Goal: Task Accomplishment & Management: Complete application form

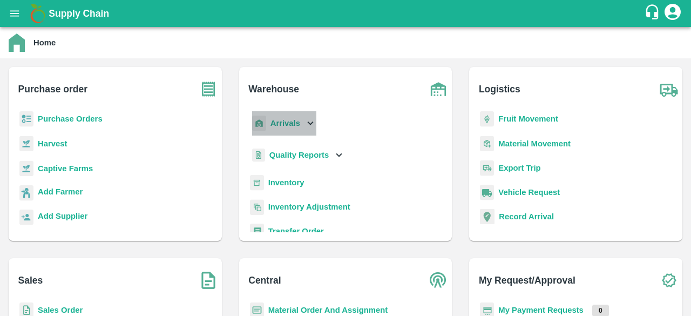
click at [312, 121] on icon at bounding box center [311, 123] width 6 height 4
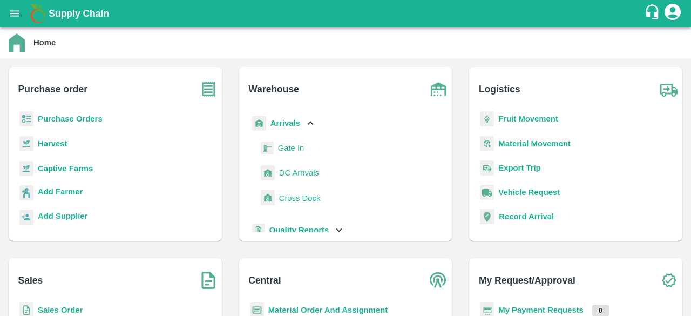
click at [289, 176] on span "DC Arrivals" at bounding box center [299, 173] width 40 height 12
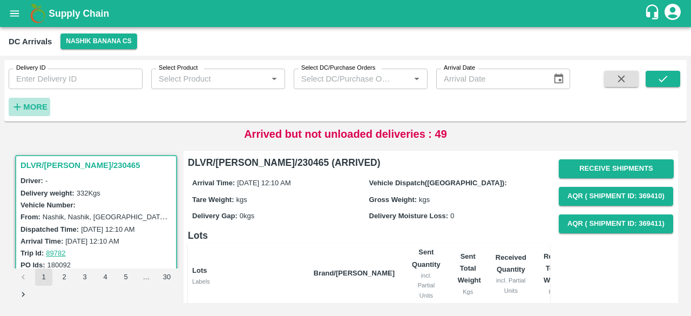
click at [40, 106] on strong "More" at bounding box center [35, 107] width 24 height 9
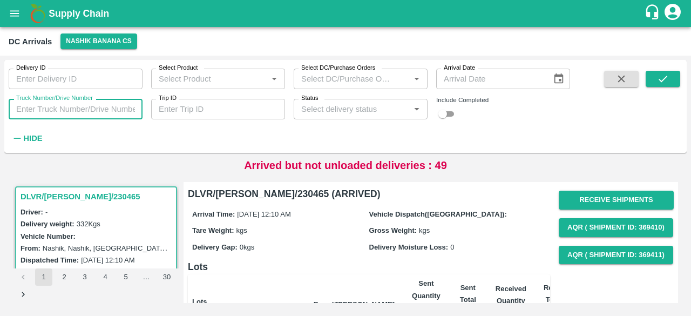
click at [67, 106] on input "Truck Number/Drive Number" at bounding box center [76, 109] width 134 height 21
type input "7854"
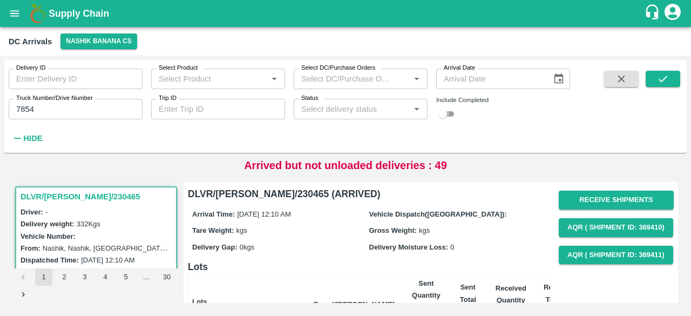
click at [449, 114] on input "checkbox" at bounding box center [442, 113] width 39 height 13
checkbox input "true"
click at [664, 80] on icon "submit" at bounding box center [663, 79] width 12 height 12
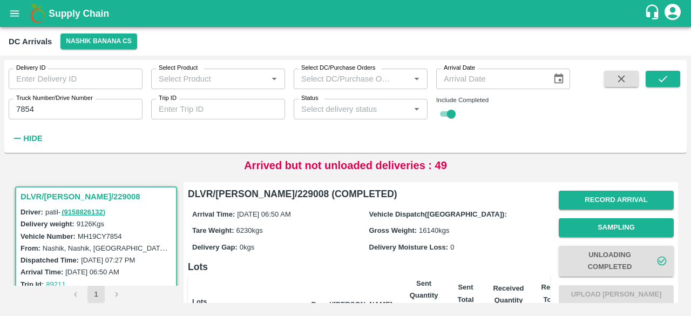
click at [348, 99] on div "Status   *" at bounding box center [361, 109] width 134 height 21
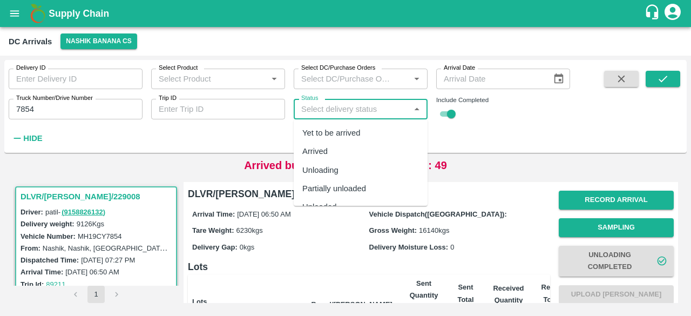
click at [347, 133] on div "Yet to be arrived" at bounding box center [331, 133] width 58 height 12
type input "Yet to be arrived"
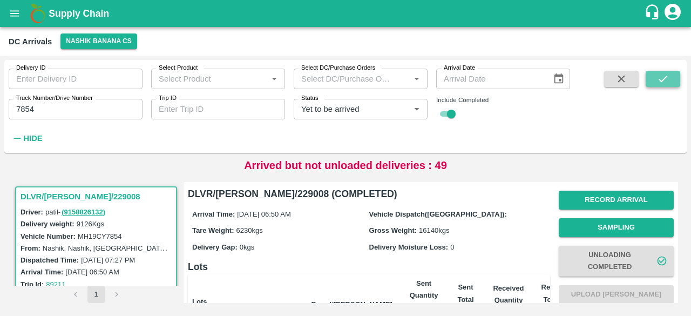
click at [655, 77] on button "submit" at bounding box center [663, 79] width 35 height 16
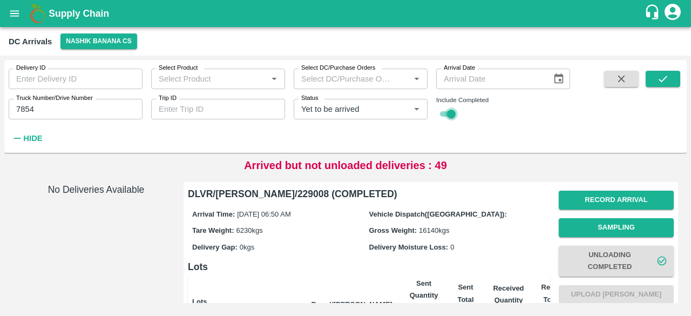
click at [445, 115] on input "checkbox" at bounding box center [451, 113] width 39 height 13
checkbox input "false"
click at [405, 109] on icon "Clear" at bounding box center [403, 109] width 10 height 10
click at [666, 84] on icon "submit" at bounding box center [663, 79] width 12 height 12
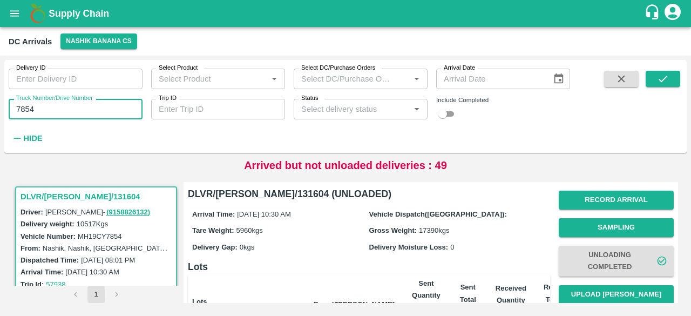
click at [17, 107] on input "7854" at bounding box center [76, 109] width 134 height 21
type input "1864"
click at [664, 81] on icon "submit" at bounding box center [663, 79] width 12 height 12
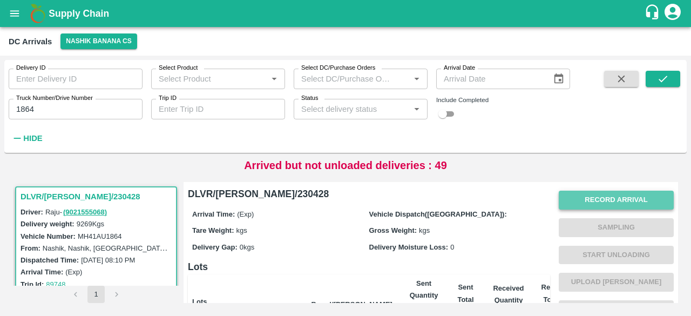
click at [603, 202] on button "Record Arrival" at bounding box center [616, 200] width 115 height 19
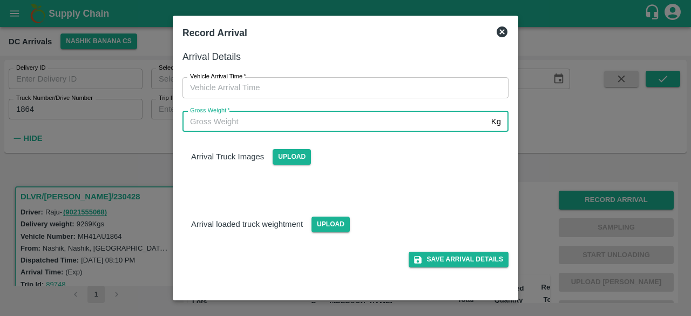
click at [394, 123] on input "Gross Weight   *" at bounding box center [334, 121] width 304 height 21
type input "16075"
type input "DD/MM/YYYY hh:mm aa"
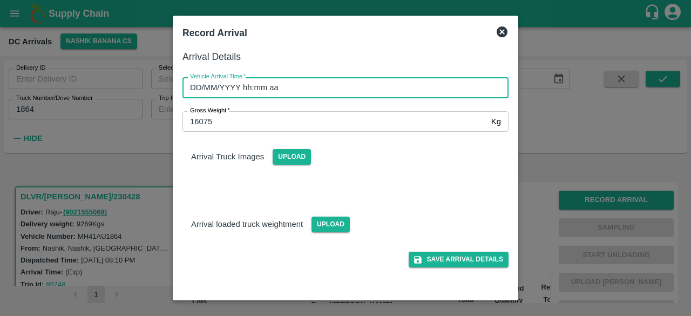
click at [330, 91] on input "DD/MM/YYYY hh:mm aa" at bounding box center [341, 87] width 318 height 21
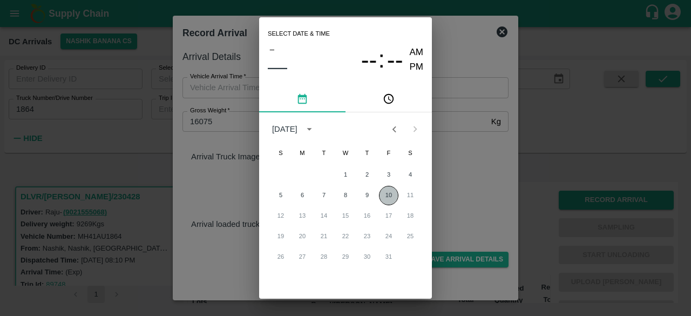
click at [384, 196] on button "10" at bounding box center [388, 195] width 19 height 19
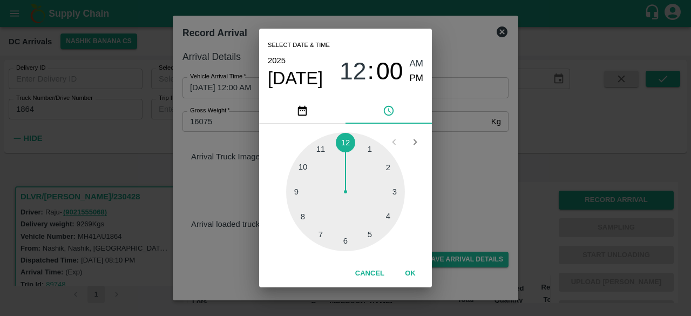
click at [344, 245] on div at bounding box center [345, 191] width 119 height 119
click at [388, 166] on div at bounding box center [345, 191] width 119 height 119
type input "[DATE] 06:10 AM"
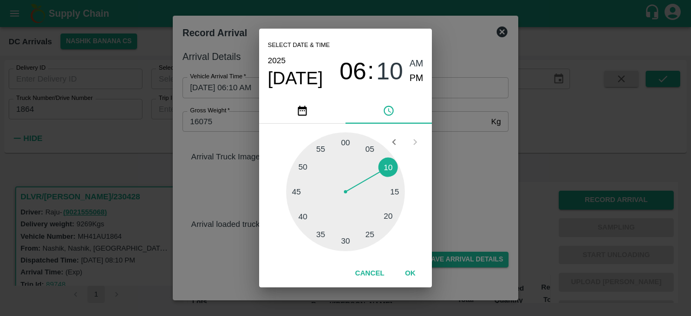
click at [455, 158] on div "Select date & time [DATE] 06 : 10 AM PM 05 10 15 20 25 30 35 40 45 50 55 00 Can…" at bounding box center [345, 158] width 691 height 316
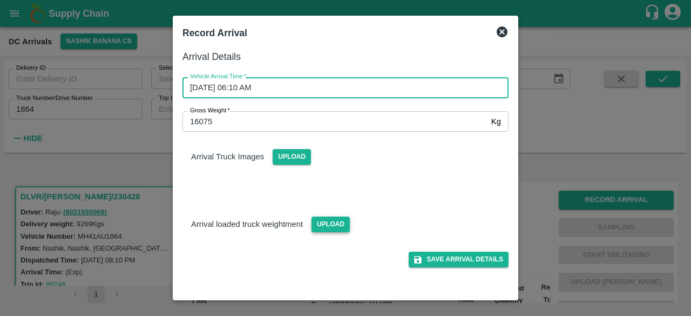
click at [323, 222] on span "Upload" at bounding box center [330, 224] width 38 height 16
click at [0, 0] on input "Upload" at bounding box center [0, 0] width 0 height 0
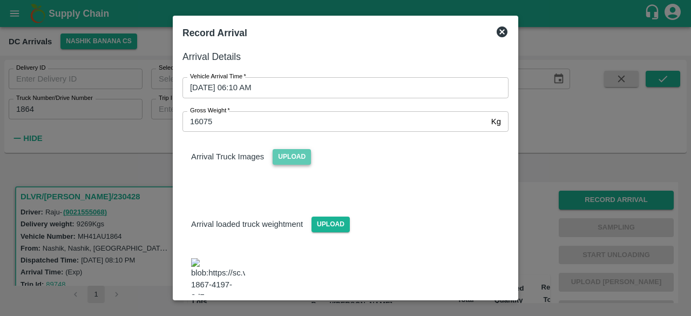
click at [299, 161] on span "Upload" at bounding box center [292, 157] width 38 height 16
click at [0, 0] on input "Upload" at bounding box center [0, 0] width 0 height 0
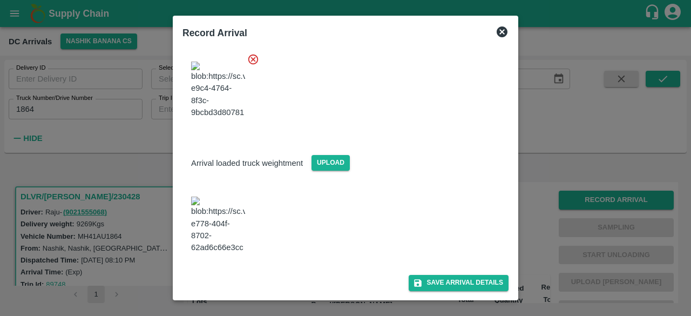
scroll to position [254, 0]
click at [445, 279] on button "Save Arrival Details" at bounding box center [459, 283] width 100 height 16
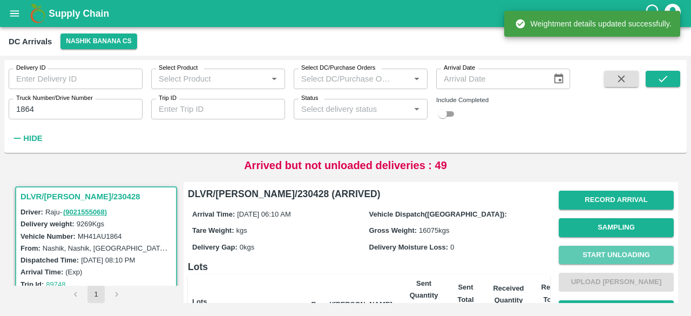
click at [612, 252] on button "Start Unloading" at bounding box center [616, 255] width 115 height 19
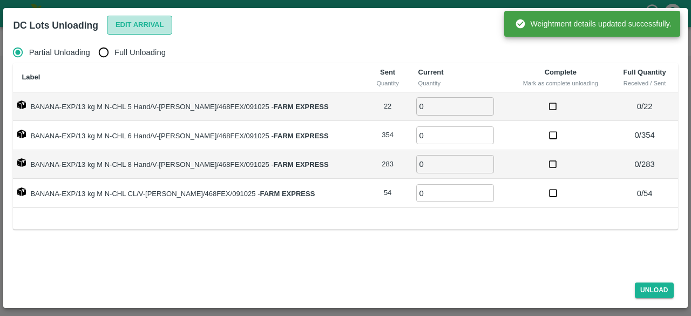
click at [135, 29] on button "Edit Arrival" at bounding box center [140, 25] width 66 height 19
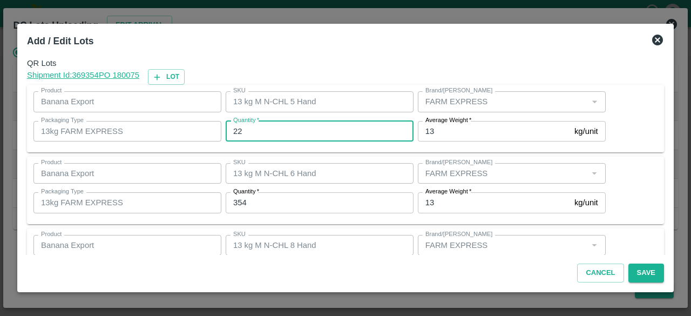
click at [238, 131] on input "22" at bounding box center [320, 131] width 188 height 21
type input "20"
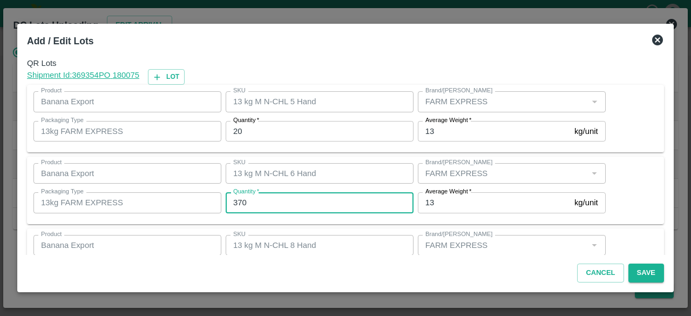
type input "370"
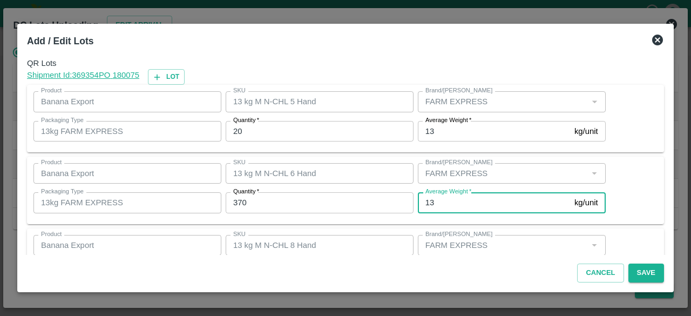
scroll to position [120, 0]
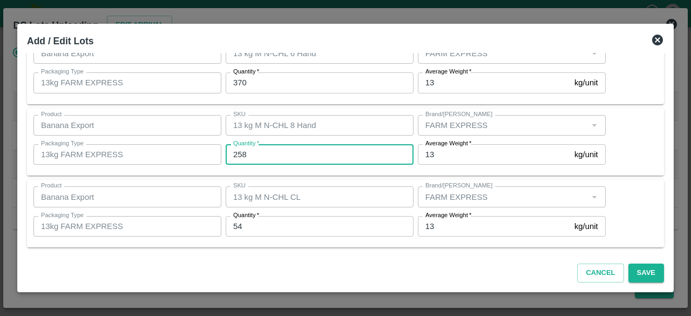
type input "258"
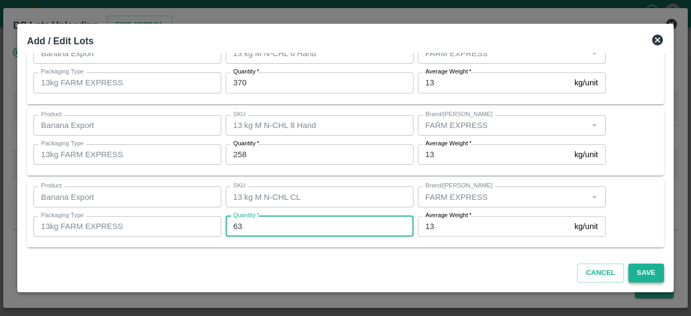
type input "63"
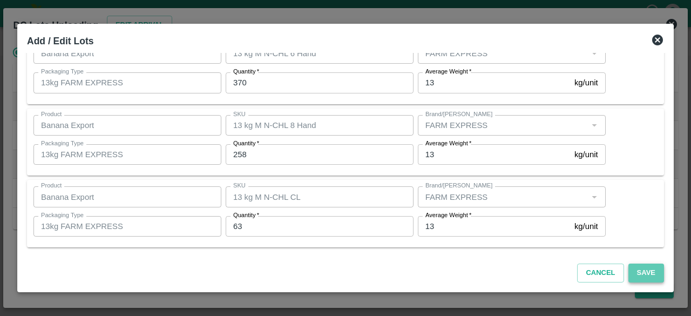
click at [645, 269] on button "Save" at bounding box center [646, 272] width 36 height 19
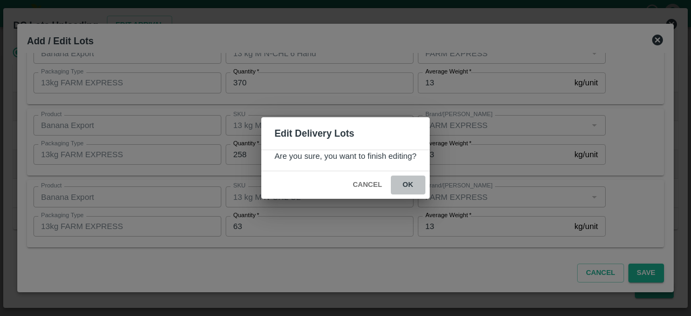
click at [404, 182] on button "ok" at bounding box center [408, 184] width 35 height 19
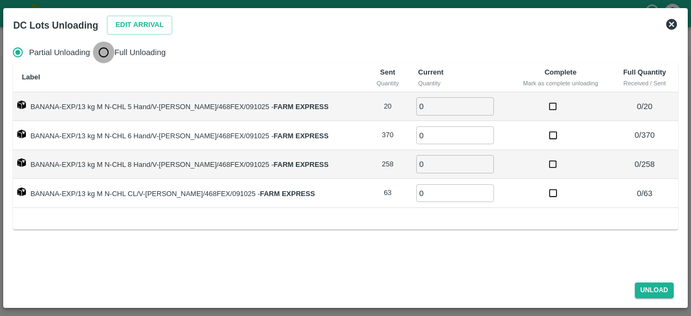
click at [99, 50] on input "Full Unloading" at bounding box center [104, 53] width 22 height 22
radio input "true"
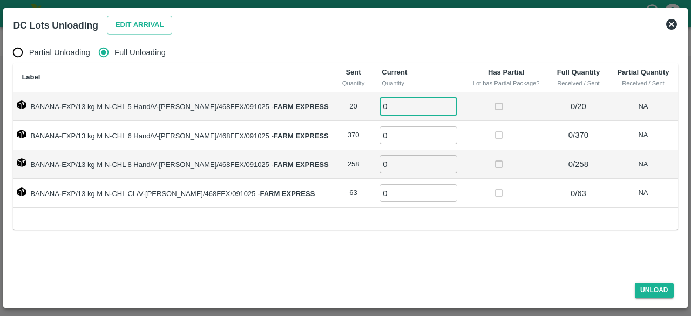
click at [387, 107] on input "0" at bounding box center [418, 106] width 78 height 18
type input "20"
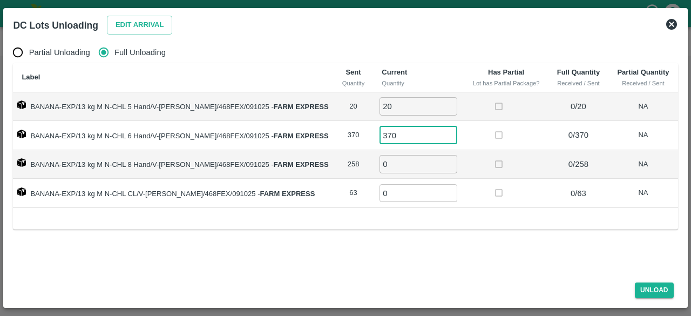
type input "370"
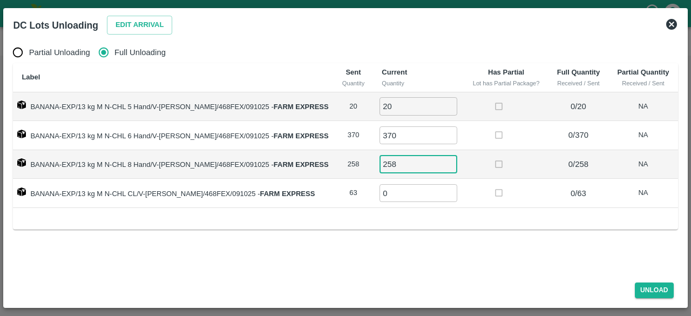
type input "258"
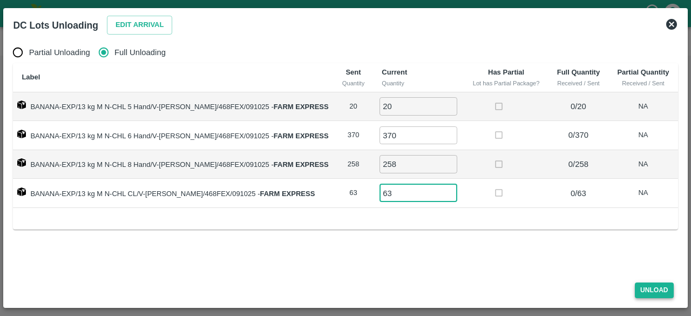
type input "63"
click at [643, 290] on button "Unload" at bounding box center [654, 290] width 39 height 16
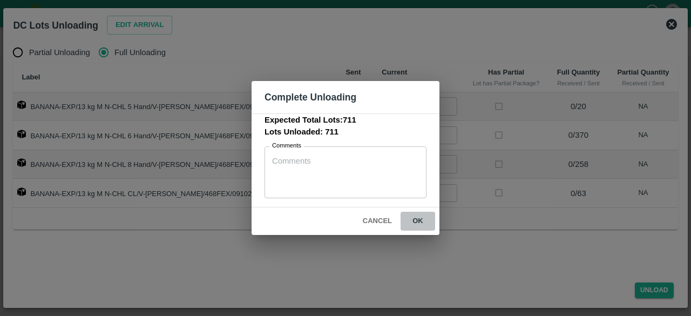
click at [417, 220] on button "ok" at bounding box center [418, 221] width 35 height 19
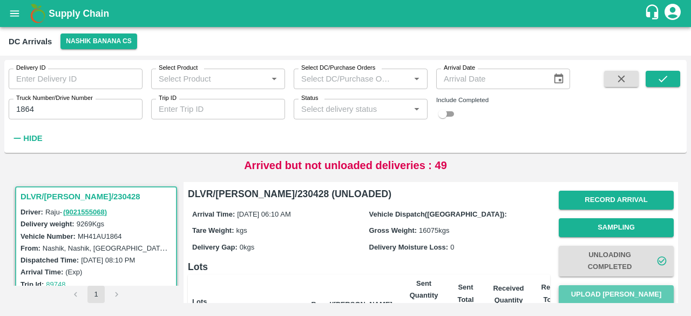
click at [607, 295] on button "Upload [PERSON_NAME]" at bounding box center [616, 294] width 115 height 19
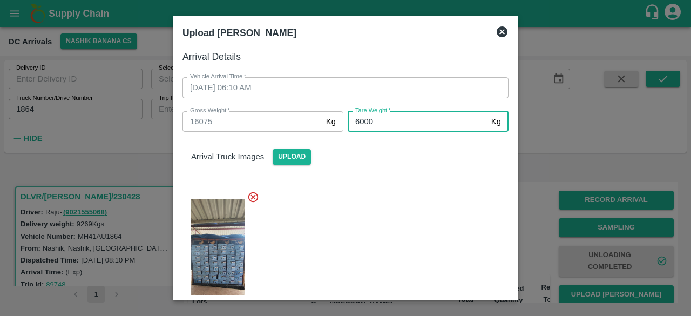
type input "6000"
click at [428, 222] on div at bounding box center [341, 256] width 335 height 148
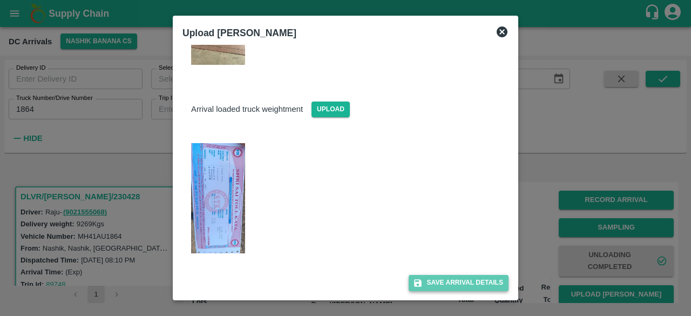
click at [448, 284] on button "Save Arrival Details" at bounding box center [459, 283] width 100 height 16
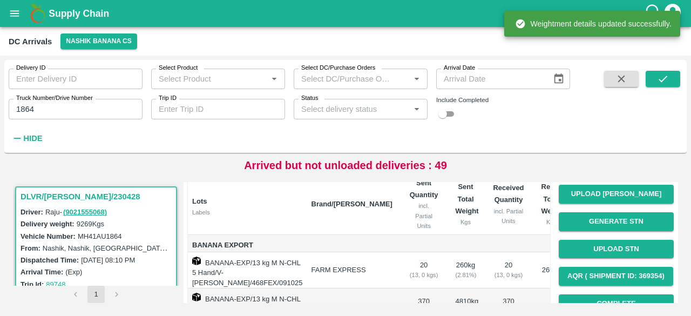
scroll to position [160, 0]
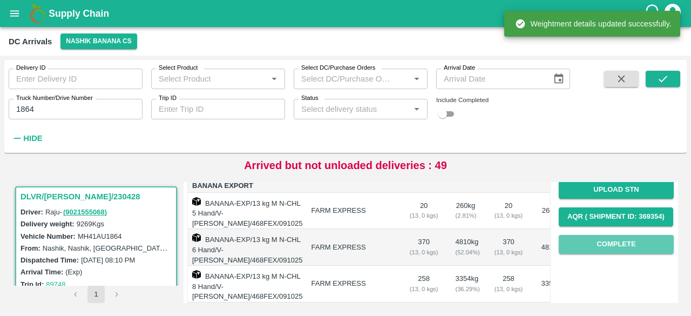
click at [620, 247] on button "Complete" at bounding box center [616, 244] width 115 height 19
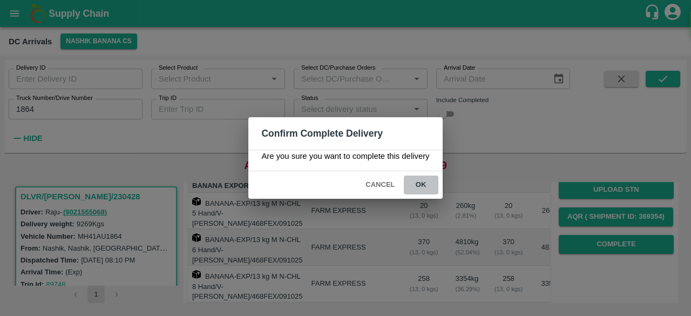
click at [420, 186] on button "ok" at bounding box center [421, 184] width 35 height 19
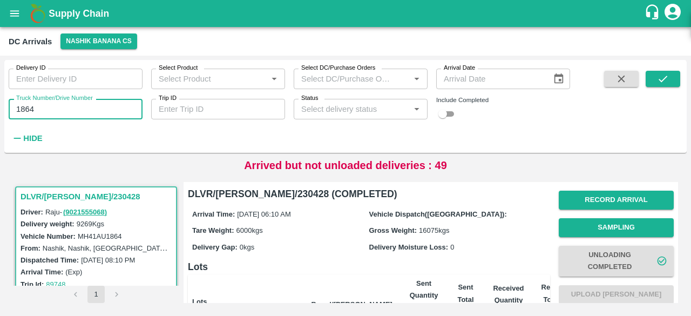
click at [24, 108] on input "1864" at bounding box center [76, 109] width 134 height 21
type input "8631"
click at [662, 77] on icon "submit" at bounding box center [663, 79] width 12 height 12
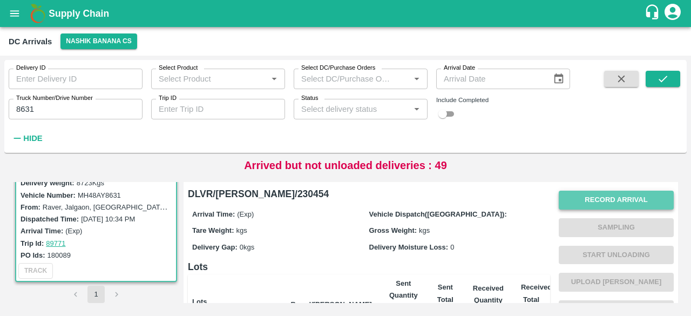
click at [607, 198] on button "Record Arrival" at bounding box center [616, 200] width 115 height 19
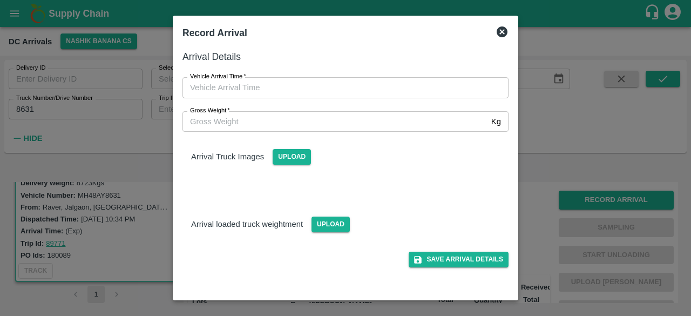
type input "DD/MM/YYYY hh:mm aa"
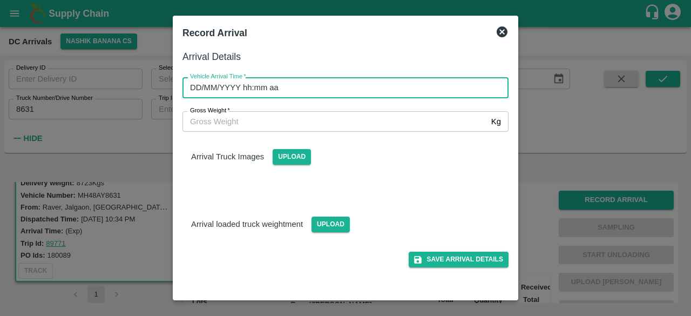
click at [323, 86] on input "DD/MM/YYYY hh:mm aa" at bounding box center [341, 87] width 318 height 21
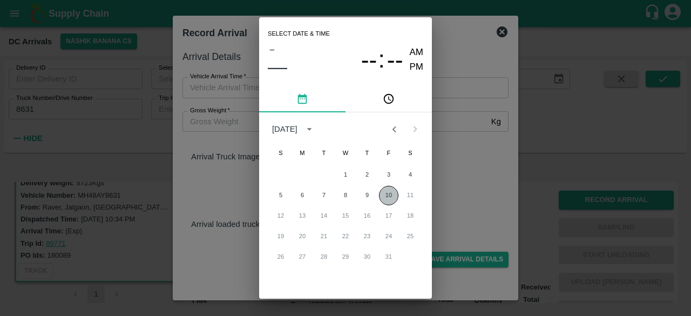
click at [386, 195] on button "10" at bounding box center [388, 195] width 19 height 19
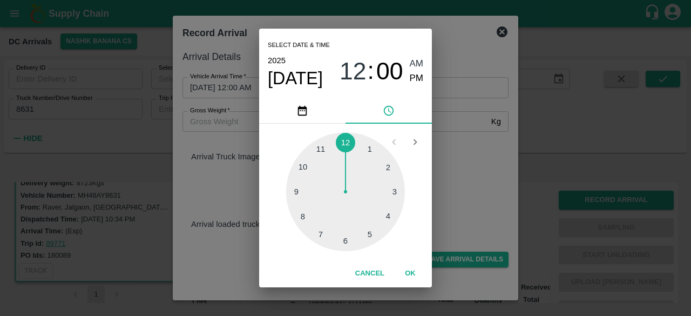
click at [343, 248] on div at bounding box center [345, 191] width 119 height 119
click at [302, 166] on div at bounding box center [345, 191] width 119 height 119
type input "[DATE] 06:50 AM"
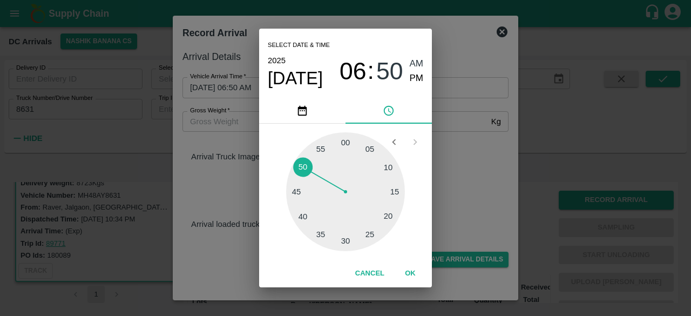
click at [440, 177] on div "Select date & time [DATE] 06 : 50 AM PM 05 10 15 20 25 30 35 40 45 50 55 00 Can…" at bounding box center [345, 158] width 691 height 316
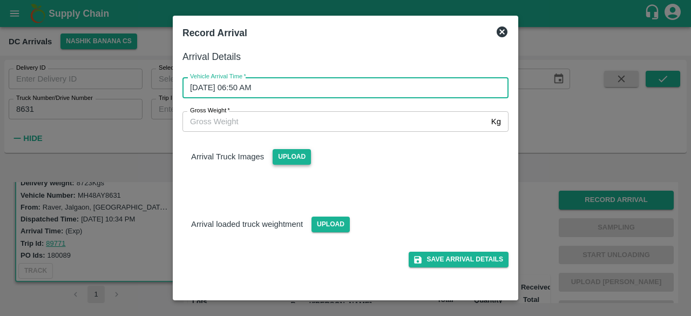
click at [294, 156] on span "Upload" at bounding box center [292, 157] width 38 height 16
click at [0, 0] on input "Upload" at bounding box center [0, 0] width 0 height 0
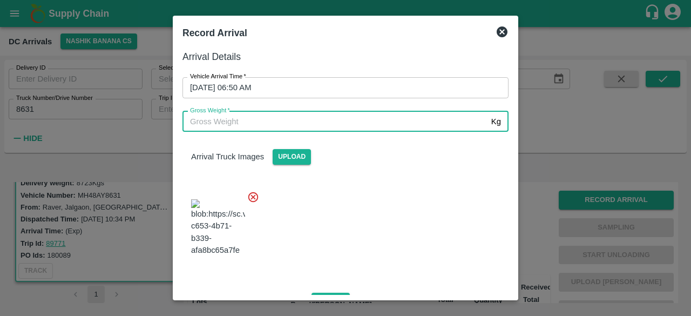
click at [290, 124] on input "Gross Weight   *" at bounding box center [334, 121] width 304 height 21
type input "15055"
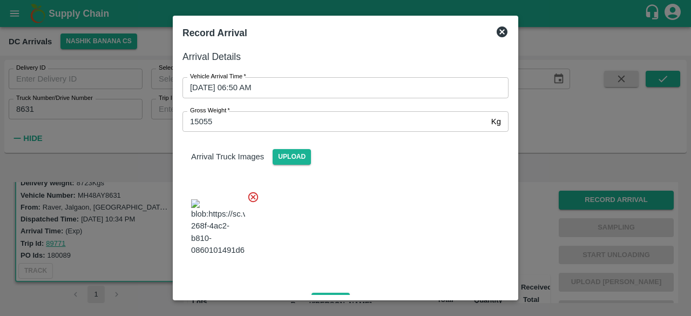
click at [359, 198] on div at bounding box center [341, 224] width 335 height 85
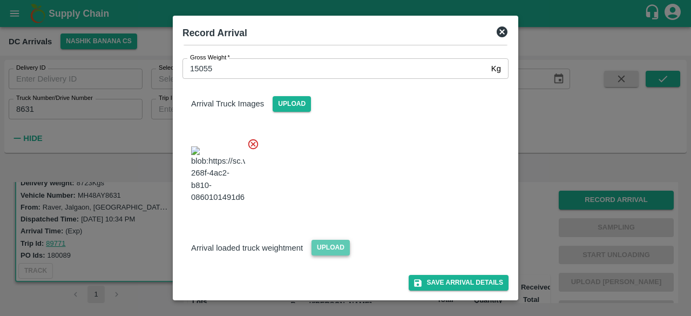
click at [332, 250] on span "Upload" at bounding box center [330, 248] width 38 height 16
click at [0, 0] on input "Upload" at bounding box center [0, 0] width 0 height 0
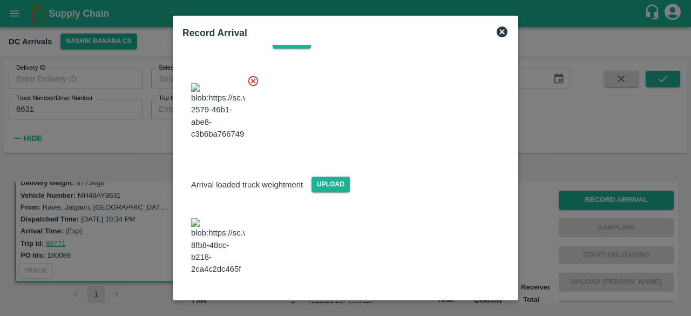
scroll to position [174, 0]
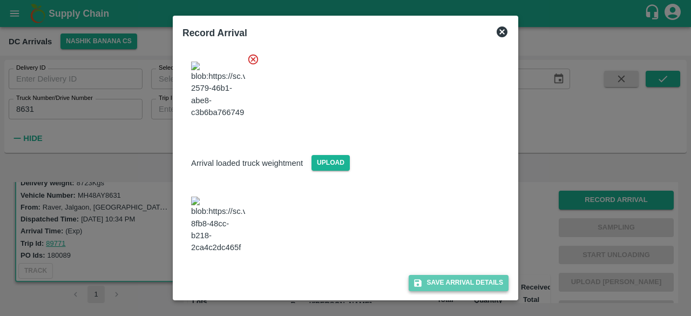
click at [444, 282] on button "Save Arrival Details" at bounding box center [459, 283] width 100 height 16
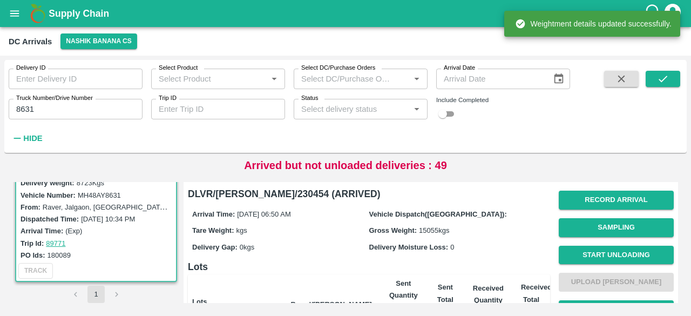
scroll to position [16, 0]
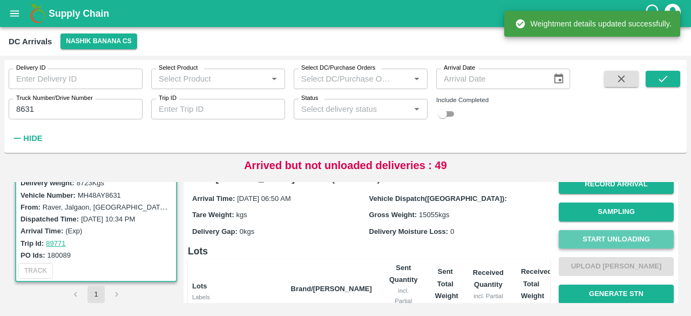
click at [616, 233] on button "Start Unloading" at bounding box center [616, 239] width 115 height 19
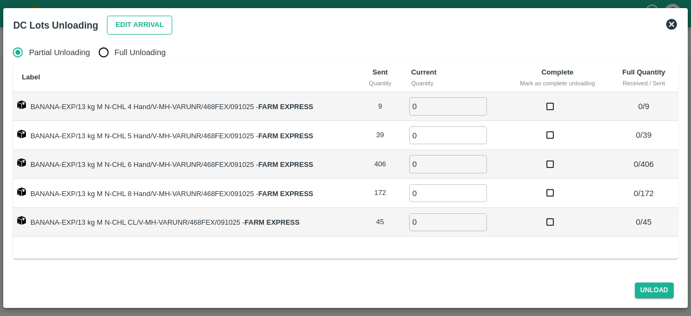
click at [132, 30] on button "Edit Arrival" at bounding box center [140, 25] width 66 height 19
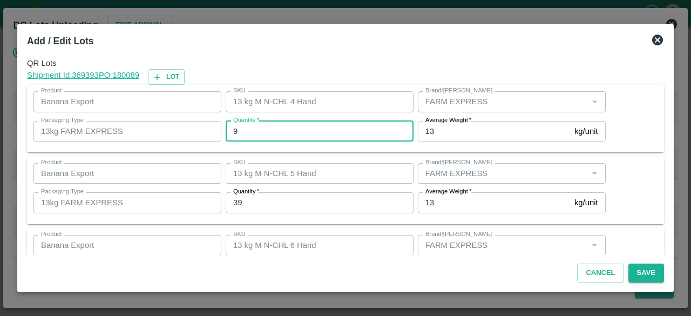
click at [247, 130] on input "9" at bounding box center [320, 131] width 188 height 21
type input "8"
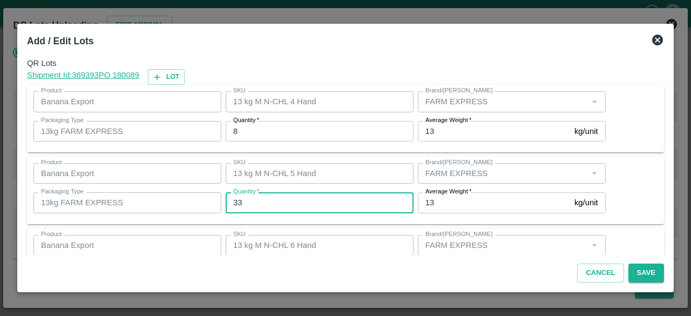
type input "33"
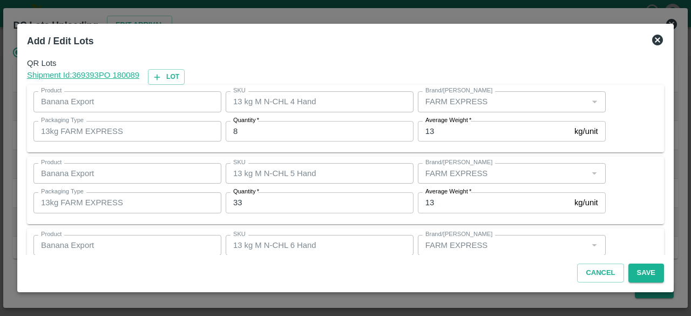
scroll to position [120, 0]
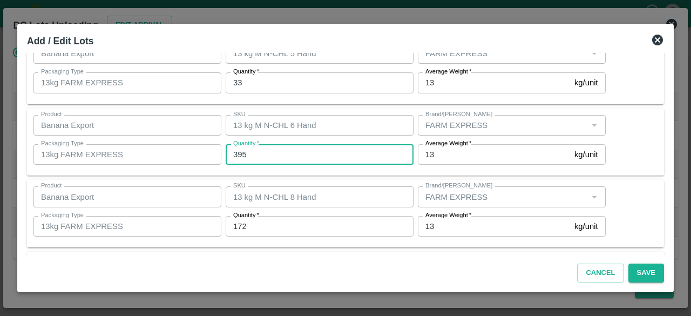
type input "395"
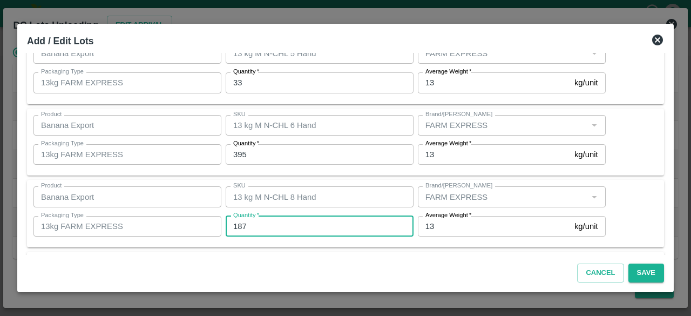
type input "187"
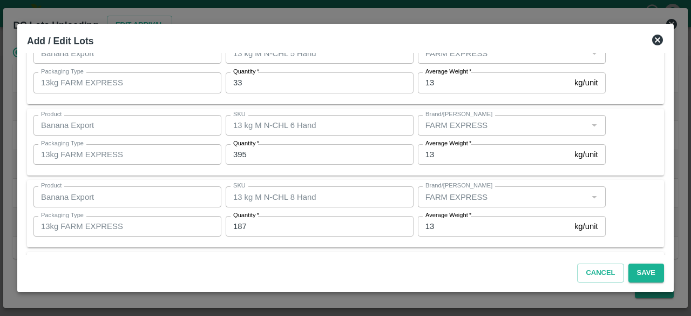
scroll to position [192, 0]
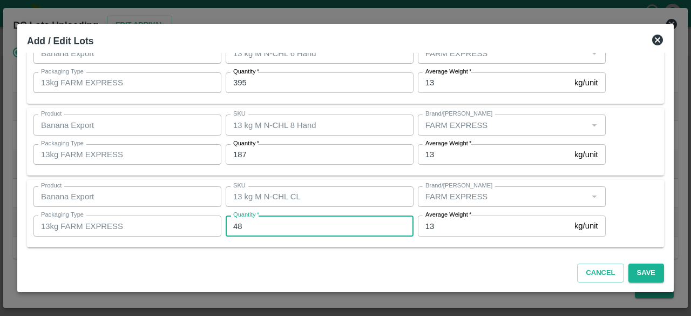
type input "48"
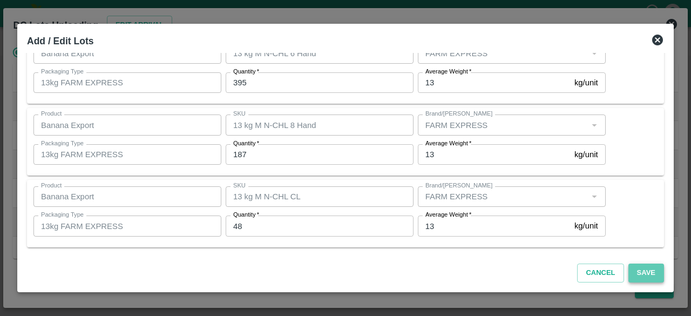
click at [650, 277] on button "Save" at bounding box center [646, 272] width 36 height 19
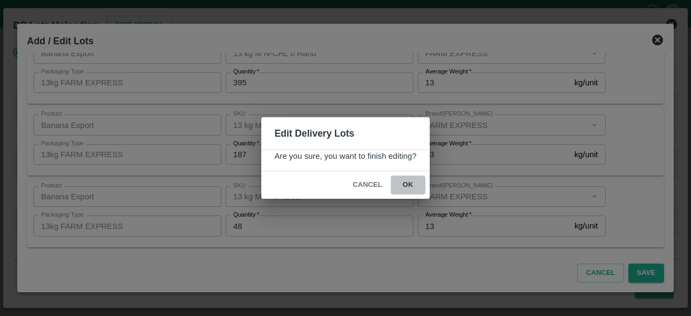
click at [408, 183] on button "ok" at bounding box center [408, 184] width 35 height 19
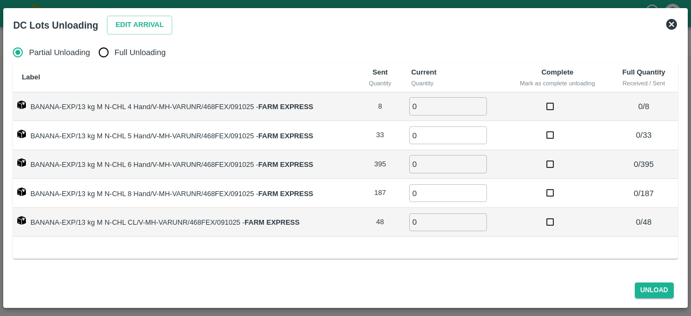
click at [105, 56] on input "Full Unloading" at bounding box center [104, 53] width 22 height 22
radio input "true"
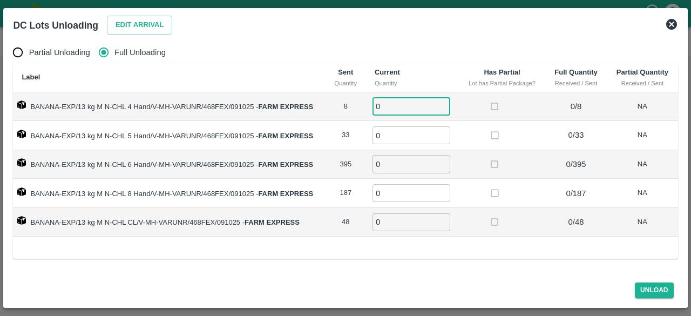
click at [391, 108] on input "0" at bounding box center [411, 106] width 78 height 18
type input "89"
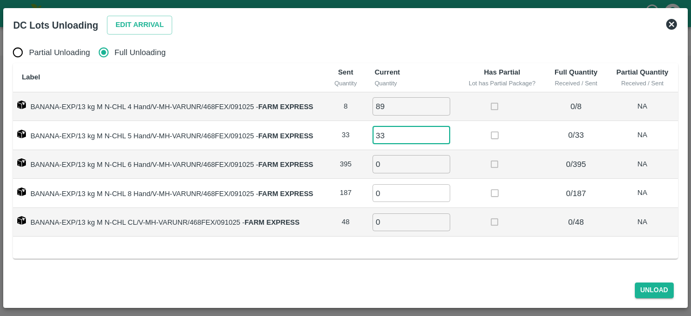
type input "33"
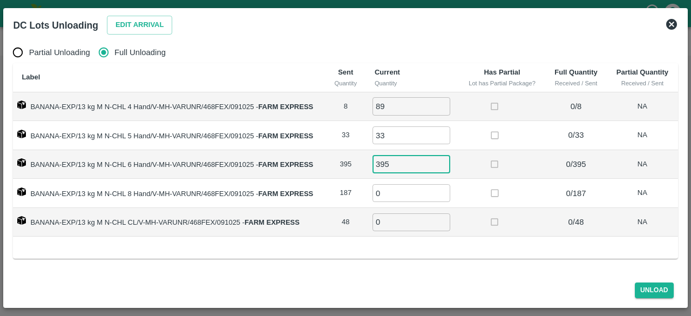
type input "395"
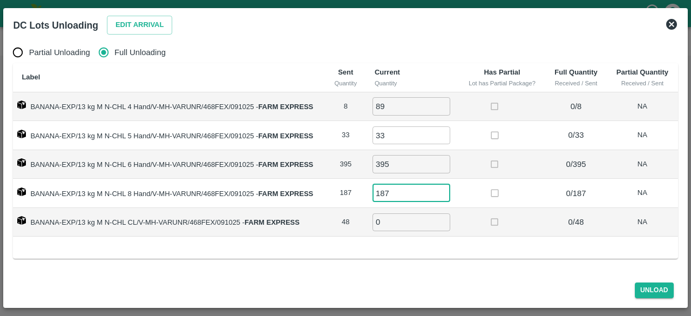
type input "187"
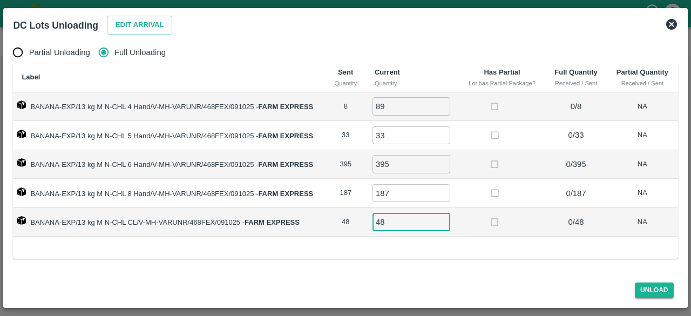
type input "48"
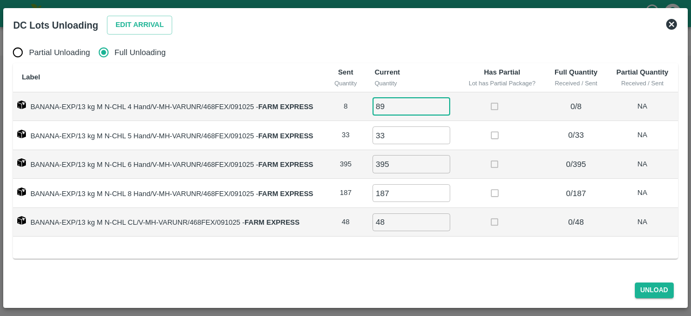
click at [394, 107] on input "89" at bounding box center [411, 106] width 78 height 18
type input "8"
click at [656, 291] on button "Unload" at bounding box center [654, 290] width 39 height 16
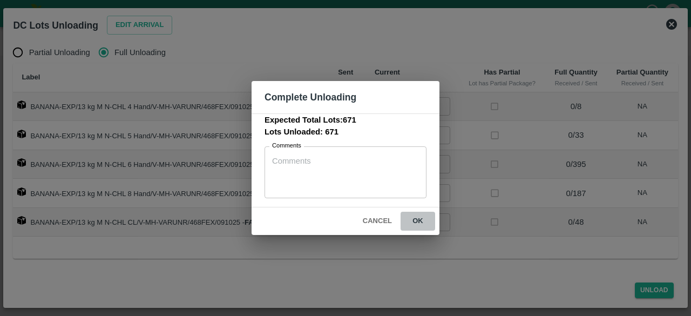
click at [418, 222] on button "ok" at bounding box center [418, 221] width 35 height 19
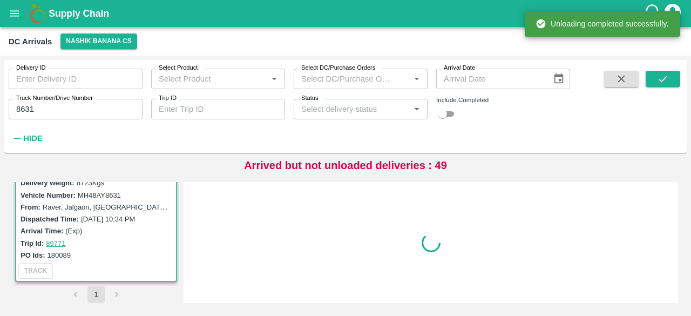
scroll to position [0, 0]
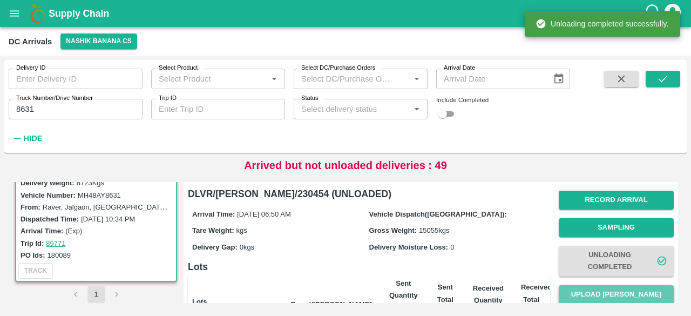
click at [609, 295] on button "Upload [PERSON_NAME]" at bounding box center [616, 294] width 115 height 19
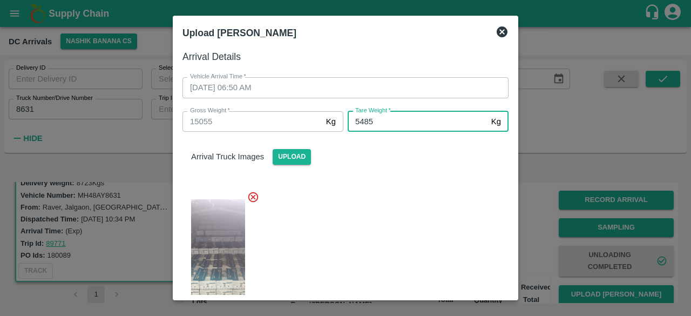
type input "5485"
click at [404, 262] on div at bounding box center [341, 256] width 335 height 148
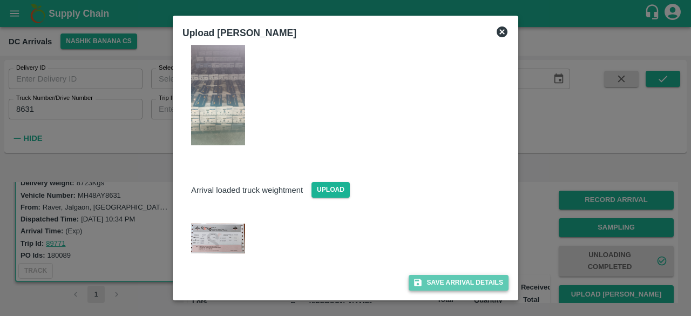
click at [456, 283] on button "Save Arrival Details" at bounding box center [459, 283] width 100 height 16
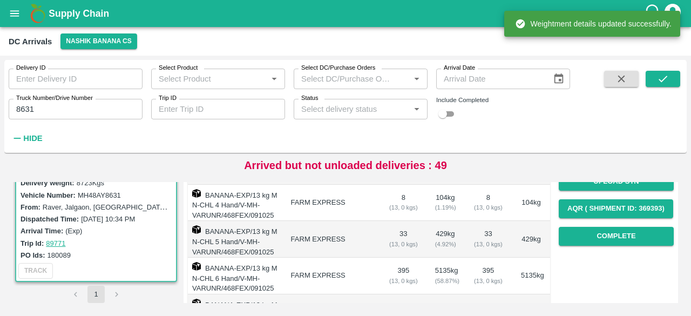
scroll to position [169, 0]
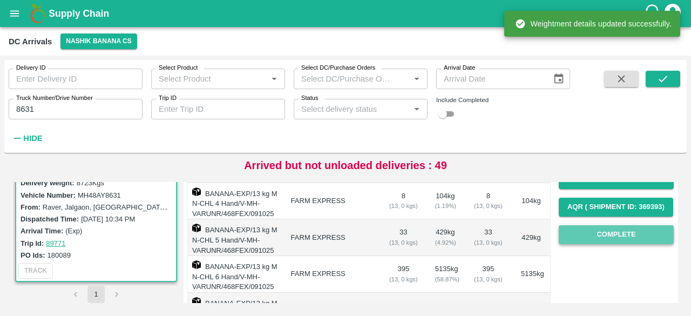
click at [609, 239] on button "Complete" at bounding box center [616, 234] width 115 height 19
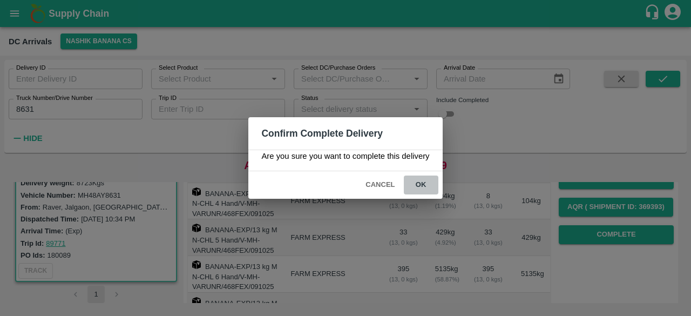
click at [418, 182] on button "ok" at bounding box center [421, 184] width 35 height 19
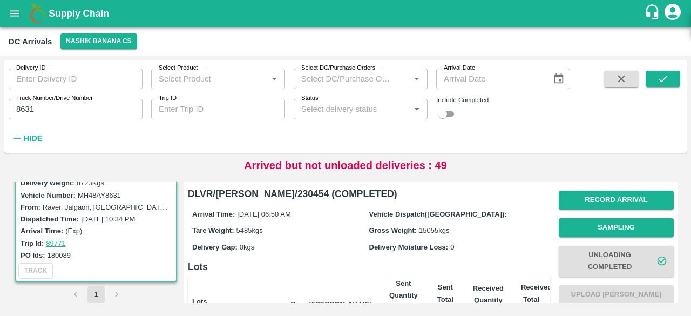
click at [23, 110] on input "8631" at bounding box center [76, 109] width 134 height 21
type input "8631"
click at [663, 78] on icon "submit" at bounding box center [663, 79] width 12 height 12
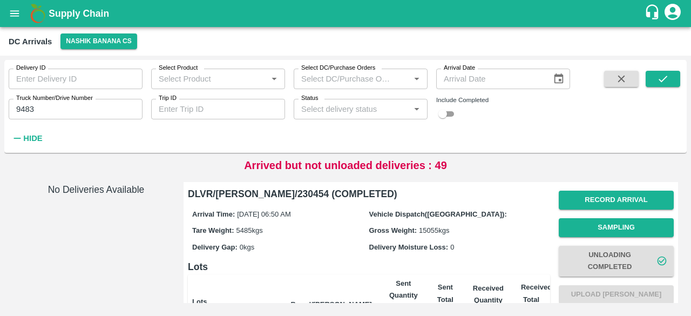
click at [26, 108] on input "9483" at bounding box center [76, 109] width 134 height 21
type input "9483"
type input "6332"
click at [660, 78] on icon "submit" at bounding box center [663, 79] width 12 height 12
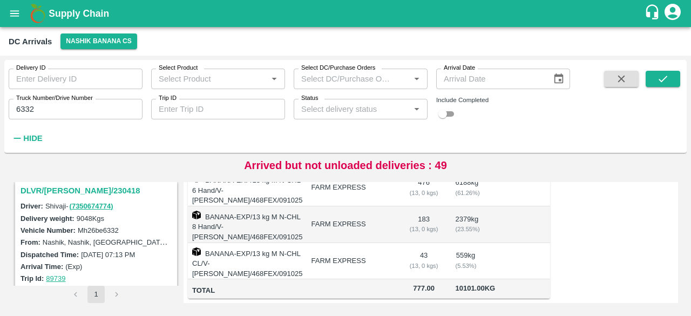
scroll to position [148, 0]
click at [70, 186] on h3 "DLVR/[PERSON_NAME]/230418" at bounding box center [98, 189] width 154 height 14
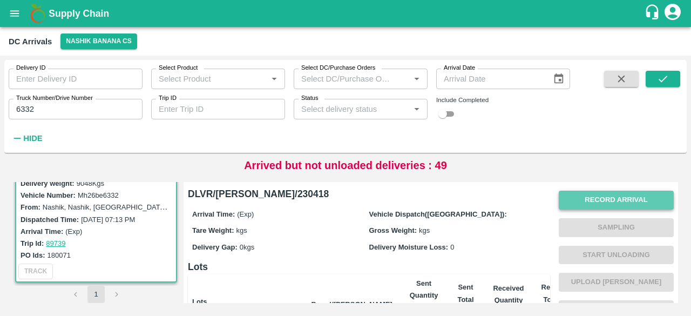
click at [600, 205] on button "Record Arrival" at bounding box center [616, 200] width 115 height 19
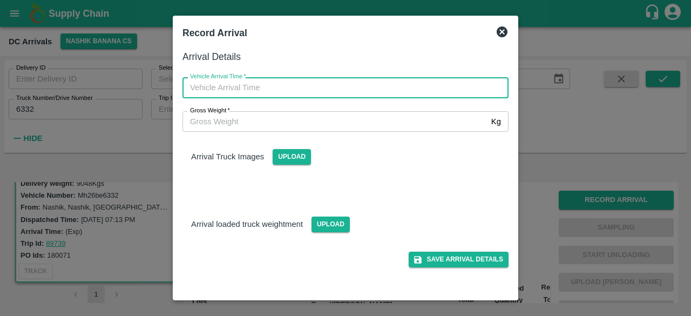
type input "DD/MM/YYYY hh:mm aa"
click at [367, 92] on input "DD/MM/YYYY hh:mm aa" at bounding box center [341, 87] width 318 height 21
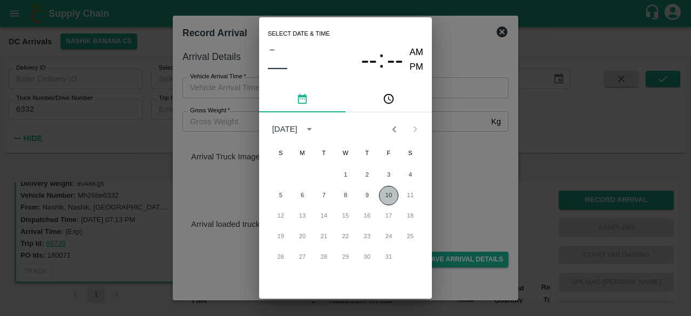
click at [383, 191] on button "10" at bounding box center [388, 195] width 19 height 19
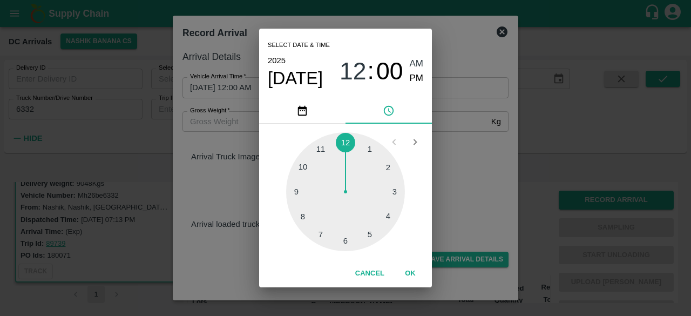
click at [304, 191] on div at bounding box center [345, 191] width 119 height 119
type input "[DATE] 09:00 AM"
click at [458, 191] on div "Select date & time [DATE] 09 : 00 AM PM 05 10 15 20 25 30 35 40 45 50 55 00 Can…" at bounding box center [345, 158] width 691 height 316
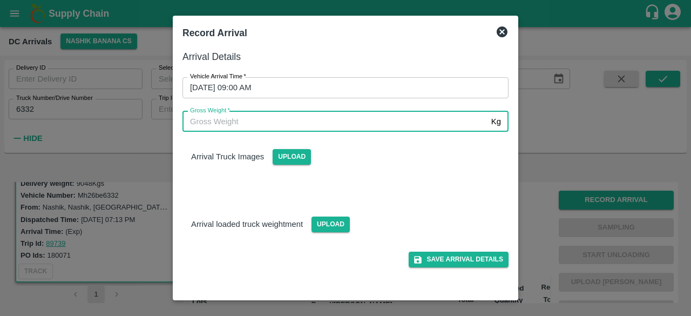
click at [222, 123] on input "Gross Weight   *" at bounding box center [334, 121] width 304 height 21
type input "15375"
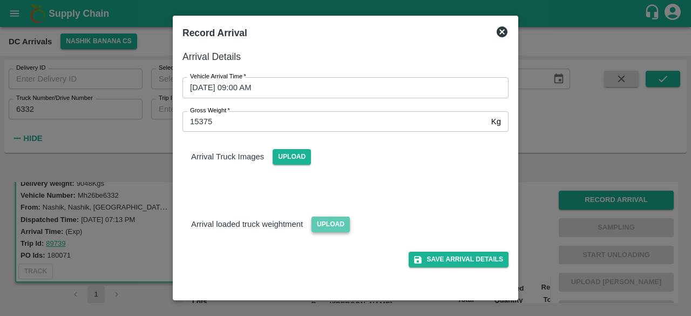
click at [323, 222] on span "Upload" at bounding box center [330, 224] width 38 height 16
click at [0, 0] on input "Upload" at bounding box center [0, 0] width 0 height 0
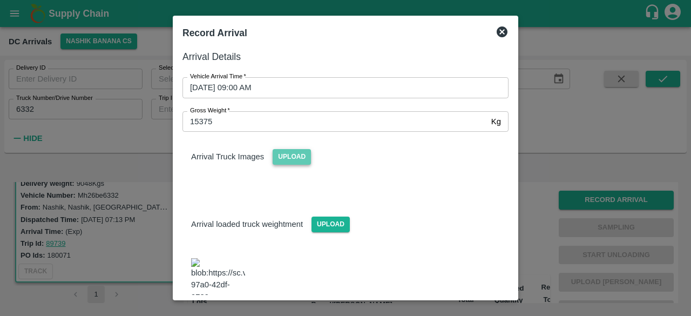
click at [292, 158] on span "Upload" at bounding box center [292, 157] width 38 height 16
click at [0, 0] on input "Upload" at bounding box center [0, 0] width 0 height 0
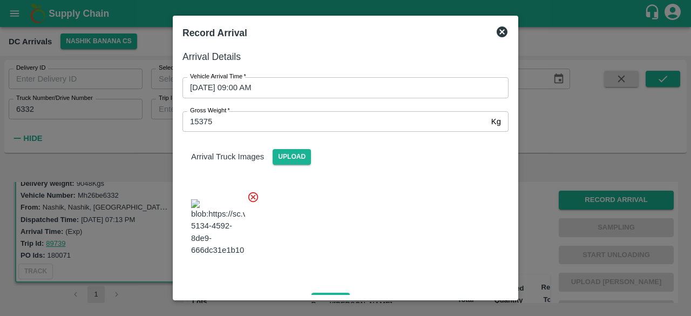
scroll to position [180, 0]
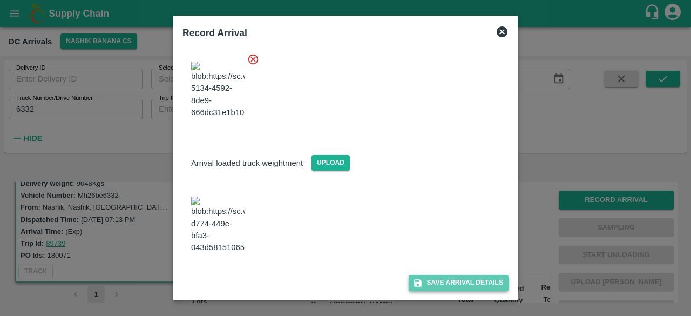
click at [447, 278] on button "Save Arrival Details" at bounding box center [459, 283] width 100 height 16
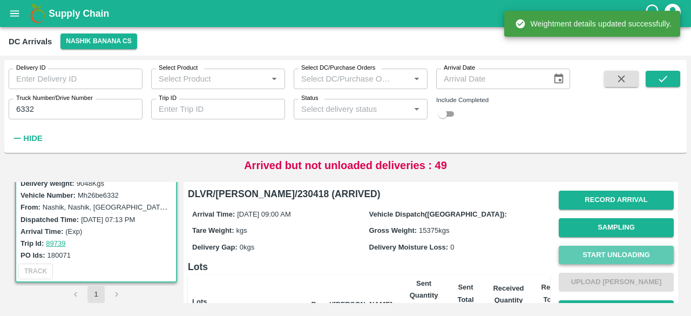
click at [616, 256] on button "Start Unloading" at bounding box center [616, 255] width 115 height 19
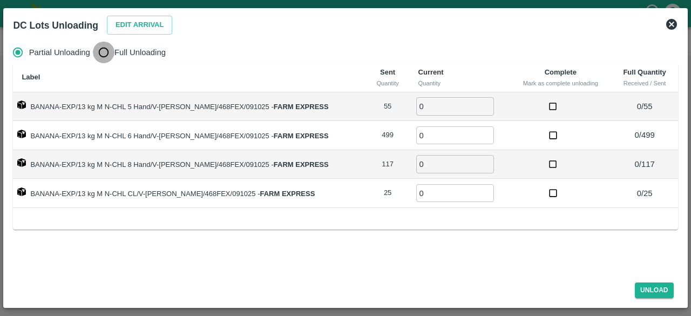
click at [101, 51] on input "Full Unloading" at bounding box center [104, 53] width 22 height 22
radio input "true"
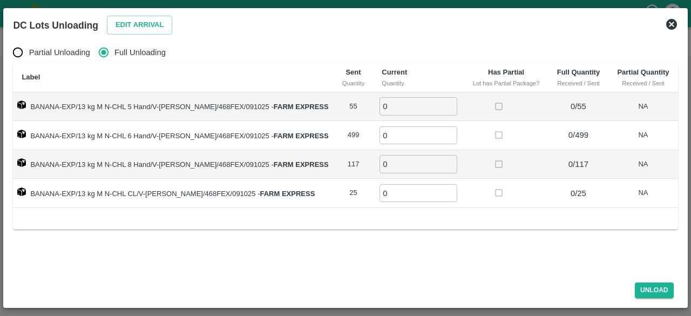
click at [384, 103] on input "0" at bounding box center [418, 106] width 78 height 18
type input "55"
type input "499"
type input "117"
type input "25"
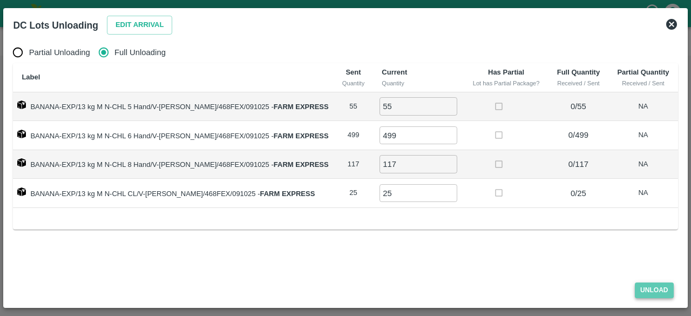
click at [650, 288] on button "Unload" at bounding box center [654, 290] width 39 height 16
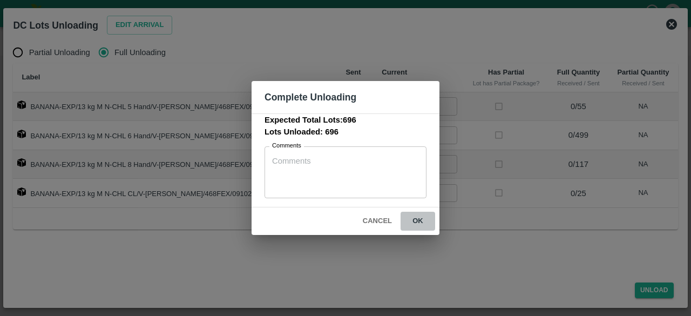
click at [413, 212] on button "ok" at bounding box center [418, 221] width 35 height 19
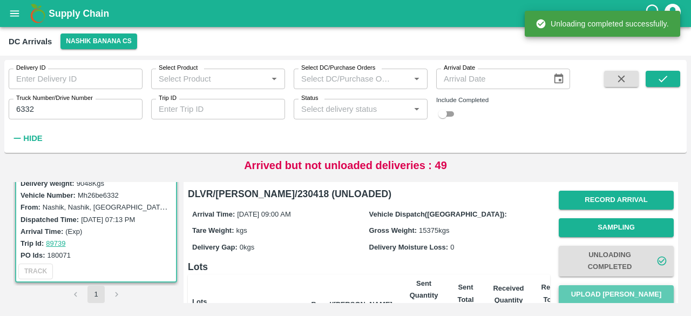
click at [613, 294] on button "Upload [PERSON_NAME]" at bounding box center [616, 294] width 115 height 19
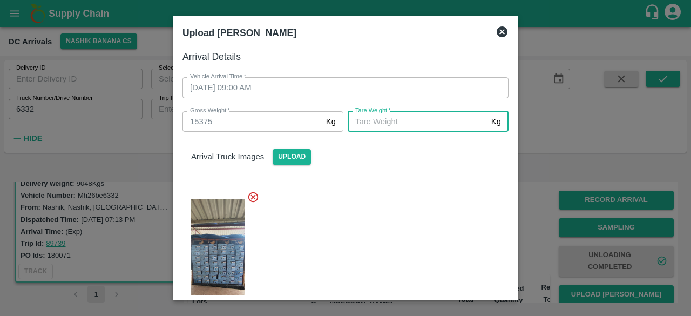
click at [415, 119] on input "[PERSON_NAME]   *" at bounding box center [417, 121] width 139 height 21
type input "5700"
click at [418, 178] on div "Arrival Truck Images Upload" at bounding box center [341, 230] width 335 height 215
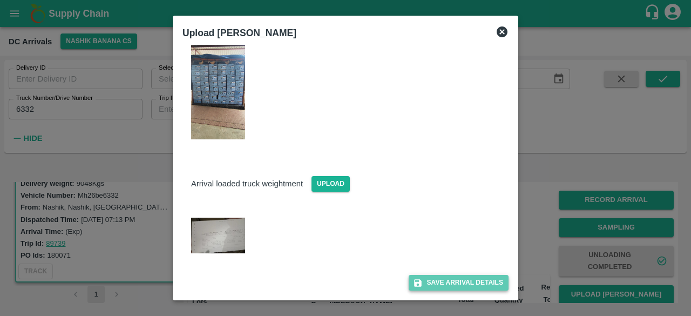
click at [446, 284] on button "Save Arrival Details" at bounding box center [459, 283] width 100 height 16
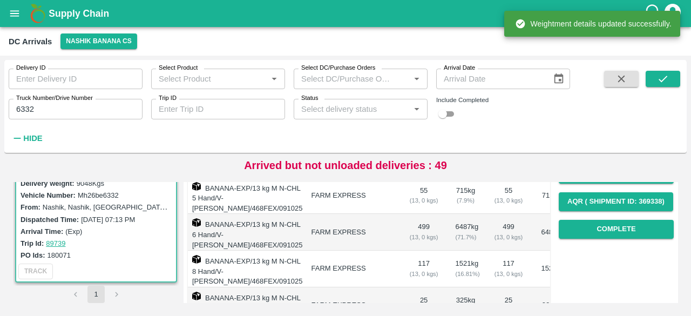
scroll to position [178, 0]
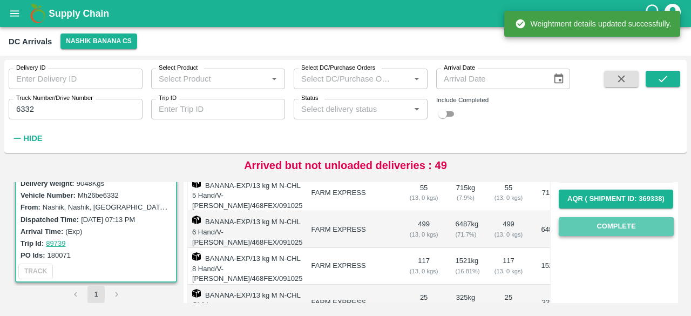
click at [614, 230] on button "Complete" at bounding box center [616, 226] width 115 height 19
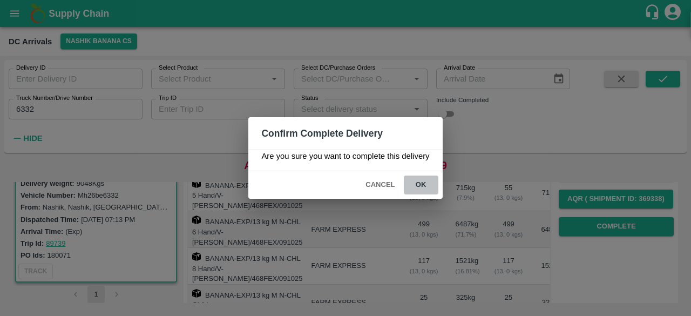
click at [419, 180] on button "ok" at bounding box center [421, 184] width 35 height 19
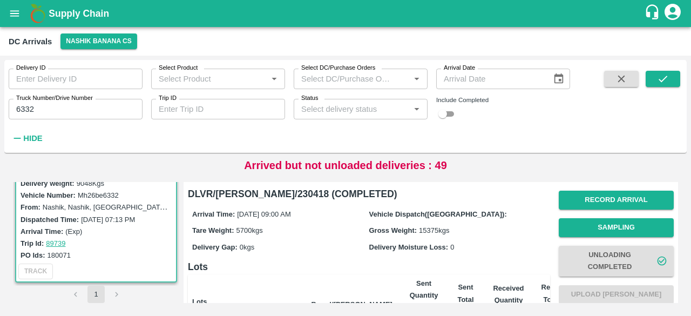
click at [22, 108] on input "6332" at bounding box center [76, 109] width 134 height 21
type input "6332"
type input "6700"
click at [666, 81] on icon "submit" at bounding box center [663, 79] width 12 height 12
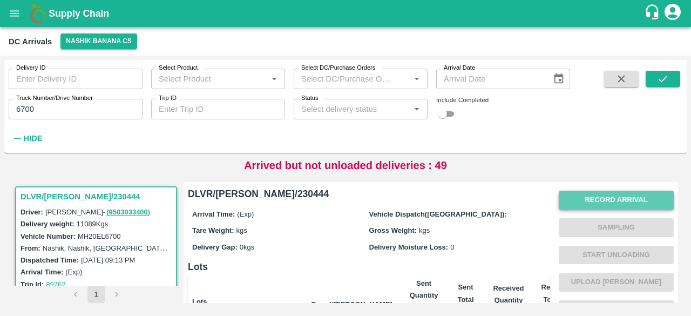
click at [605, 198] on button "Record Arrival" at bounding box center [616, 200] width 115 height 19
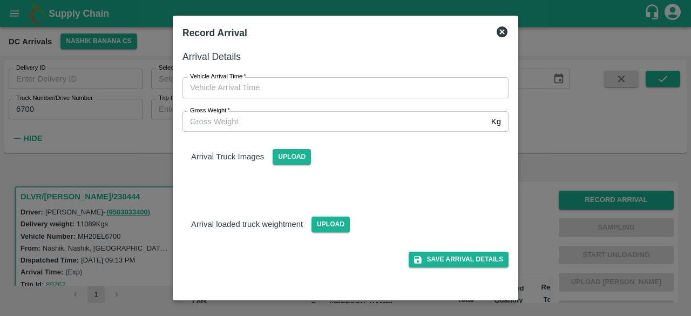
type input "DD/MM/YYYY hh:mm aa"
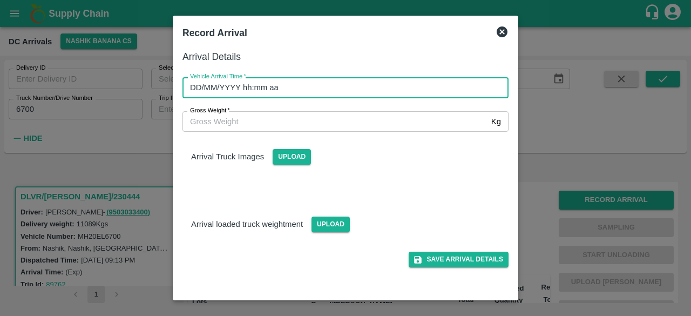
click at [390, 92] on input "DD/MM/YYYY hh:mm aa" at bounding box center [341, 87] width 318 height 21
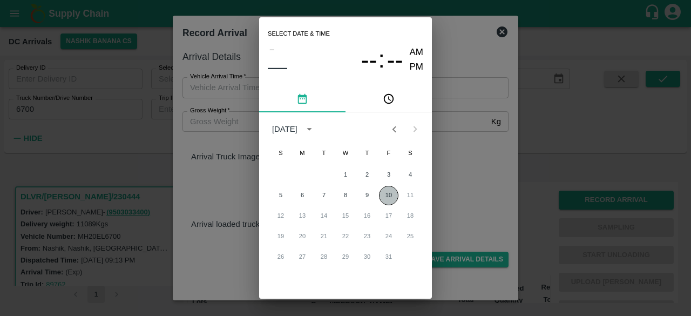
click at [384, 197] on button "10" at bounding box center [388, 195] width 19 height 19
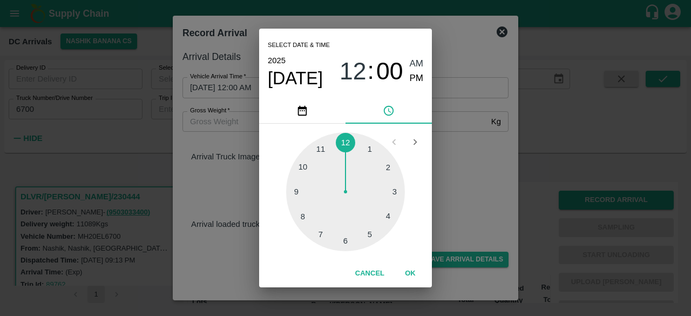
click at [307, 192] on div at bounding box center [345, 191] width 119 height 119
click at [369, 150] on div at bounding box center [345, 191] width 119 height 119
type input "[DATE] 09:05 AM"
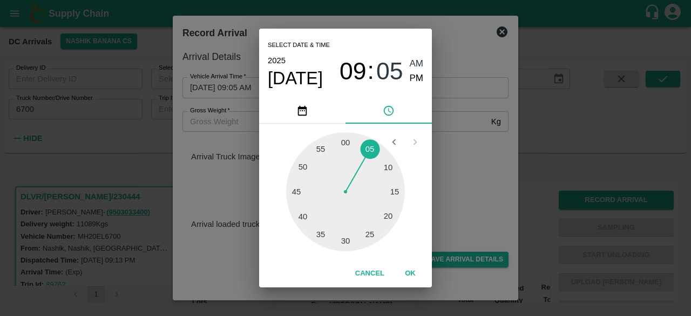
click at [450, 145] on div "Select date & time [DATE] 09 : 05 AM PM 05 10 15 20 25 30 35 40 45 50 55 00 Can…" at bounding box center [345, 158] width 691 height 316
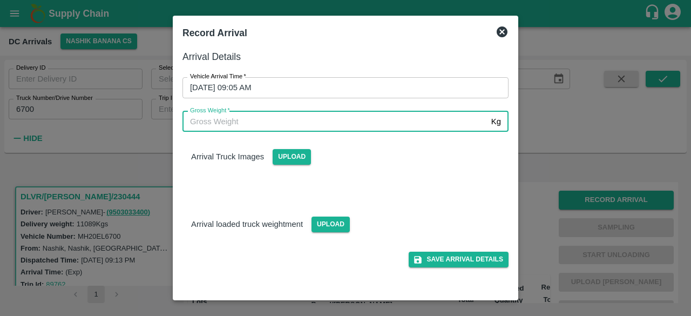
click at [214, 124] on input "Gross Weight   *" at bounding box center [334, 121] width 304 height 21
type input "18660"
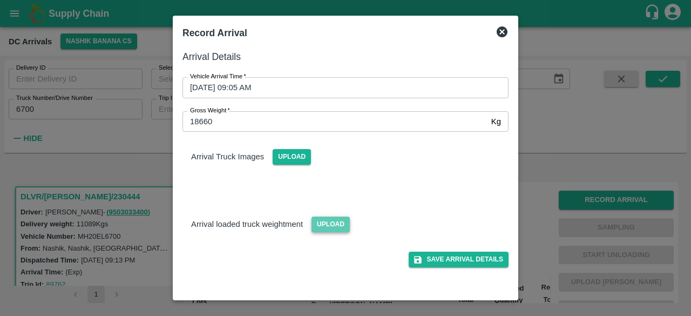
click at [325, 218] on span "Upload" at bounding box center [330, 224] width 38 height 16
click at [0, 0] on input "Upload" at bounding box center [0, 0] width 0 height 0
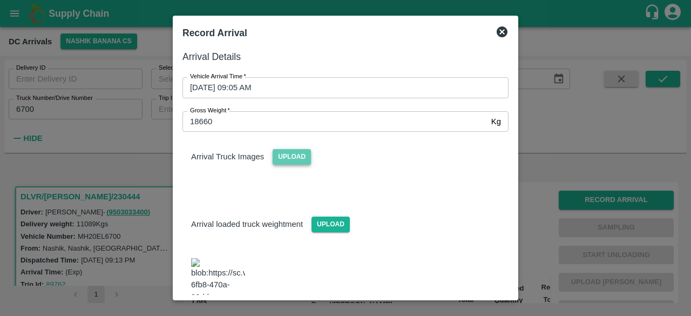
click at [295, 161] on span "Upload" at bounding box center [292, 157] width 38 height 16
click at [0, 0] on input "Upload" at bounding box center [0, 0] width 0 height 0
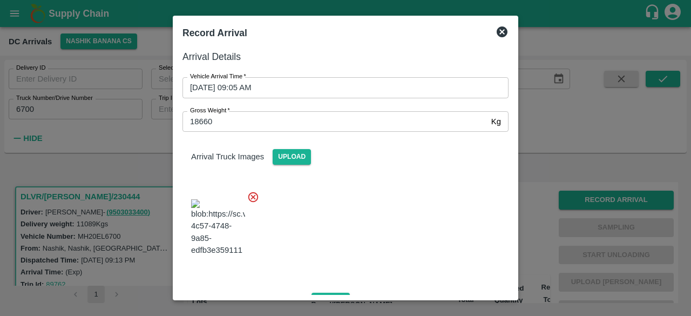
scroll to position [264, 0]
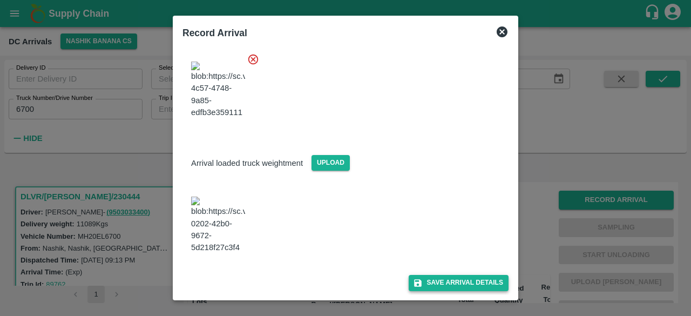
click at [444, 280] on button "Save Arrival Details" at bounding box center [459, 283] width 100 height 16
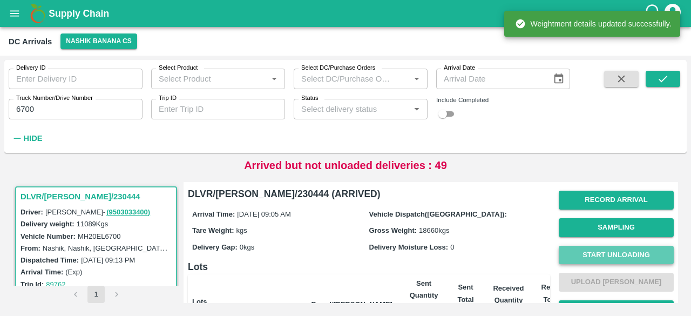
click at [604, 254] on button "Start Unloading" at bounding box center [616, 255] width 115 height 19
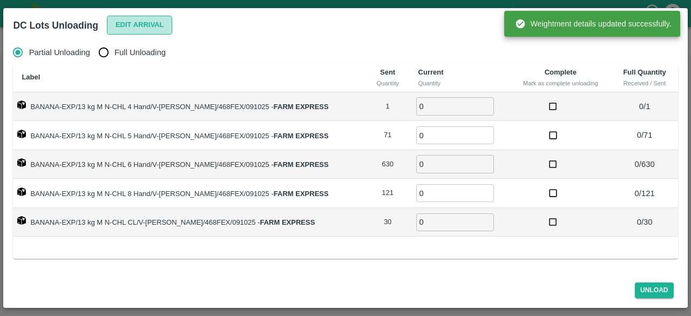
click at [133, 24] on button "Edit Arrival" at bounding box center [140, 25] width 66 height 19
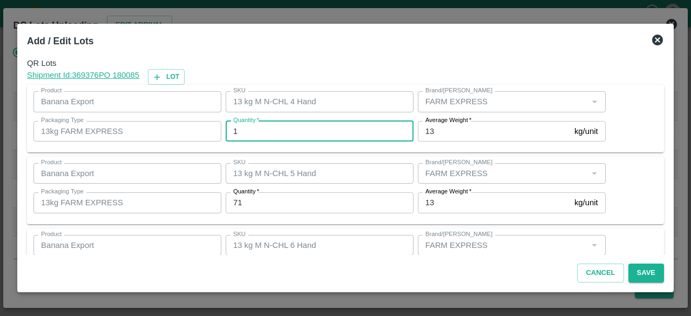
click at [247, 129] on input "1" at bounding box center [320, 131] width 188 height 21
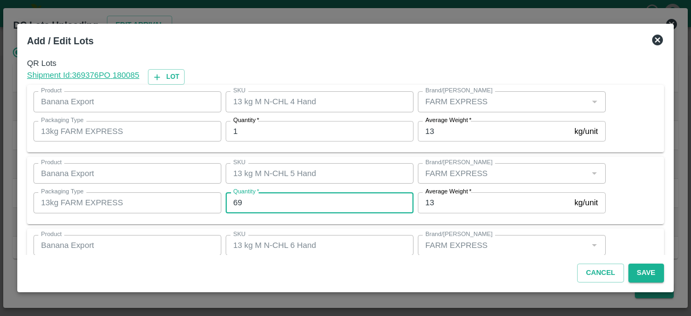
type input "69"
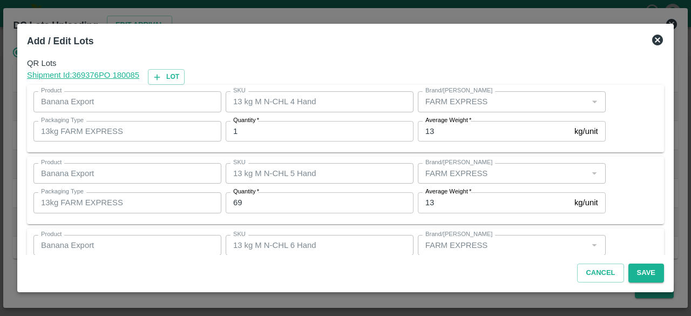
scroll to position [120, 0]
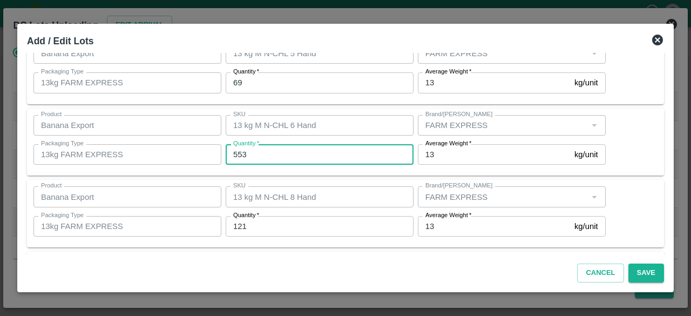
type input "553"
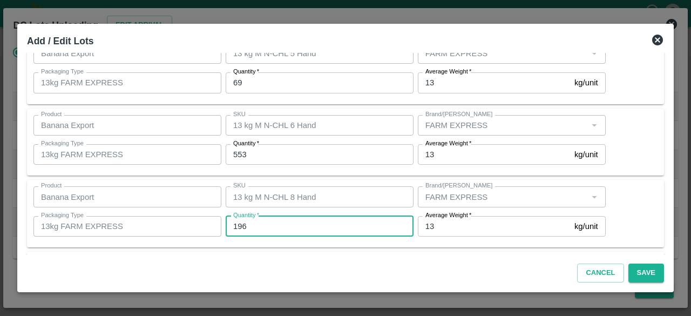
type input "196"
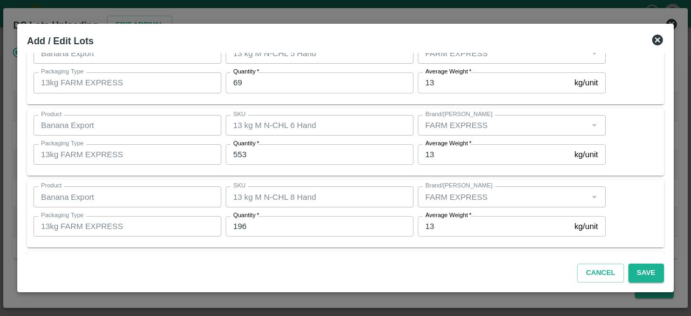
scroll to position [192, 0]
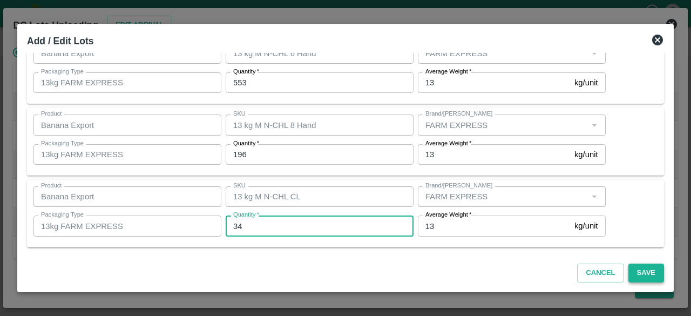
type input "34"
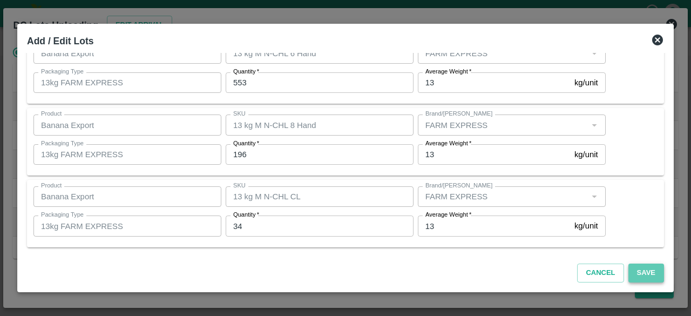
click at [642, 272] on button "Save" at bounding box center [646, 272] width 36 height 19
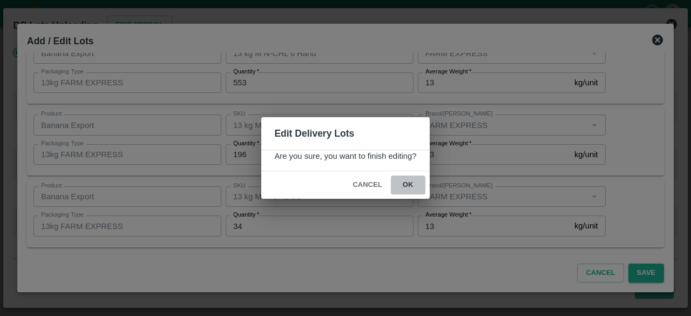
click at [406, 183] on button "ok" at bounding box center [408, 184] width 35 height 19
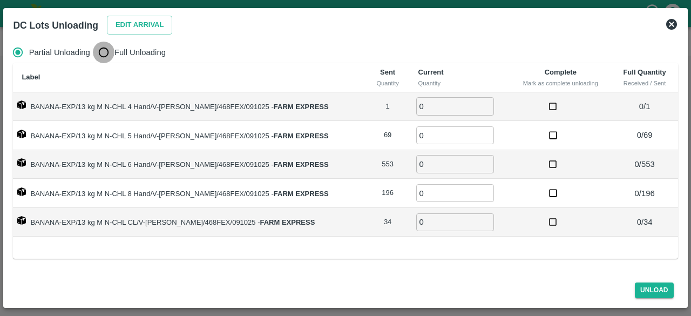
click at [101, 54] on input "Full Unloading" at bounding box center [104, 53] width 22 height 22
radio input "true"
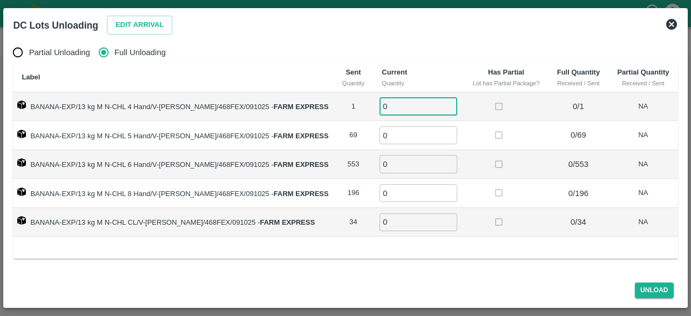
click at [384, 104] on input "0" at bounding box center [418, 106] width 78 height 18
type input "1"
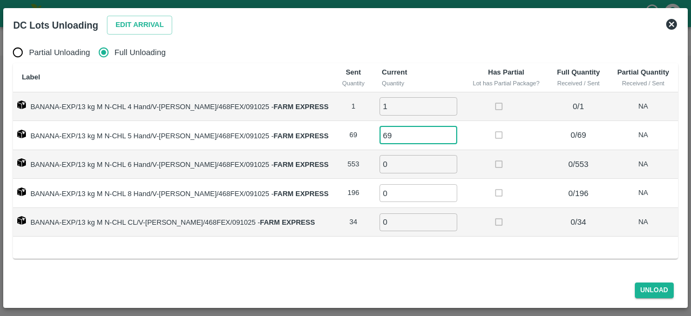
type input "69"
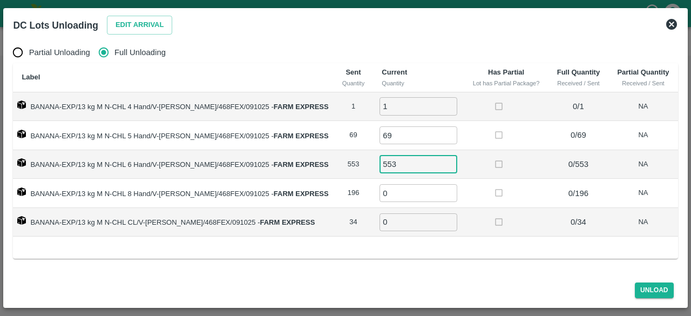
type input "553"
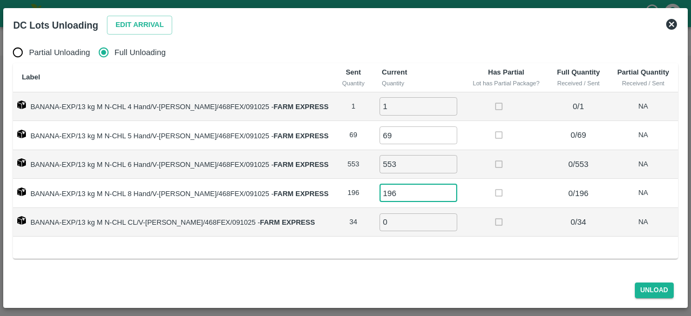
type input "196"
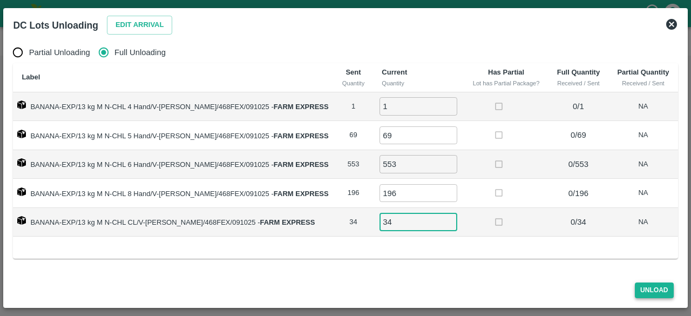
type input "34"
click at [650, 288] on button "Unload" at bounding box center [654, 290] width 39 height 16
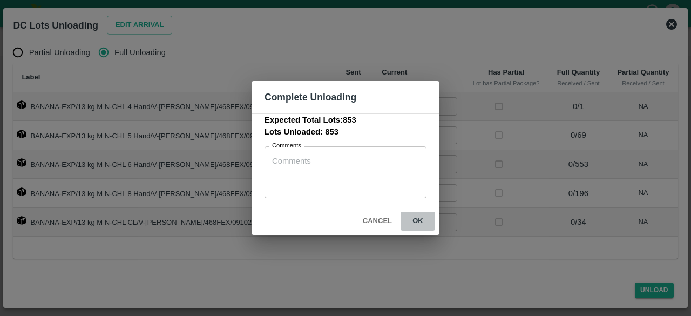
click at [415, 218] on button "ok" at bounding box center [418, 221] width 35 height 19
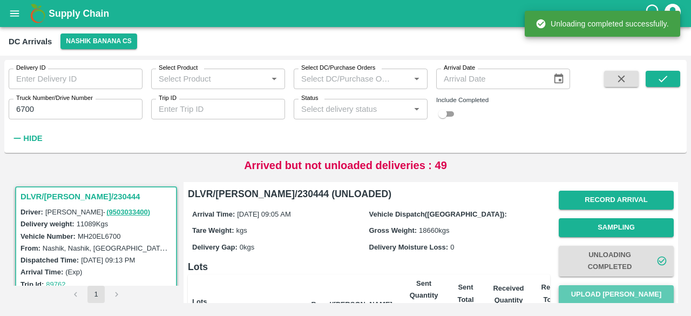
click at [602, 295] on button "Upload [PERSON_NAME]" at bounding box center [616, 294] width 115 height 19
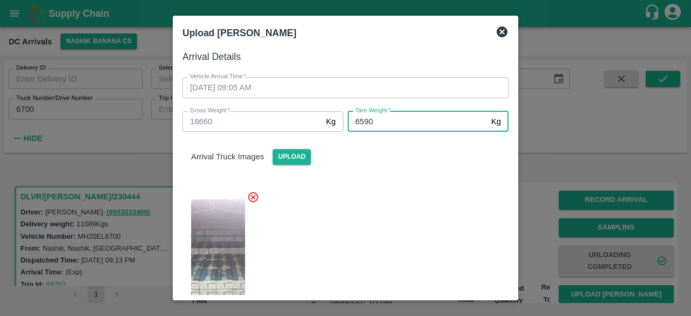
type input "6590"
click at [379, 196] on div at bounding box center [341, 256] width 335 height 148
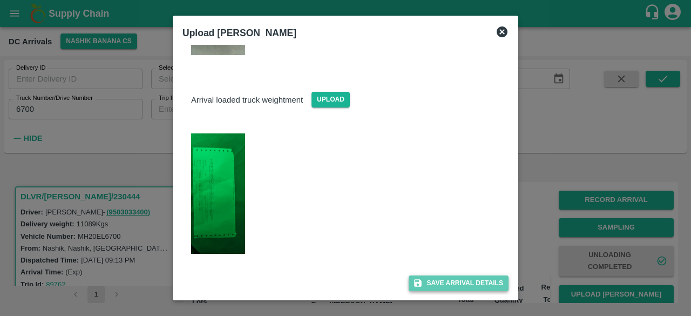
click at [442, 284] on button "Save Arrival Details" at bounding box center [459, 283] width 100 height 16
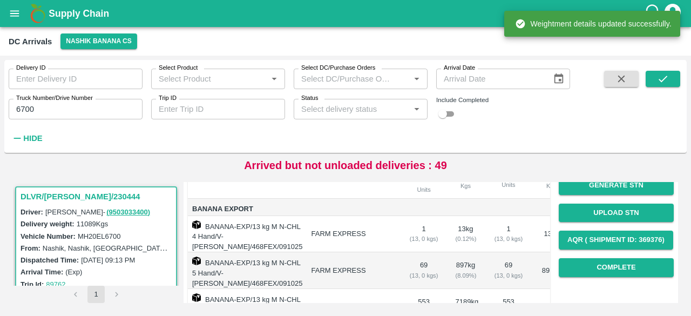
scroll to position [141, 0]
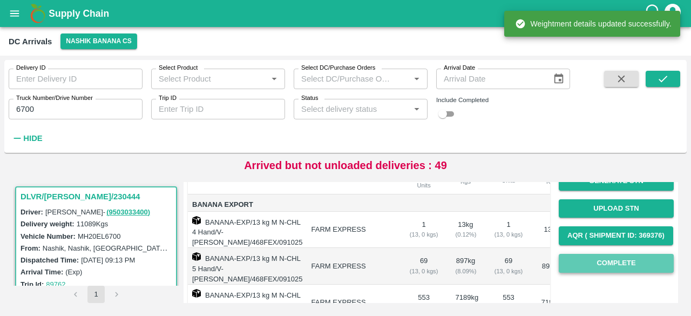
click at [611, 272] on button "Complete" at bounding box center [616, 263] width 115 height 19
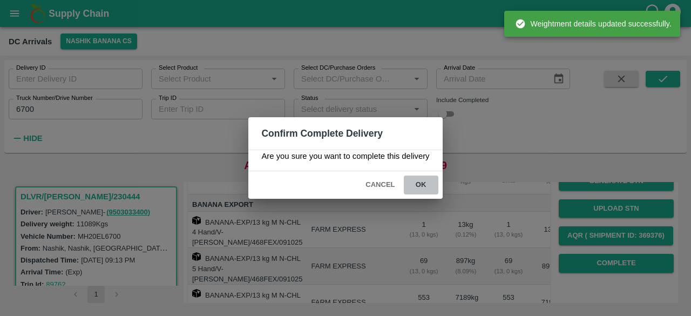
click at [421, 182] on button "ok" at bounding box center [421, 184] width 35 height 19
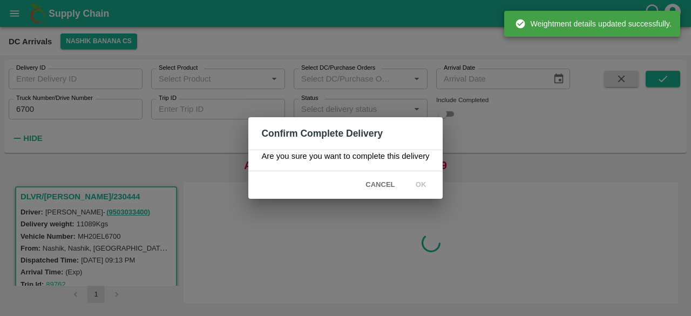
scroll to position [0, 0]
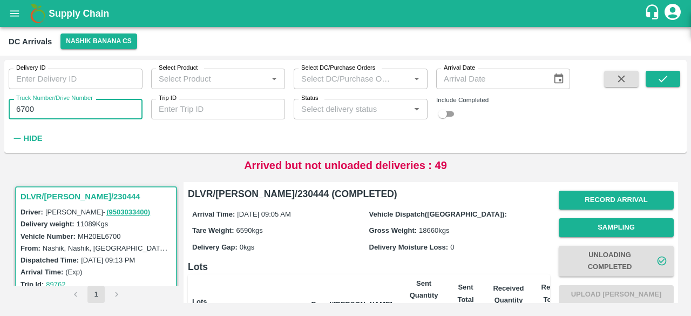
click at [27, 111] on input "6700" at bounding box center [76, 109] width 134 height 21
type input "0331"
click at [666, 80] on icon "submit" at bounding box center [663, 79] width 12 height 12
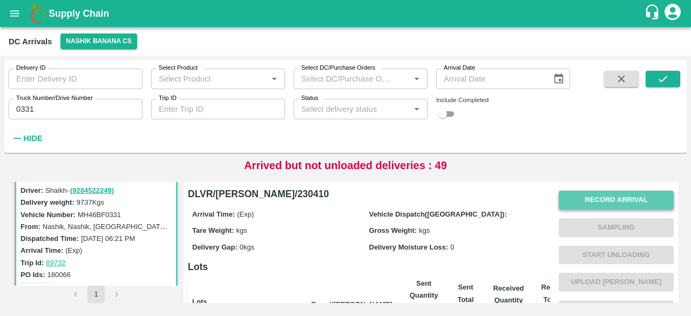
click at [600, 202] on button "Record Arrival" at bounding box center [616, 200] width 115 height 19
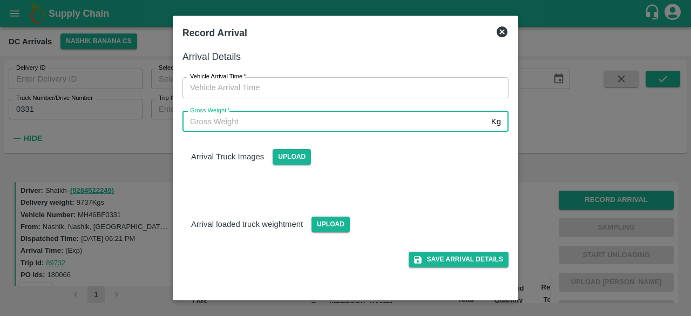
click at [336, 121] on input "Gross Weight   *" at bounding box center [334, 121] width 304 height 21
type input "16220"
type input "DD/MM/YYYY hh:mm aa"
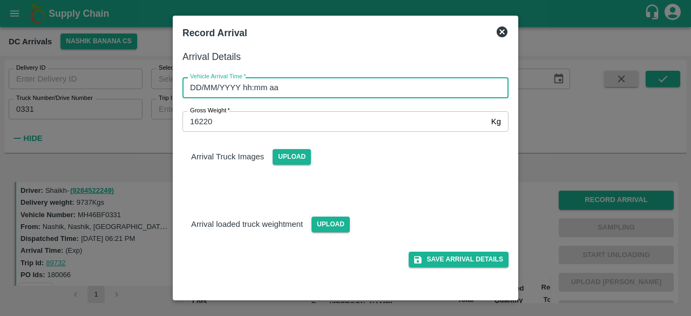
click at [351, 91] on input "DD/MM/YYYY hh:mm aa" at bounding box center [341, 87] width 318 height 21
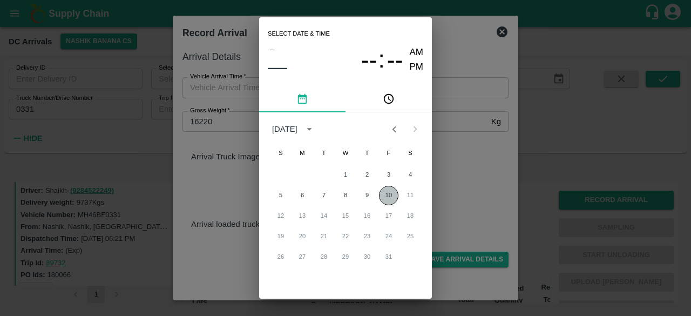
click at [384, 194] on button "10" at bounding box center [388, 195] width 19 height 19
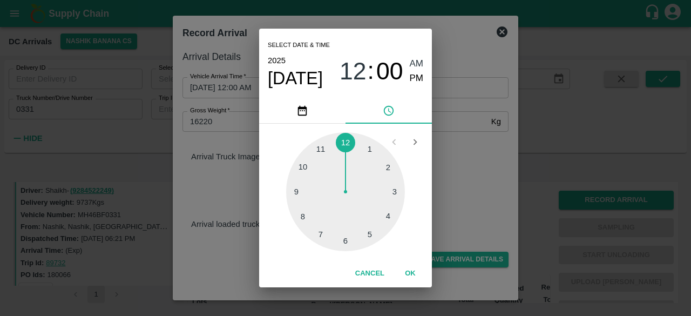
click at [303, 167] on div at bounding box center [345, 191] width 119 height 119
click at [347, 241] on div at bounding box center [345, 191] width 119 height 119
type input "[DATE] 10:30 AM"
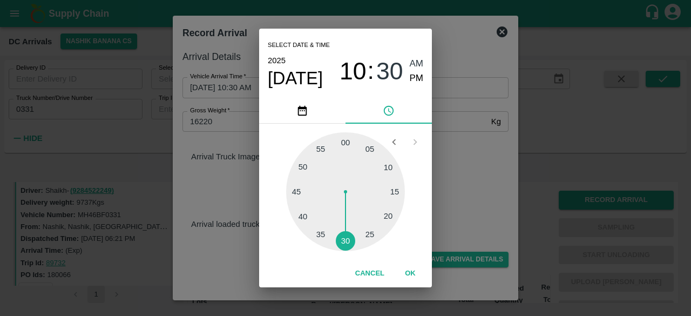
click at [493, 181] on div "Select date & time [DATE] 10 : 30 AM PM 05 10 15 20 25 30 35 40 45 50 55 00 Can…" at bounding box center [345, 158] width 691 height 316
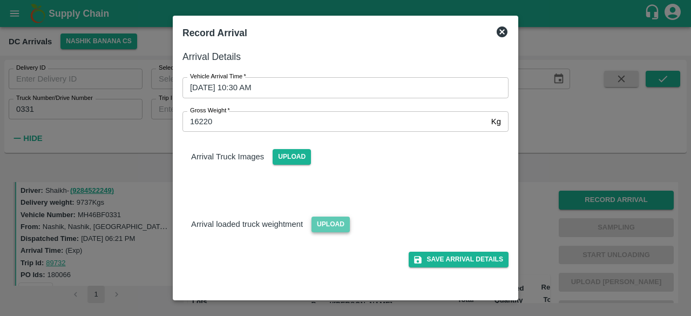
click at [329, 224] on span "Upload" at bounding box center [330, 224] width 38 height 16
click at [0, 0] on input "Upload" at bounding box center [0, 0] width 0 height 0
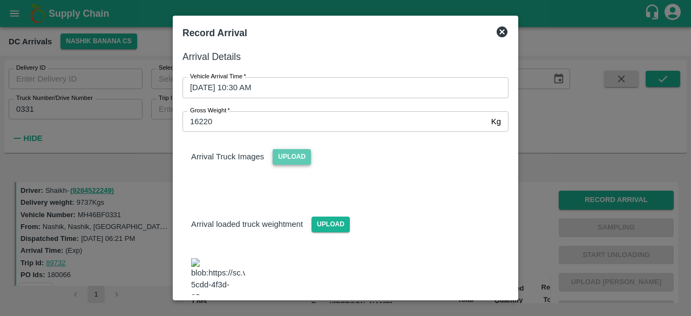
click at [286, 153] on span "Upload" at bounding box center [292, 157] width 38 height 16
click at [0, 0] on input "Upload" at bounding box center [0, 0] width 0 height 0
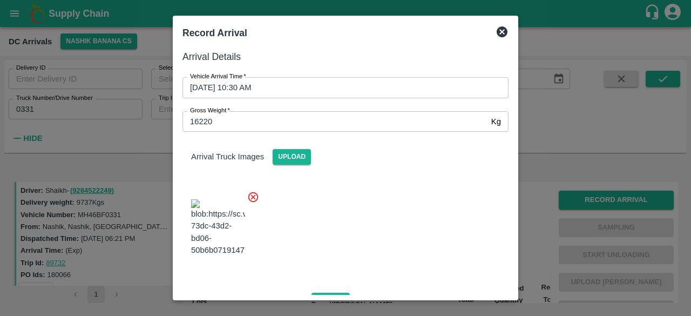
scroll to position [174, 0]
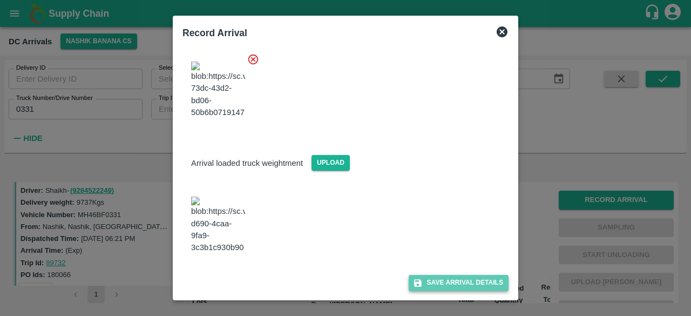
click at [448, 283] on button "Save Arrival Details" at bounding box center [459, 283] width 100 height 16
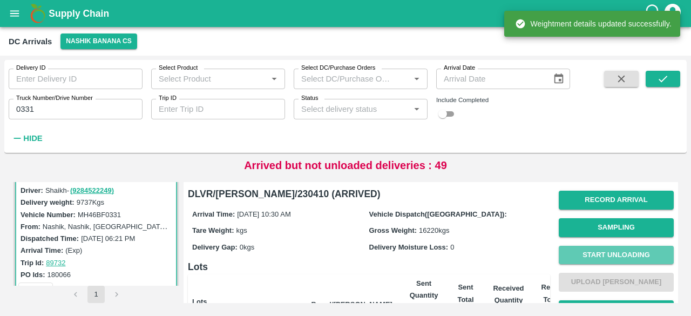
click at [608, 252] on button "Start Unloading" at bounding box center [616, 255] width 115 height 19
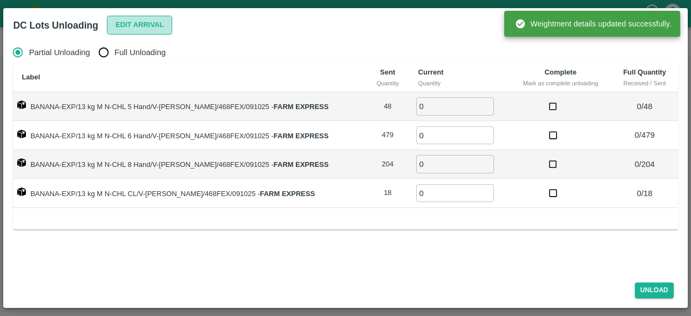
click at [126, 23] on button "Edit Arrival" at bounding box center [140, 25] width 66 height 19
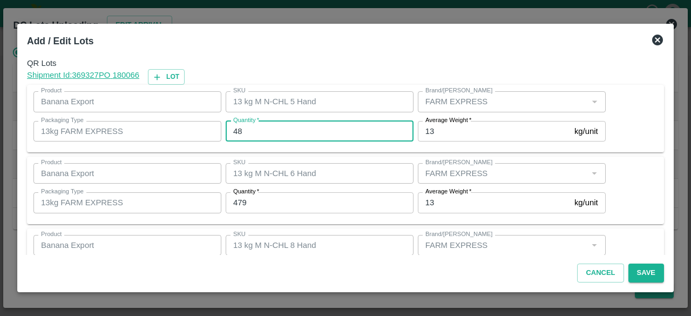
click at [238, 132] on input "48" at bounding box center [320, 131] width 188 height 21
type input "46"
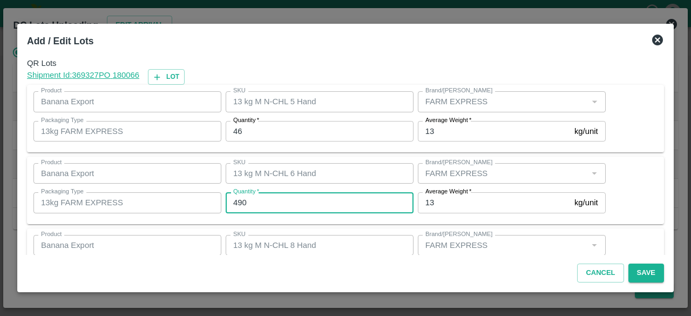
type input "490"
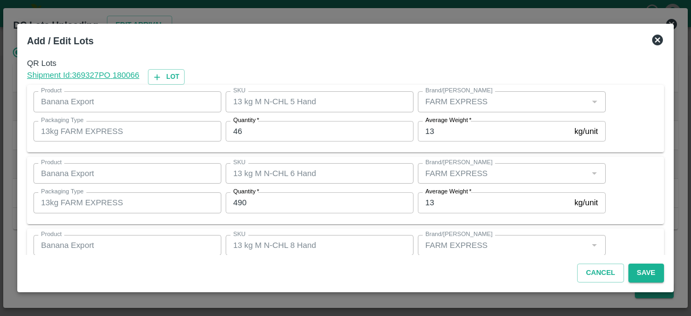
scroll to position [120, 0]
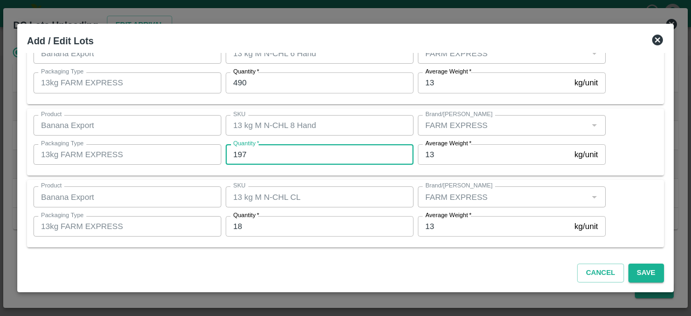
type input "197"
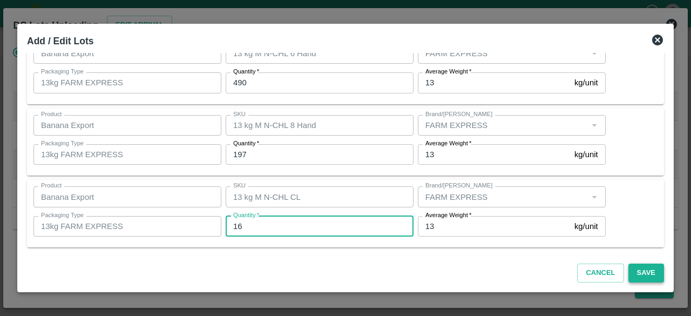
type input "16"
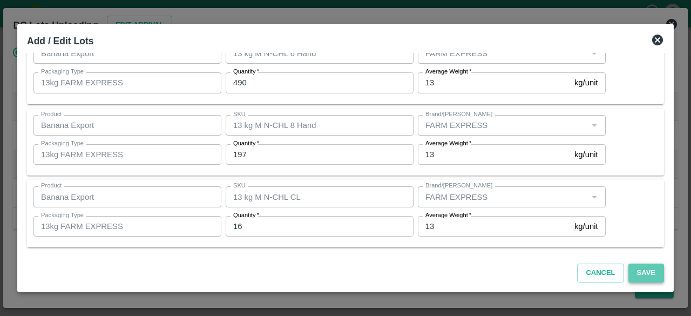
click at [647, 274] on button "Save" at bounding box center [646, 272] width 36 height 19
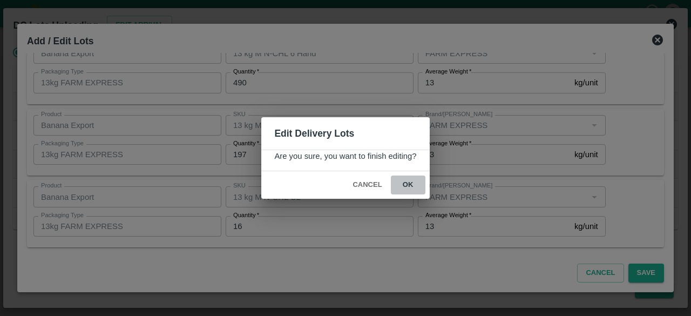
click at [407, 183] on button "ok" at bounding box center [408, 184] width 35 height 19
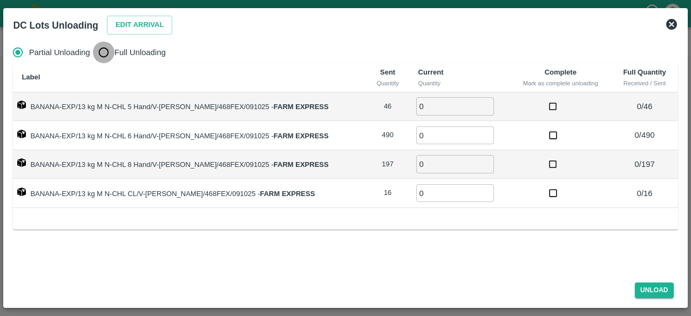
click at [100, 55] on input "Full Unloading" at bounding box center [104, 53] width 22 height 22
radio input "true"
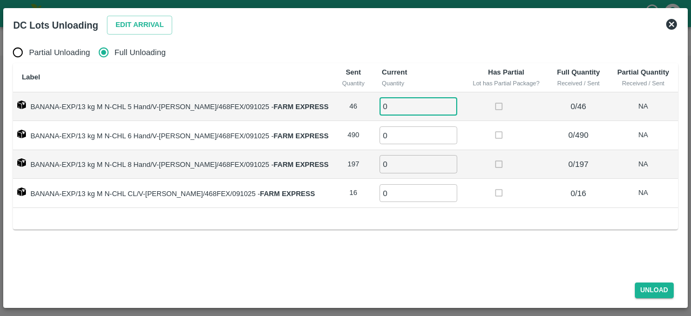
click at [389, 112] on input "0" at bounding box center [418, 106] width 78 height 18
type input "46"
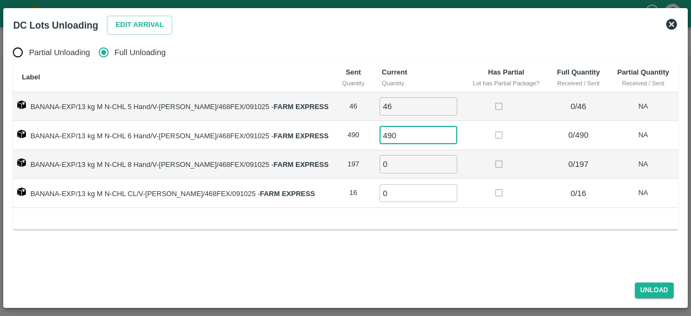
type input "490"
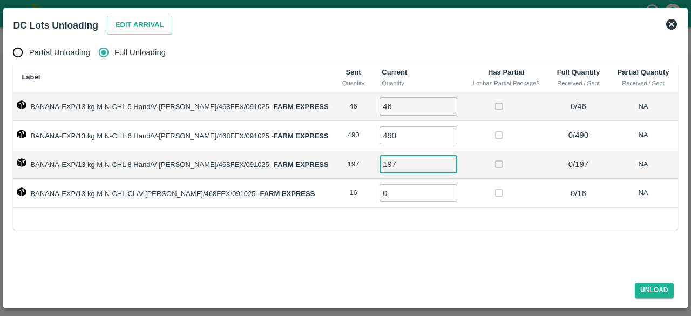
type input "197"
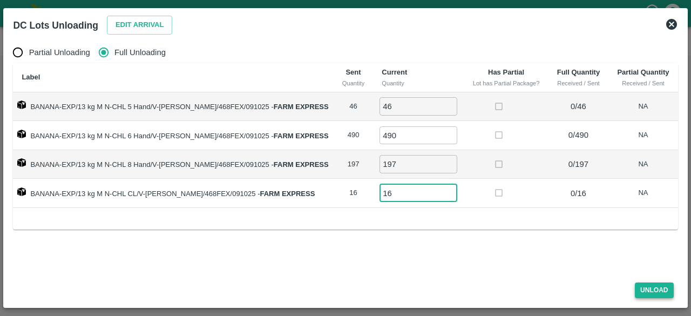
type input "16"
click at [650, 288] on button "Unload" at bounding box center [654, 290] width 39 height 16
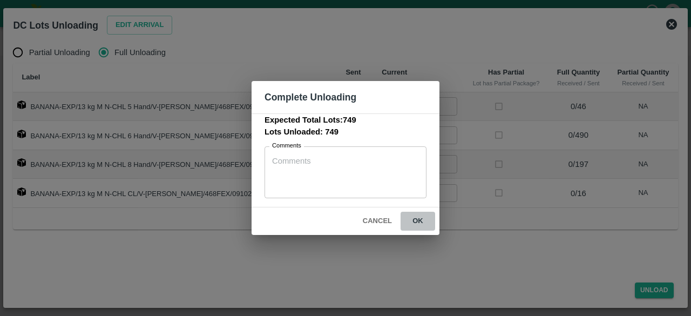
click at [425, 224] on button "ok" at bounding box center [418, 221] width 35 height 19
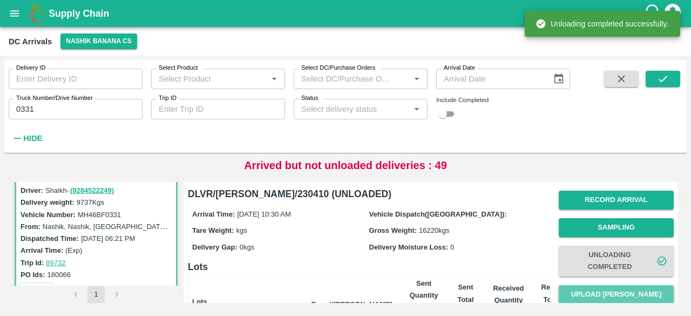
click at [613, 291] on button "Upload [PERSON_NAME]" at bounding box center [616, 294] width 115 height 19
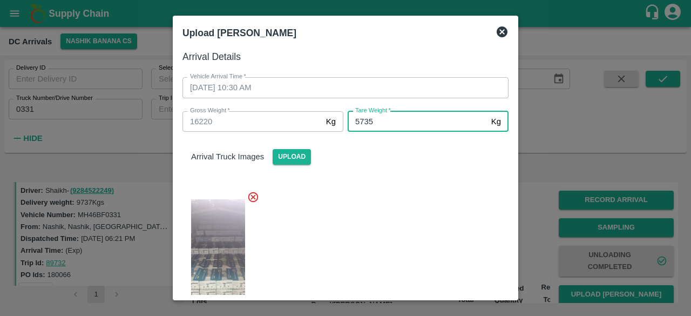
type input "5735"
click at [426, 227] on div at bounding box center [341, 256] width 335 height 148
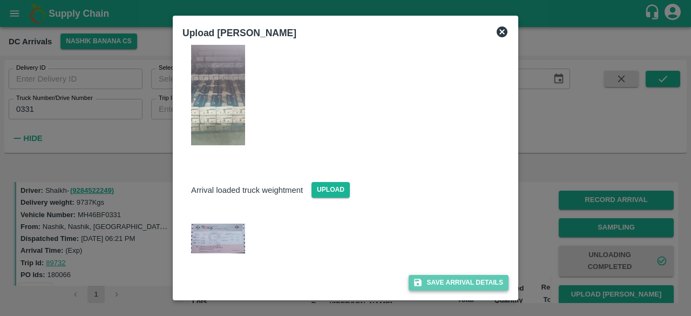
click at [457, 280] on button "Save Arrival Details" at bounding box center [459, 283] width 100 height 16
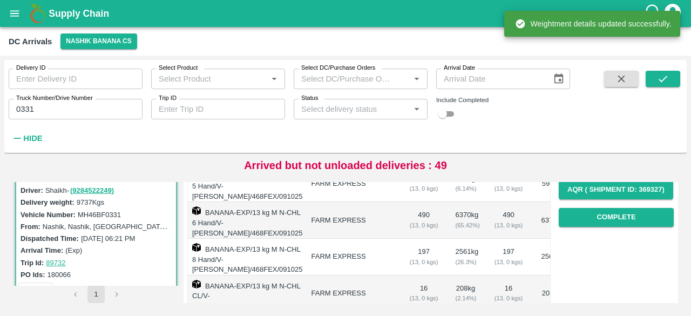
scroll to position [193, 0]
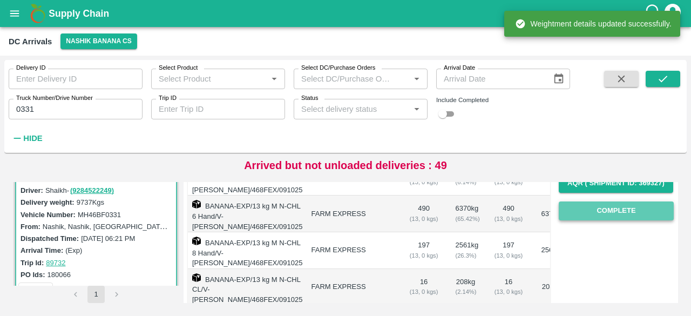
click at [615, 213] on button "Complete" at bounding box center [616, 210] width 115 height 19
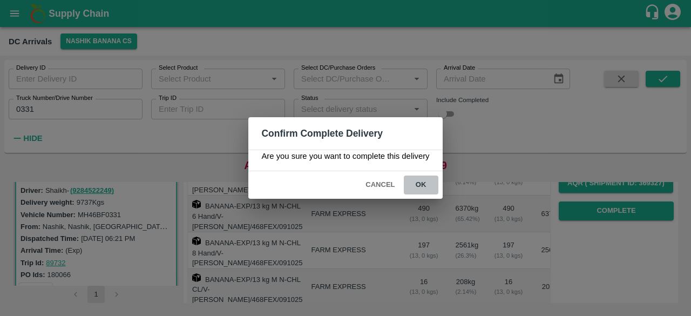
click at [419, 182] on button "ok" at bounding box center [421, 184] width 35 height 19
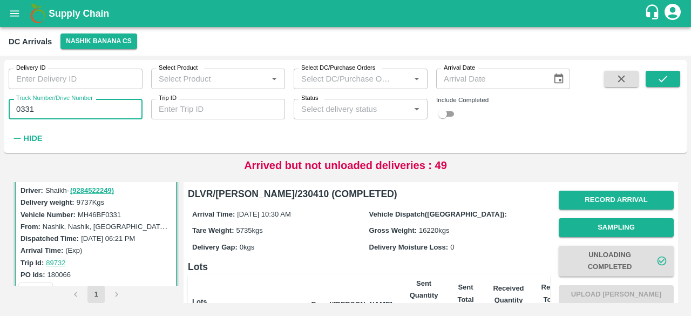
click at [24, 111] on input "0331" at bounding box center [76, 109] width 134 height 21
type input "9685"
click at [658, 79] on icon "submit" at bounding box center [663, 79] width 12 height 12
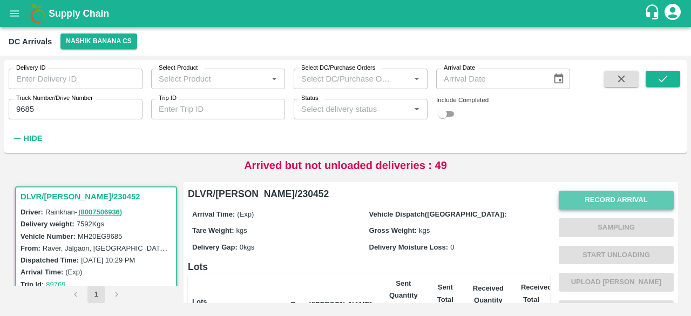
click at [587, 200] on button "Record Arrival" at bounding box center [616, 200] width 115 height 19
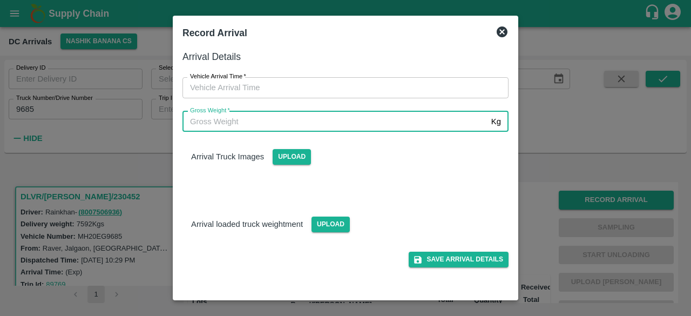
click at [309, 121] on input "Gross Weight   *" at bounding box center [334, 121] width 304 height 21
type input "13540"
type input "DD/MM/YYYY hh:mm aa"
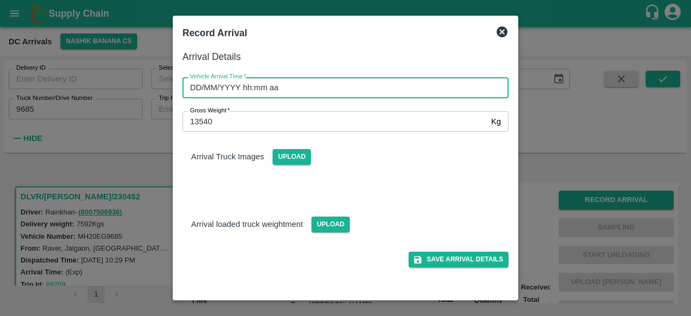
click at [351, 91] on input "DD/MM/YYYY hh:mm aa" at bounding box center [341, 87] width 318 height 21
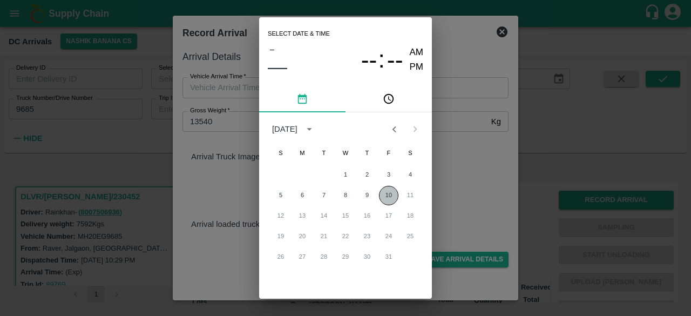
click at [388, 199] on button "10" at bounding box center [388, 195] width 19 height 19
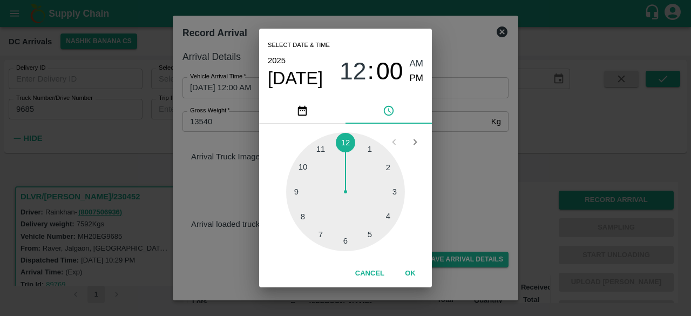
click at [373, 233] on div at bounding box center [345, 191] width 119 height 119
click at [345, 241] on div at bounding box center [345, 191] width 119 height 119
type input "[DATE] 05:30 AM"
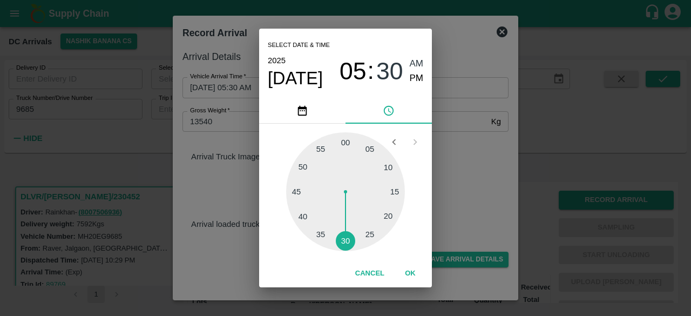
click at [477, 154] on div "Select date & time [DATE] 05 : 30 AM PM 05 10 15 20 25 30 35 40 45 50 55 00 Can…" at bounding box center [345, 158] width 691 height 316
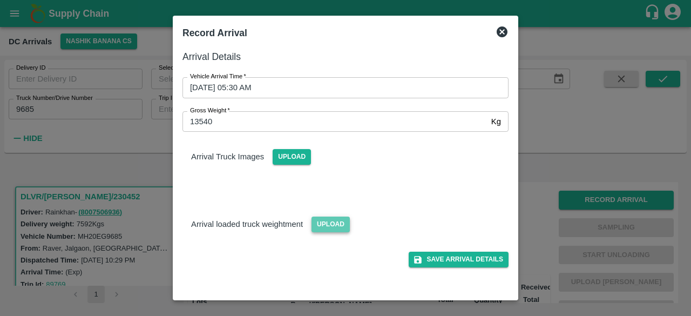
click at [328, 224] on span "Upload" at bounding box center [330, 224] width 38 height 16
click at [0, 0] on input "Upload" at bounding box center [0, 0] width 0 height 0
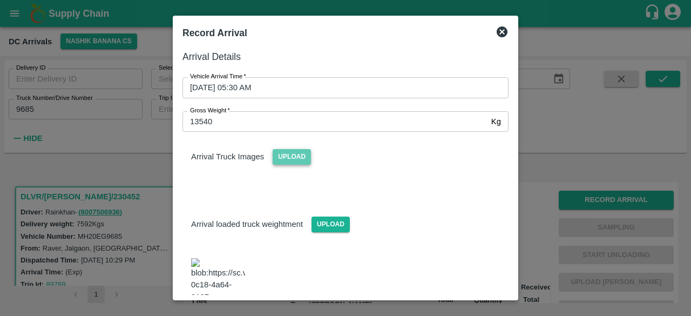
click at [276, 157] on span "Upload" at bounding box center [292, 157] width 38 height 16
click at [0, 0] on input "Upload" at bounding box center [0, 0] width 0 height 0
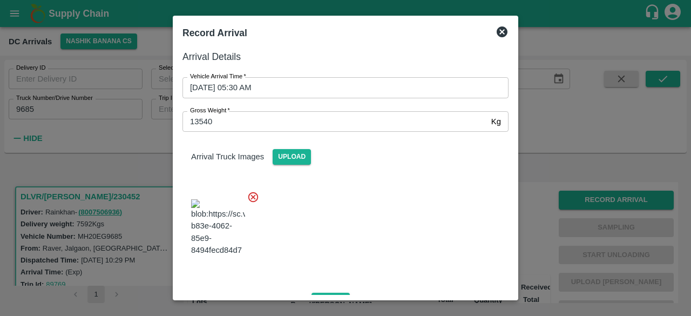
scroll to position [216, 0]
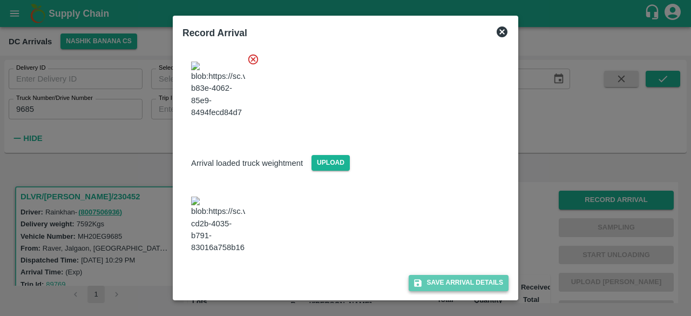
click at [452, 281] on button "Save Arrival Details" at bounding box center [459, 283] width 100 height 16
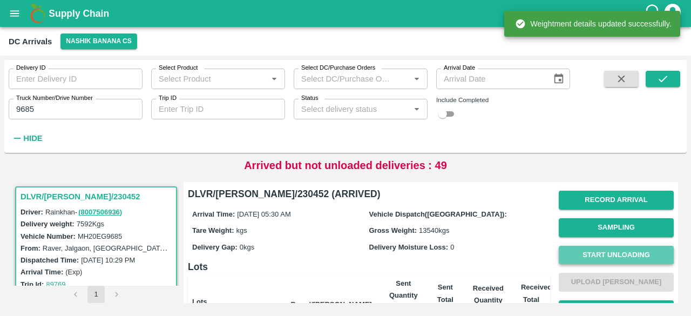
click at [609, 252] on button "Start Unloading" at bounding box center [616, 255] width 115 height 19
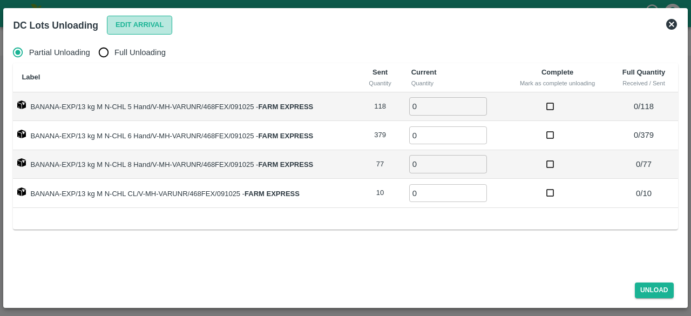
click at [139, 29] on button "Edit Arrival" at bounding box center [140, 25] width 66 height 19
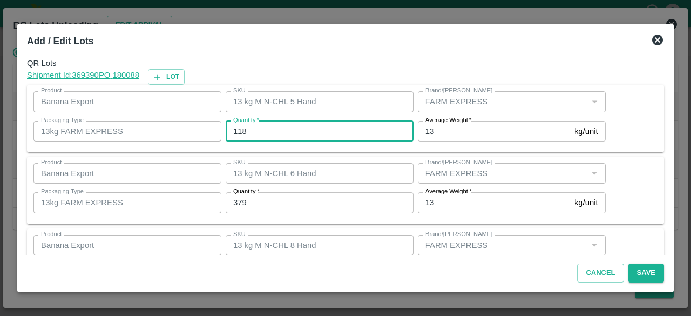
click at [238, 131] on input "118" at bounding box center [320, 131] width 188 height 21
type input "116"
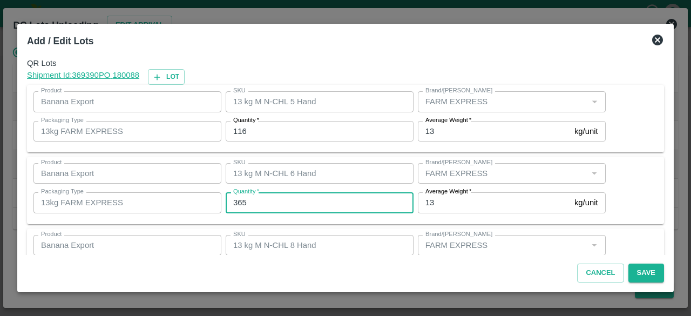
type input "365"
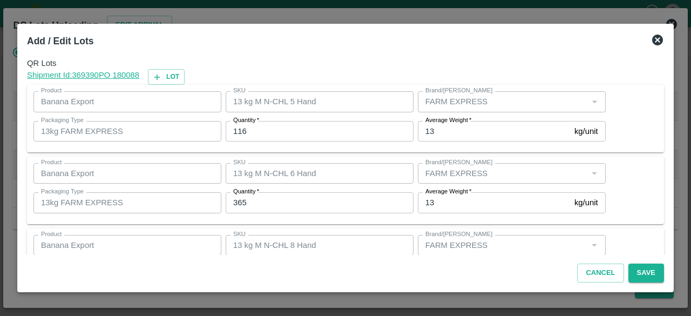
scroll to position [120, 0]
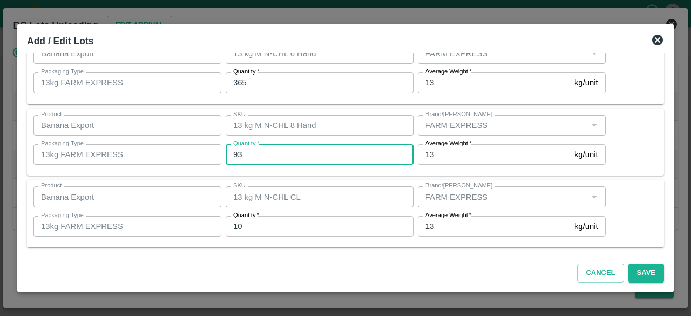
type input "93"
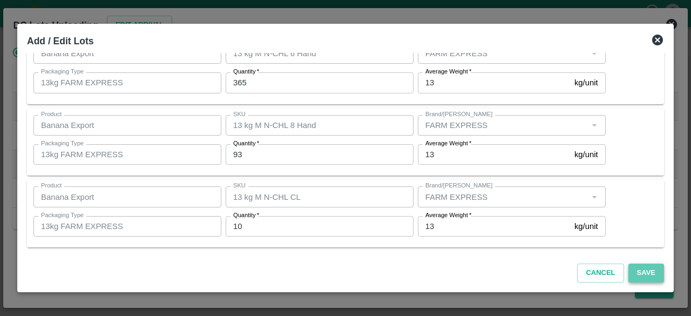
click at [650, 272] on button "Save" at bounding box center [646, 272] width 36 height 19
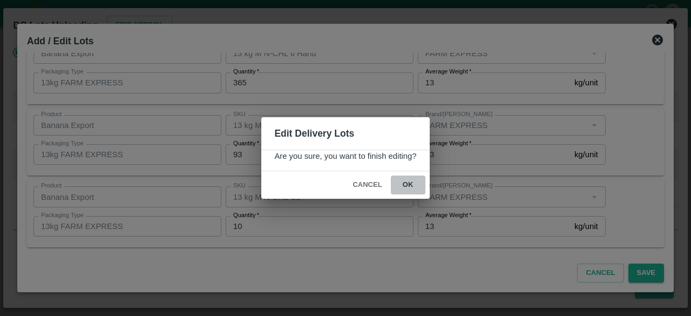
click at [407, 182] on button "ok" at bounding box center [408, 184] width 35 height 19
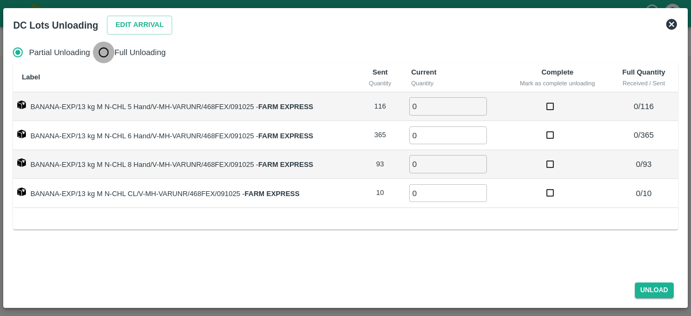
click at [106, 53] on input "Full Unloading" at bounding box center [104, 53] width 22 height 22
radio input "true"
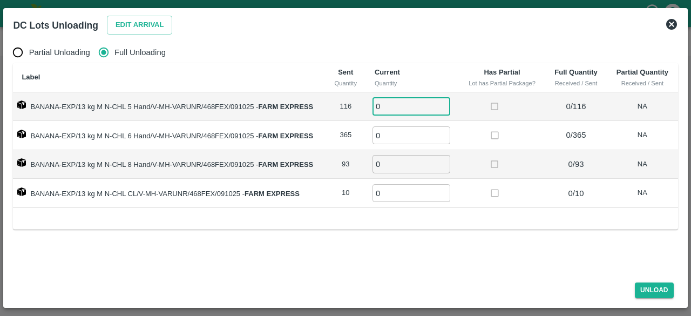
click at [394, 103] on input "0" at bounding box center [411, 106] width 78 height 18
type input "116"
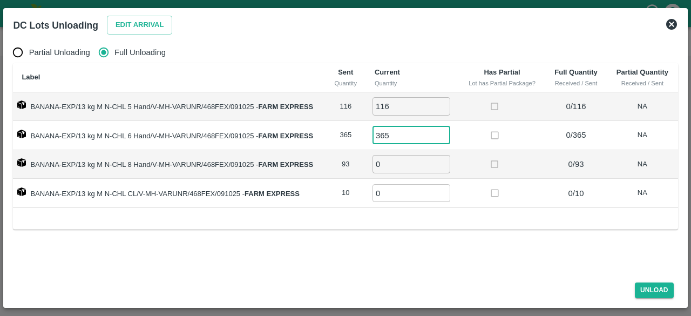
type input "365"
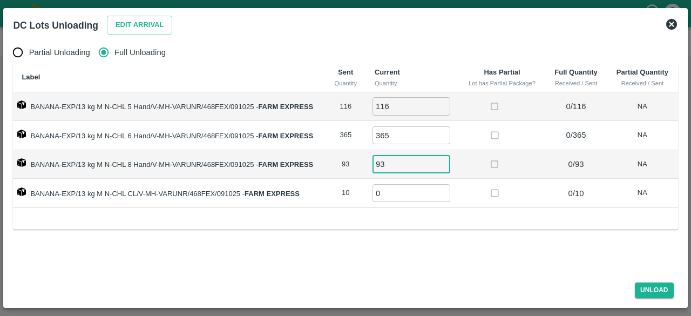
type input "93"
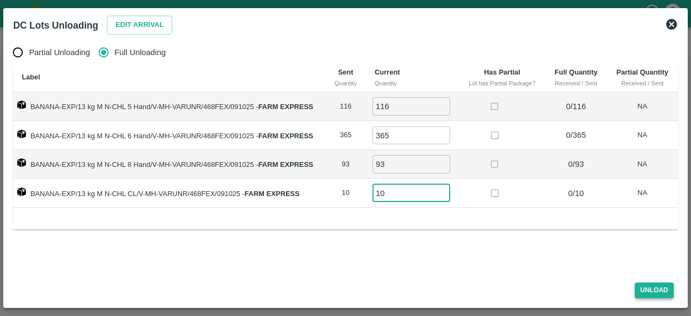
type input "10"
click at [647, 290] on button "Unload" at bounding box center [654, 290] width 39 height 16
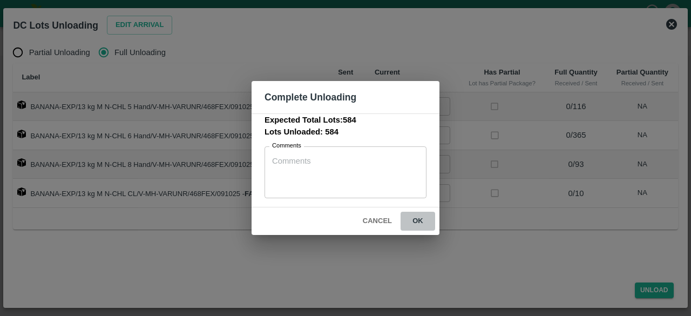
click at [416, 216] on button "ok" at bounding box center [418, 221] width 35 height 19
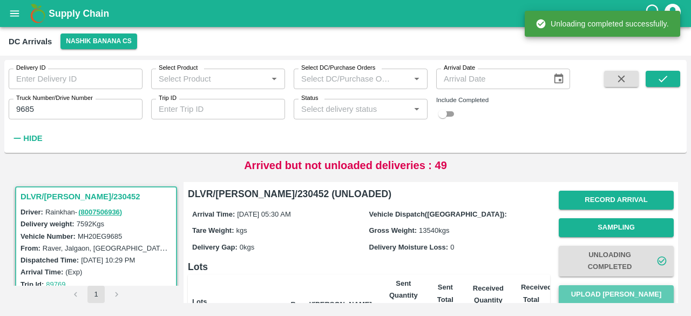
click at [612, 296] on button "Upload [PERSON_NAME]" at bounding box center [616, 294] width 115 height 19
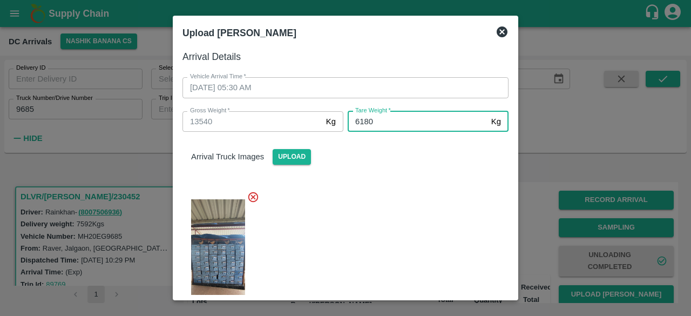
type input "6180"
click at [405, 224] on div at bounding box center [341, 256] width 335 height 148
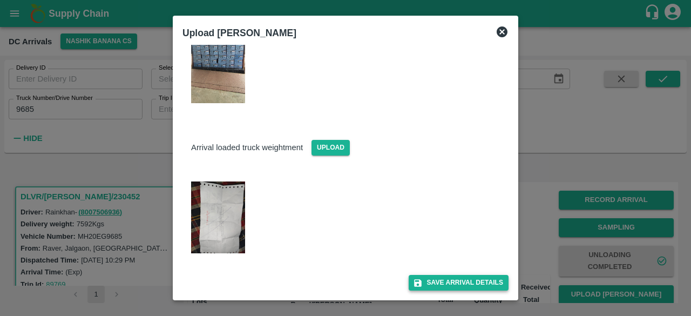
click at [442, 281] on button "Save Arrival Details" at bounding box center [459, 283] width 100 height 16
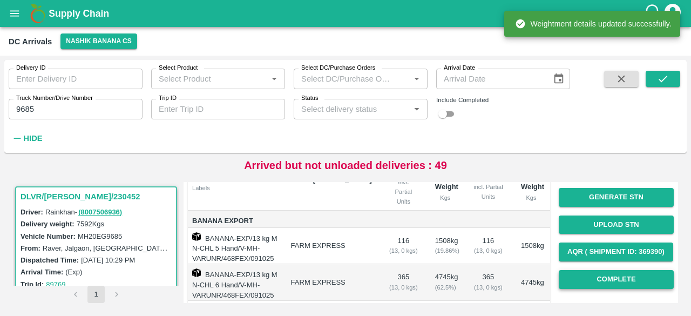
scroll to position [125, 0]
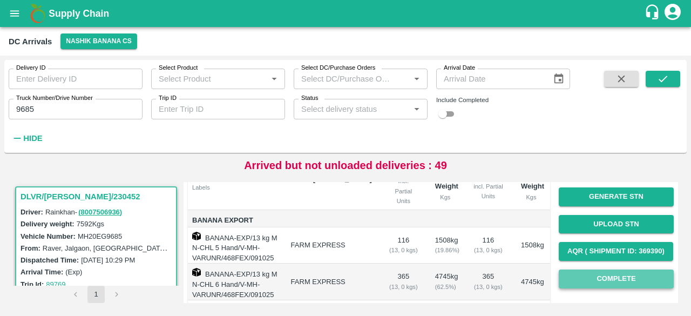
click at [612, 280] on button "Complete" at bounding box center [616, 278] width 115 height 19
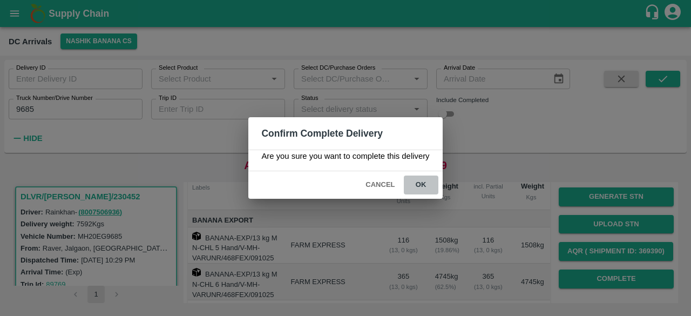
click at [419, 182] on button "ok" at bounding box center [421, 184] width 35 height 19
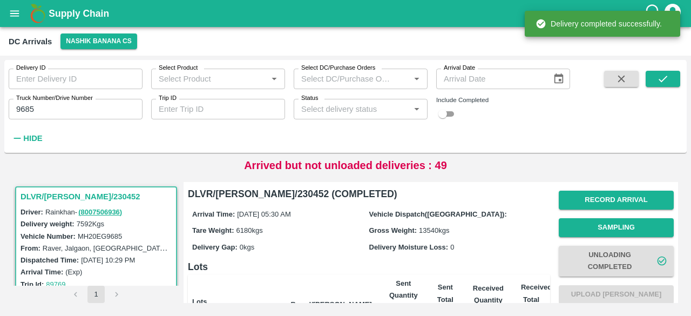
click at [23, 106] on input "9685" at bounding box center [76, 109] width 134 height 21
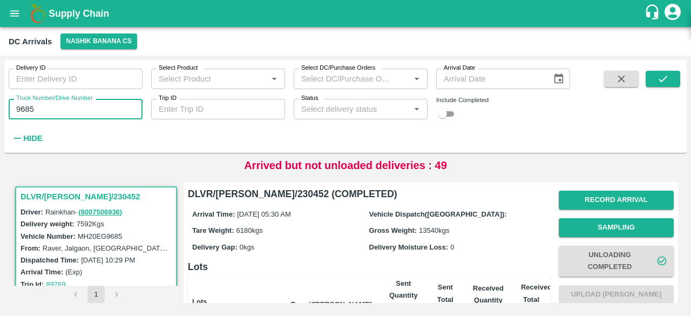
click at [23, 106] on input "9685" at bounding box center [76, 109] width 134 height 21
type input "2490"
click at [669, 80] on button "submit" at bounding box center [663, 79] width 35 height 16
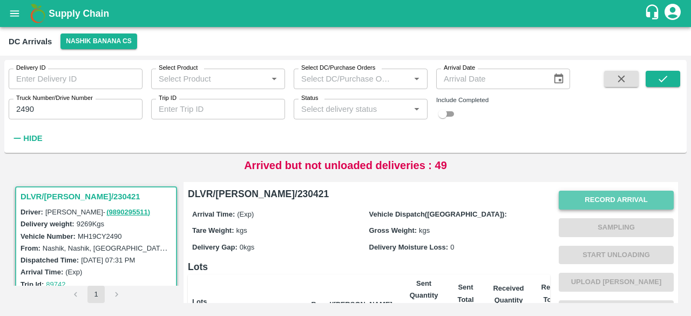
click at [600, 203] on button "Record Arrival" at bounding box center [616, 200] width 115 height 19
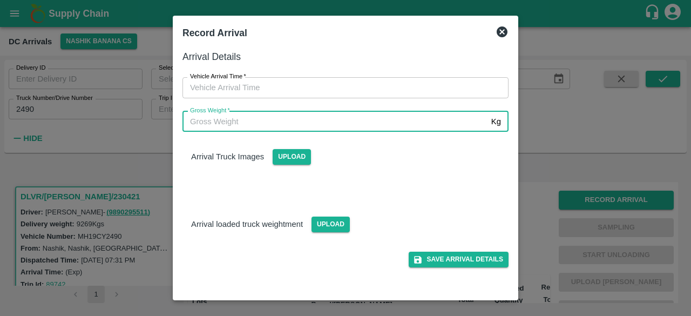
click at [320, 125] on input "Gross Weight   *" at bounding box center [334, 121] width 304 height 21
type input "16545"
type input "DD/MM/YYYY hh:mm aa"
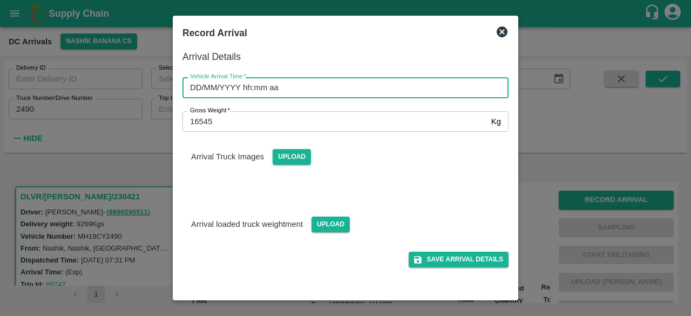
click at [306, 92] on input "DD/MM/YYYY hh:mm aa" at bounding box center [341, 87] width 318 height 21
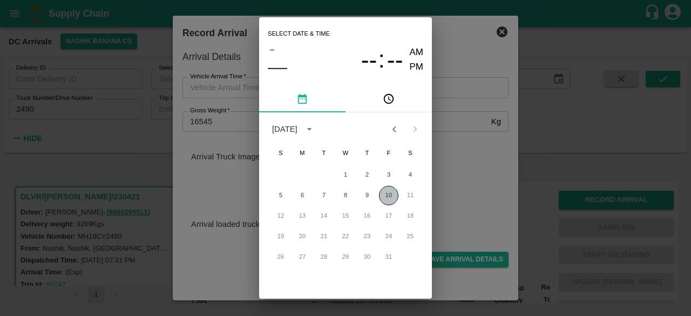
click at [382, 199] on button "10" at bounding box center [388, 195] width 19 height 19
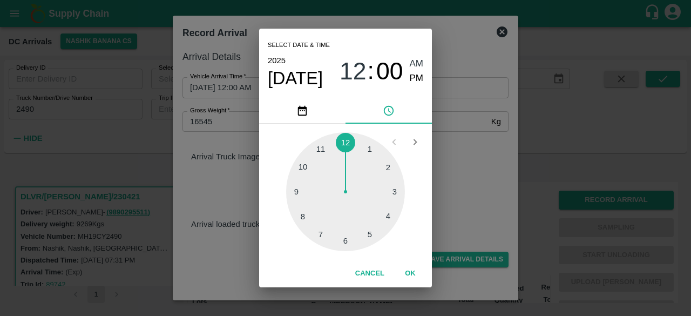
click at [305, 167] on div at bounding box center [345, 191] width 119 height 119
click at [386, 167] on div at bounding box center [345, 191] width 119 height 119
type input "[DATE] 10:10 AM"
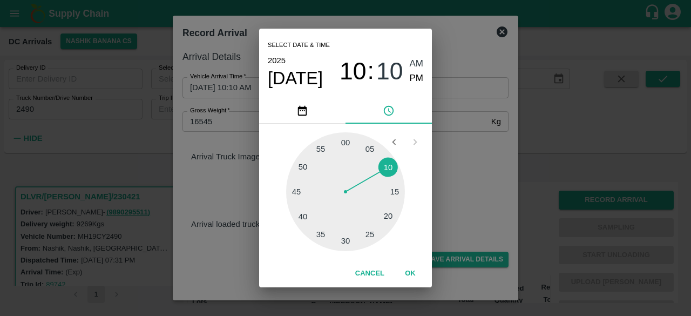
click at [451, 155] on div "Select date & time [DATE] 10 : 10 AM PM 05 10 15 20 25 30 35 40 45 50 55 00 Can…" at bounding box center [345, 158] width 691 height 316
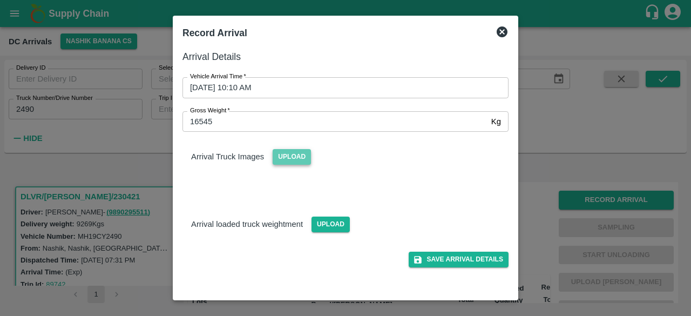
click at [289, 150] on span "Upload" at bounding box center [292, 157] width 38 height 16
click at [0, 0] on input "Upload" at bounding box center [0, 0] width 0 height 0
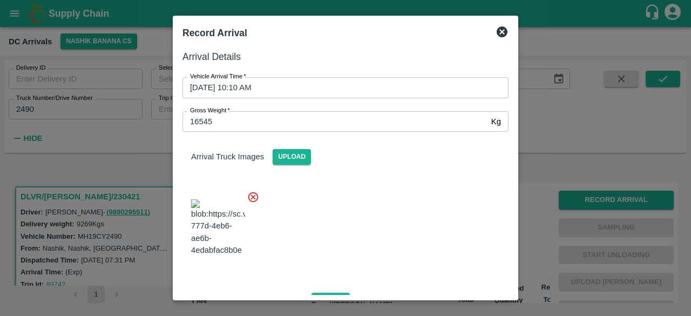
scroll to position [116, 0]
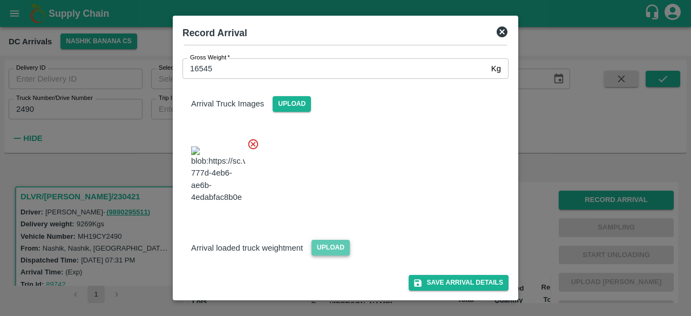
click at [323, 245] on span "Upload" at bounding box center [330, 248] width 38 height 16
click at [0, 0] on input "Upload" at bounding box center [0, 0] width 0 height 0
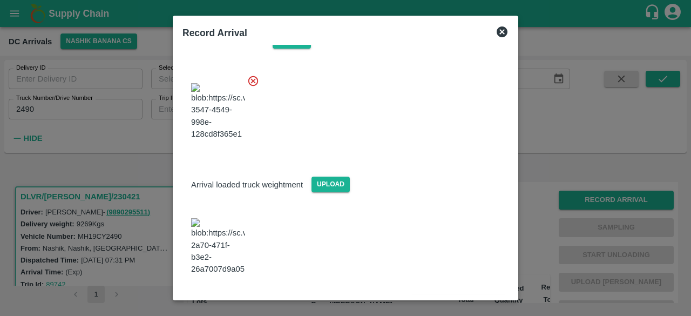
scroll to position [169, 0]
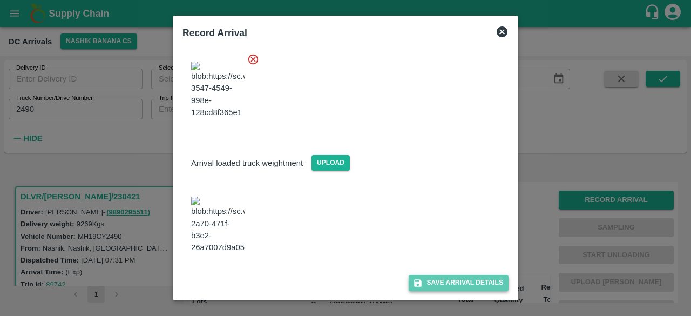
click at [453, 283] on button "Save Arrival Details" at bounding box center [459, 283] width 100 height 16
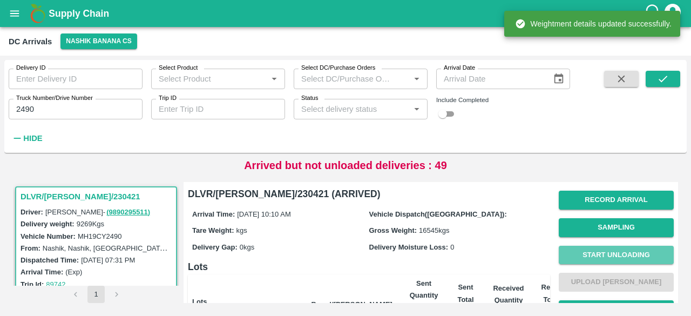
click at [606, 253] on button "Start Unloading" at bounding box center [616, 255] width 115 height 19
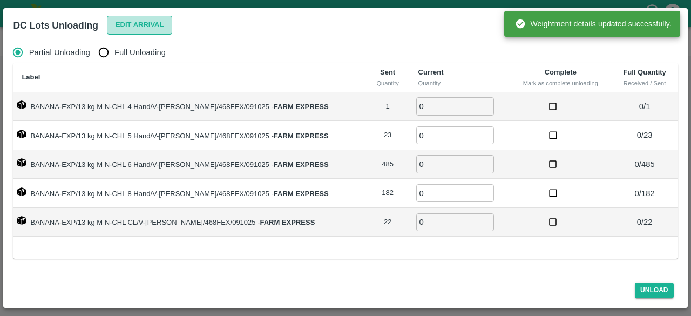
click at [134, 26] on button "Edit Arrival" at bounding box center [140, 25] width 66 height 19
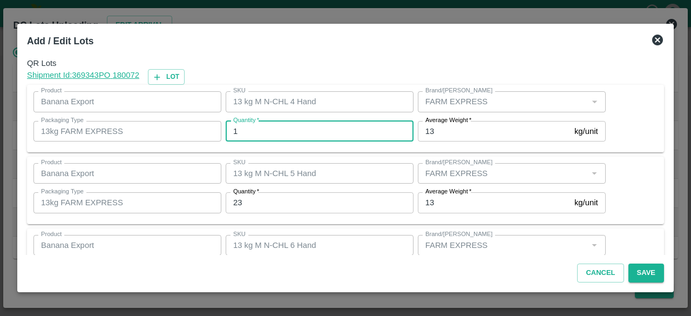
click at [260, 132] on input "1" at bounding box center [320, 131] width 188 height 21
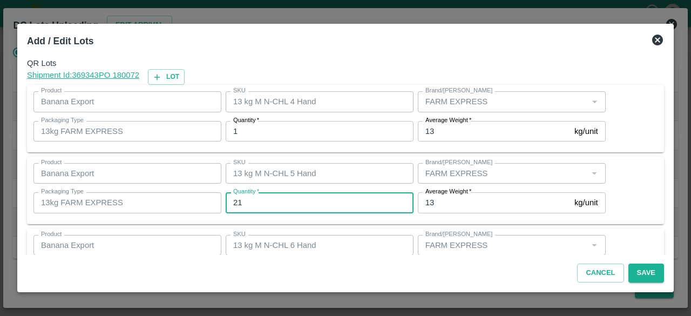
type input "21"
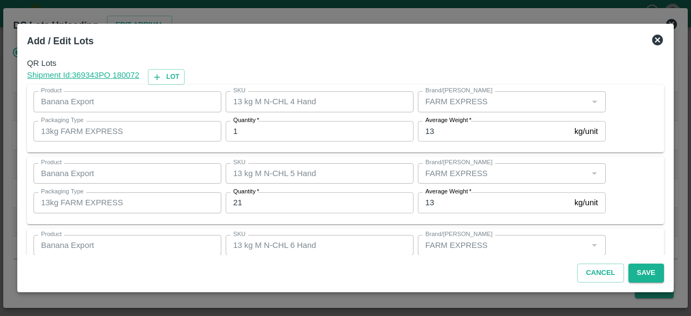
scroll to position [120, 0]
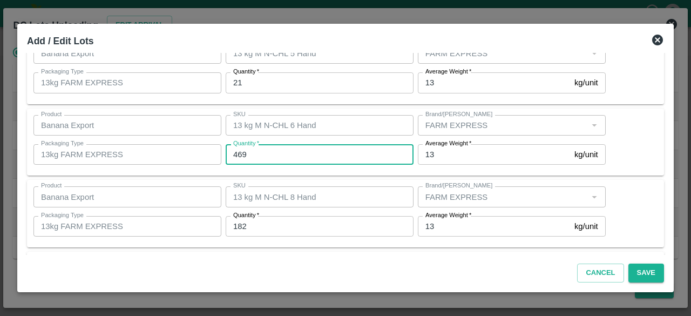
type input "469"
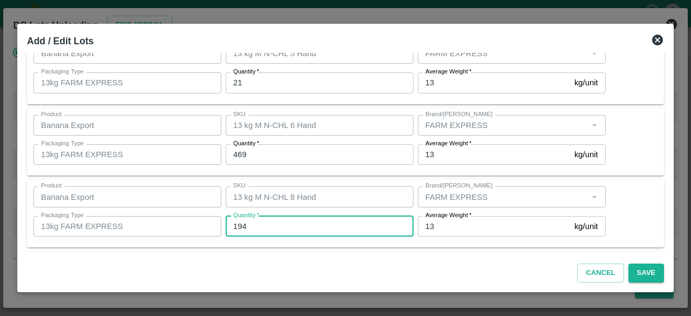
type input "194"
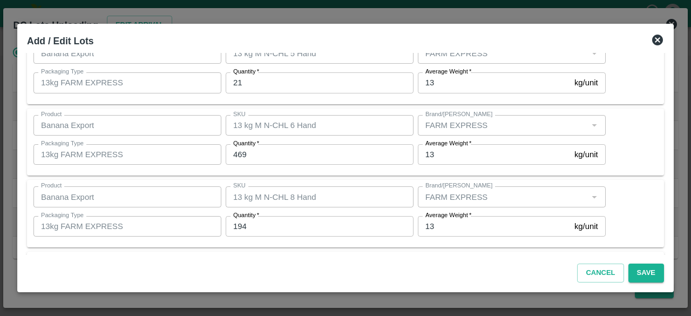
scroll to position [192, 0]
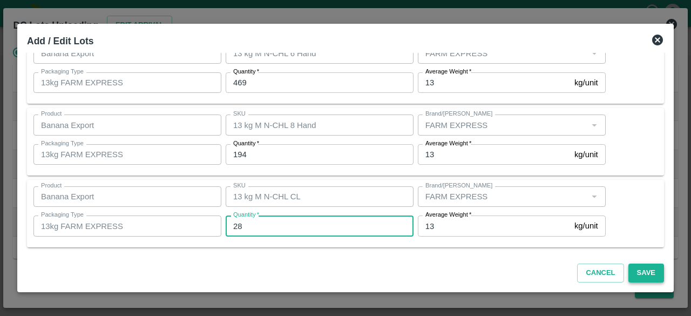
type input "28"
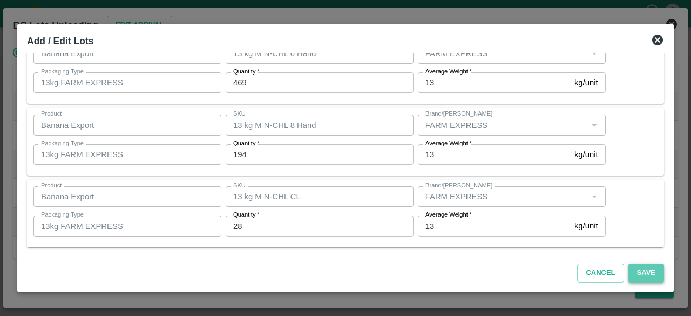
click at [643, 272] on button "Save" at bounding box center [646, 272] width 36 height 19
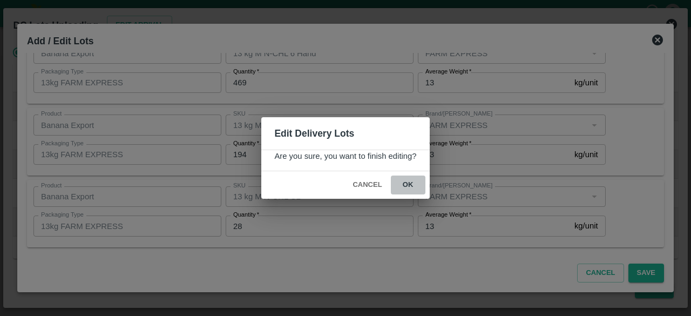
click at [408, 182] on button "ok" at bounding box center [408, 184] width 35 height 19
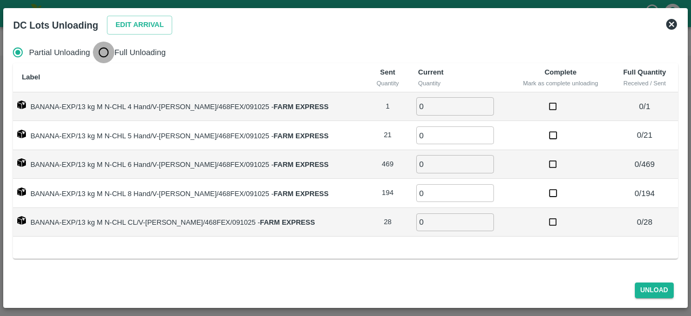
click at [104, 53] on input "Full Unloading" at bounding box center [104, 53] width 22 height 22
radio input "true"
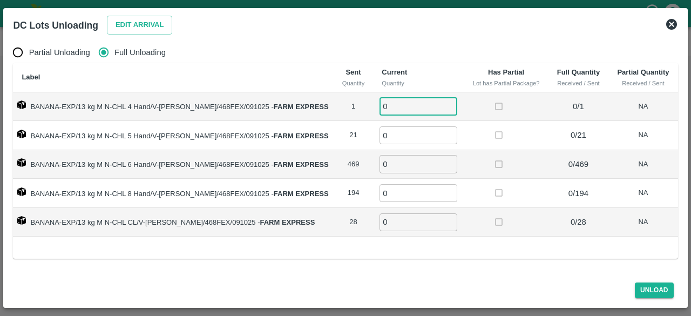
click at [394, 106] on input "0" at bounding box center [418, 106] width 78 height 18
click at [394, 106] on input "number" at bounding box center [418, 106] width 78 height 18
type input "1"
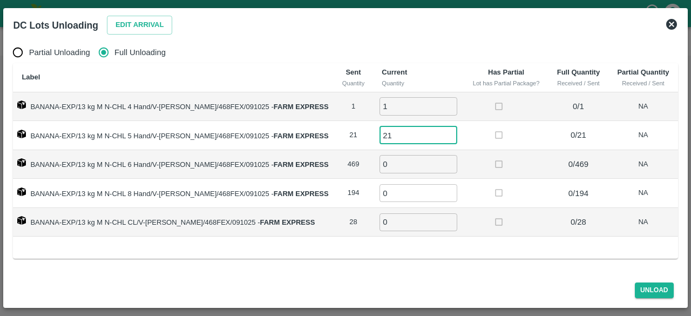
type input "21"
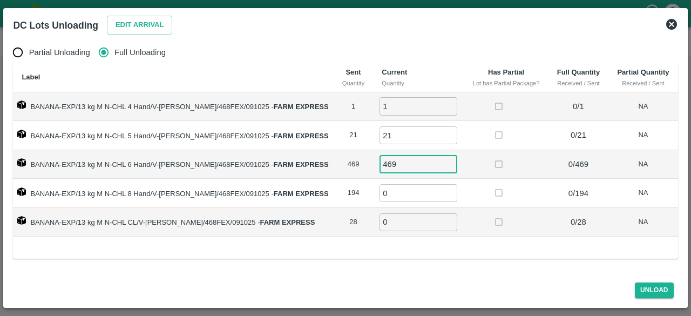
type input "469"
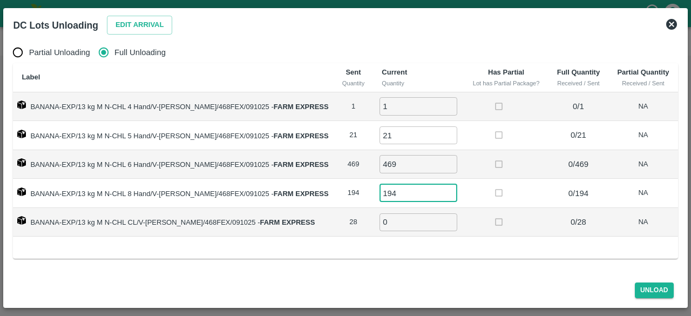
type input "194"
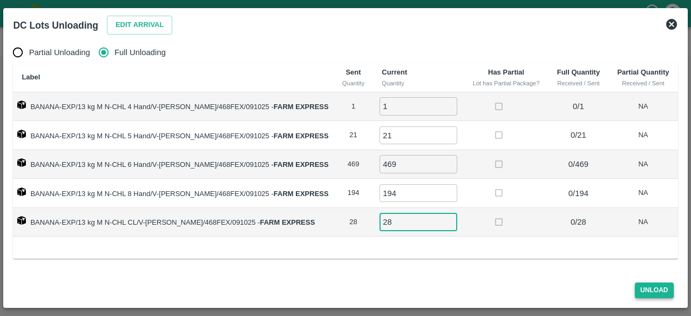
type input "28"
click at [651, 289] on button "Unload" at bounding box center [654, 290] width 39 height 16
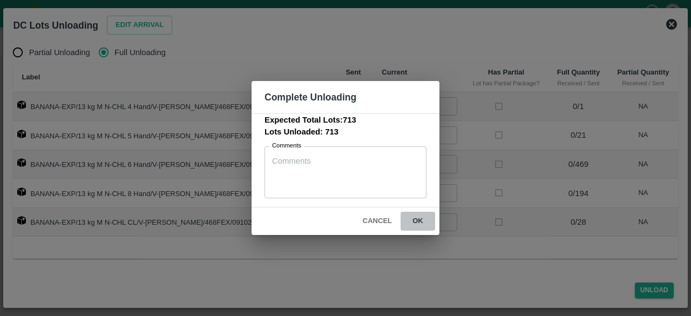
click at [418, 219] on button "ok" at bounding box center [418, 221] width 35 height 19
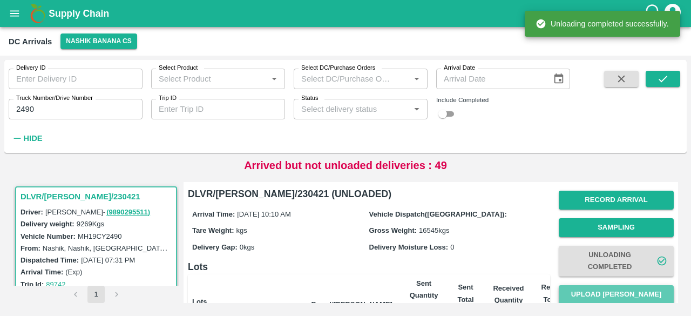
click at [603, 296] on button "Upload [PERSON_NAME]" at bounding box center [616, 294] width 115 height 19
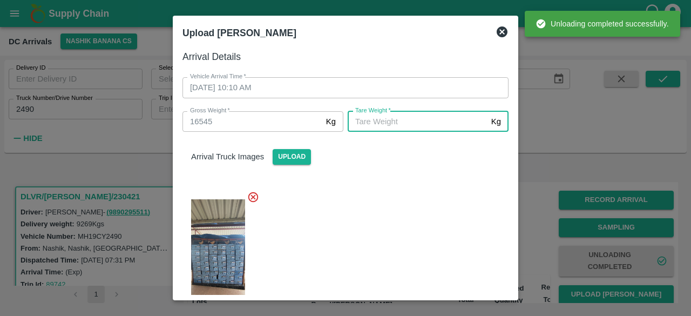
click at [402, 121] on input "[PERSON_NAME]   *" at bounding box center [417, 121] width 139 height 21
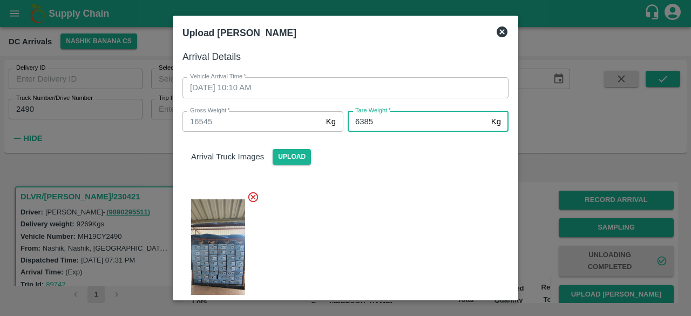
type input "6385"
click at [410, 211] on div at bounding box center [341, 256] width 335 height 148
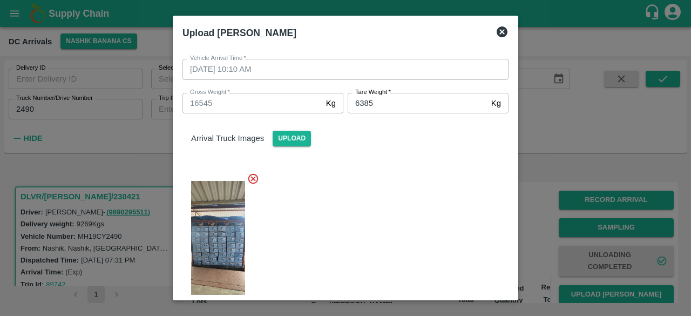
scroll to position [169, 0]
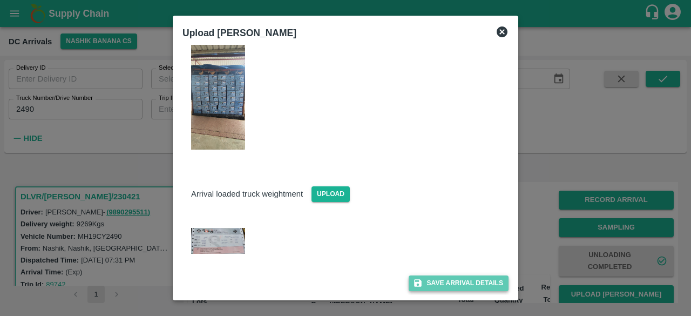
click at [454, 282] on button "Save Arrival Details" at bounding box center [459, 283] width 100 height 16
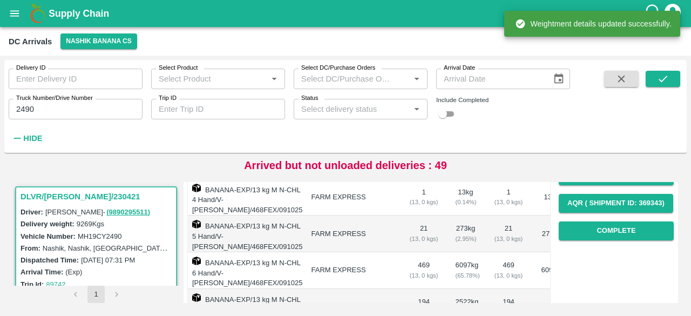
scroll to position [177, 0]
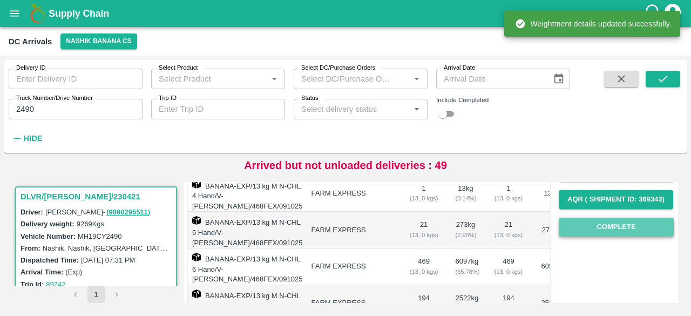
click at [609, 226] on button "Complete" at bounding box center [616, 227] width 115 height 19
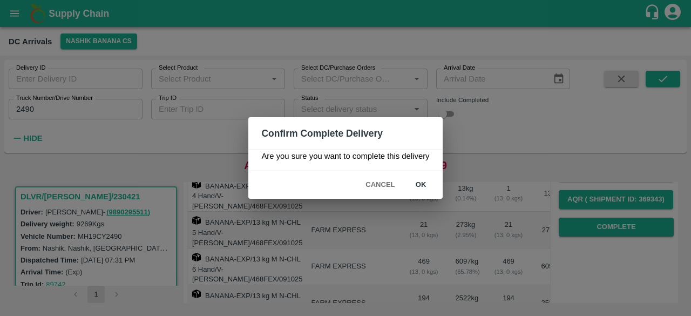
click at [422, 181] on button "ok" at bounding box center [421, 184] width 35 height 19
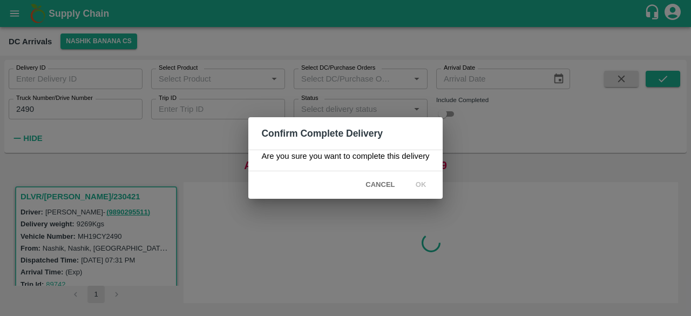
scroll to position [0, 0]
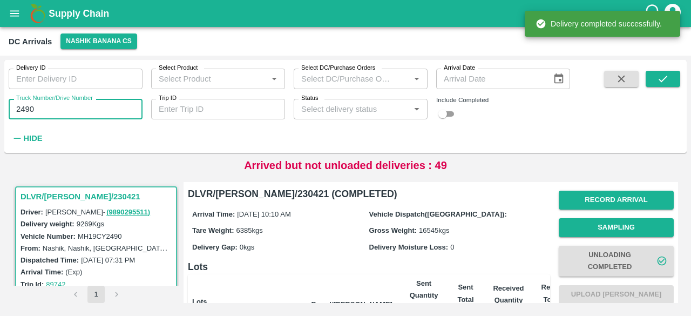
click at [21, 108] on input "2490" at bounding box center [76, 109] width 134 height 21
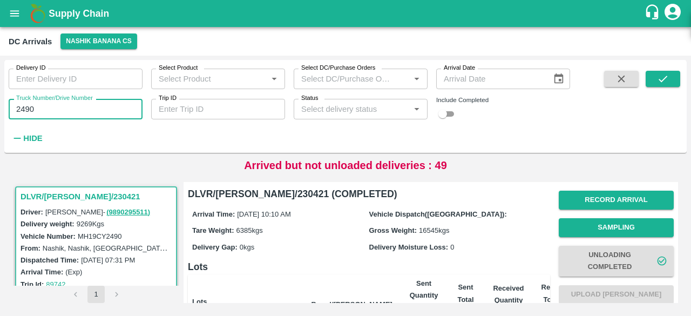
click at [21, 108] on input "2490" at bounding box center [76, 109] width 134 height 21
type input "3110"
click at [661, 76] on icon "submit" at bounding box center [663, 79] width 12 height 12
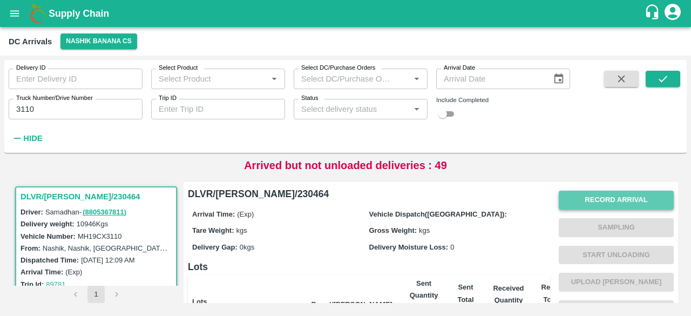
click at [613, 198] on button "Record Arrival" at bounding box center [616, 200] width 115 height 19
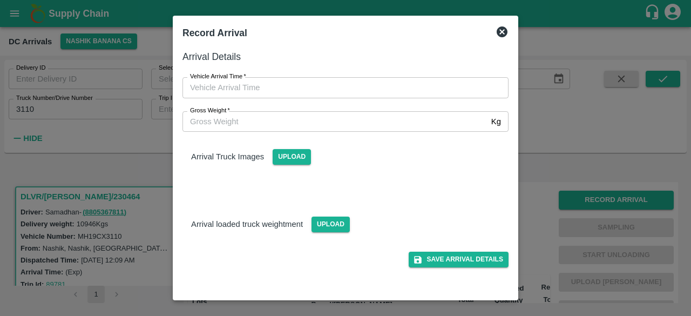
type input "DD/MM/YYYY hh:mm aa"
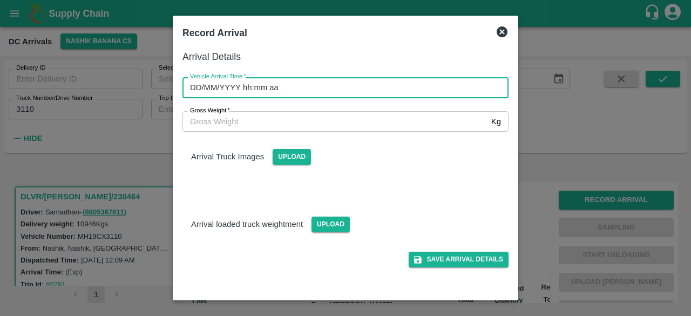
click at [358, 88] on input "DD/MM/YYYY hh:mm aa" at bounding box center [341, 87] width 318 height 21
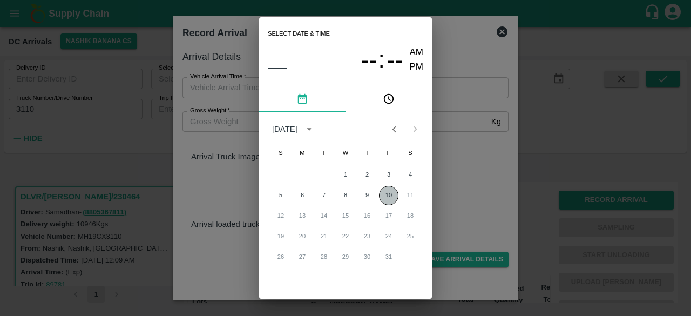
click at [389, 195] on button "10" at bounding box center [388, 195] width 19 height 19
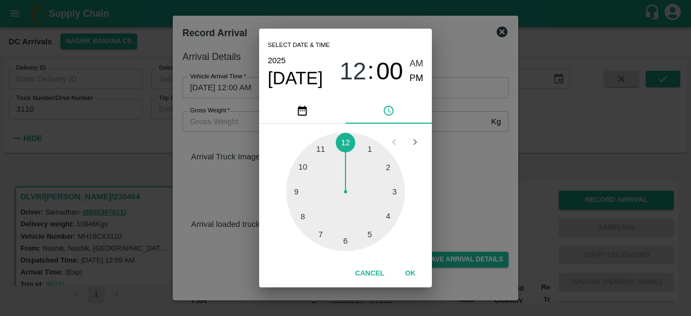
click at [325, 153] on div at bounding box center [345, 191] width 119 height 119
click at [388, 170] on div at bounding box center [345, 191] width 119 height 119
type input "[DATE] 11:11 AM"
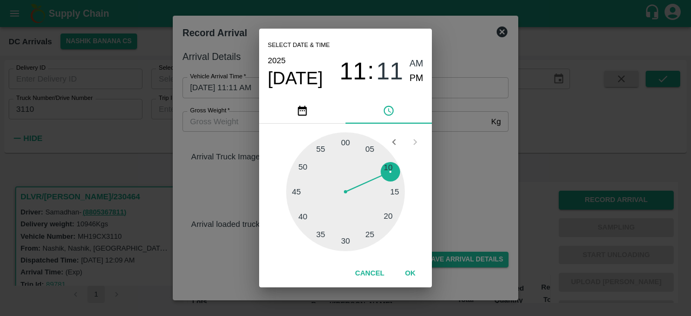
click at [432, 165] on div "Select date & time [DATE] 11 : 11 AM PM 05 10 15 20 25 30 35 40 45 50 55 00 Can…" at bounding box center [345, 158] width 691 height 316
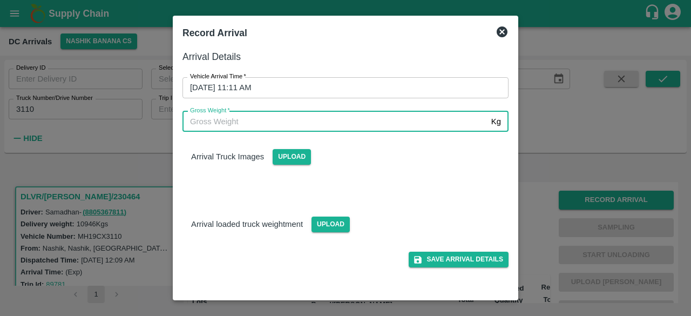
click at [221, 116] on input "Gross Weight   *" at bounding box center [334, 121] width 304 height 21
type input "18280"
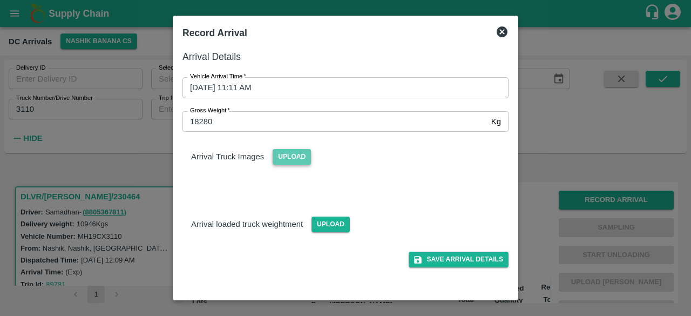
click at [291, 157] on span "Upload" at bounding box center [292, 157] width 38 height 16
click at [0, 0] on input "Upload" at bounding box center [0, 0] width 0 height 0
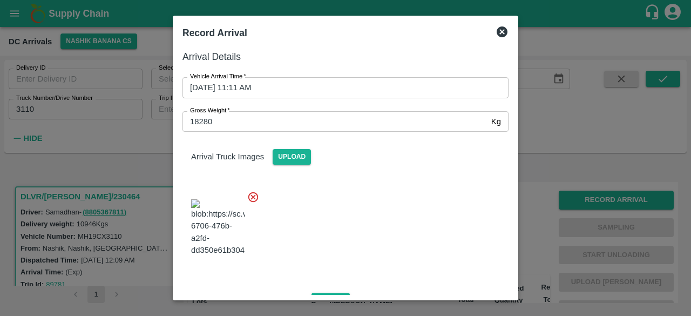
scroll to position [116, 0]
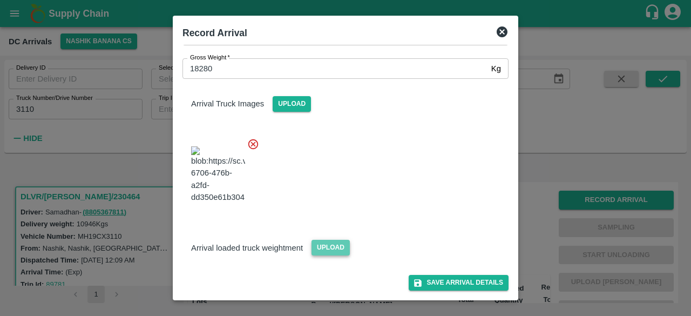
click at [326, 248] on span "Upload" at bounding box center [330, 248] width 38 height 16
click at [0, 0] on input "Upload" at bounding box center [0, 0] width 0 height 0
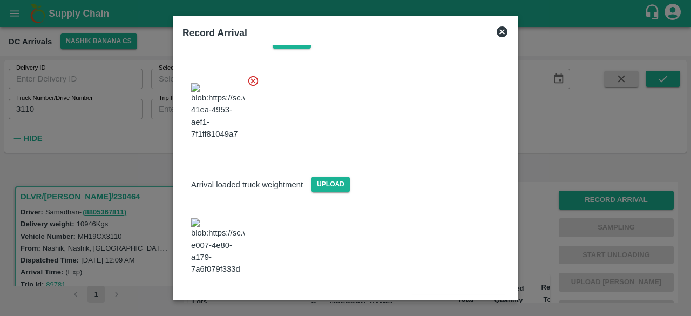
scroll to position [165, 0]
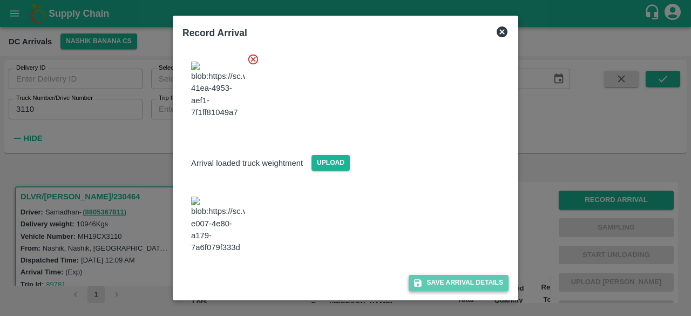
click at [448, 286] on button "Save Arrival Details" at bounding box center [459, 283] width 100 height 16
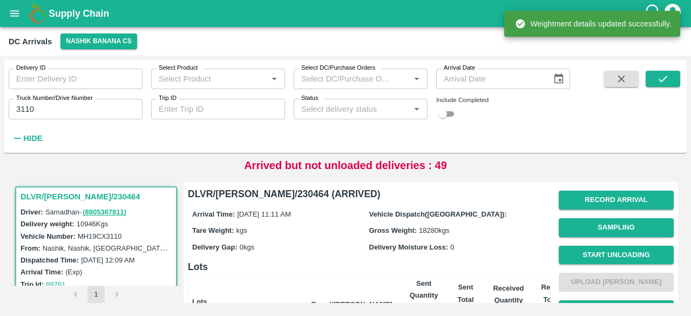
click at [607, 252] on button "Start Unloading" at bounding box center [616, 255] width 115 height 19
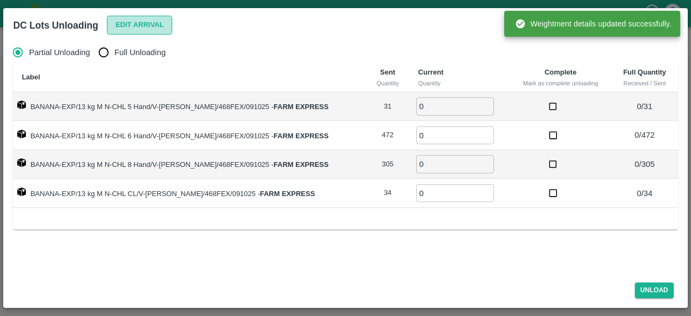
click at [137, 24] on button "Edit Arrival" at bounding box center [140, 25] width 66 height 19
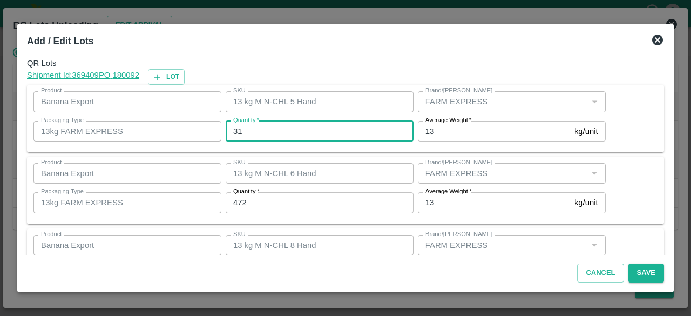
click at [243, 128] on input "31" at bounding box center [320, 131] width 188 height 21
type input "3"
type input "31"
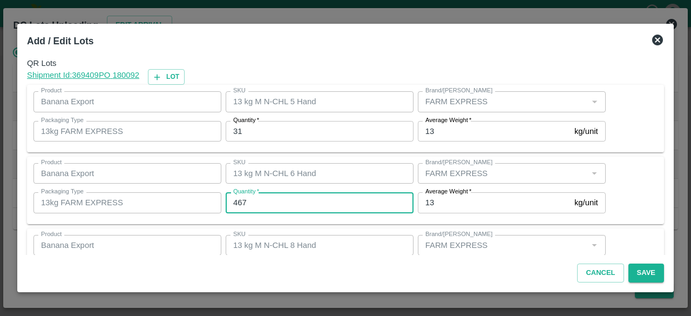
type input "467"
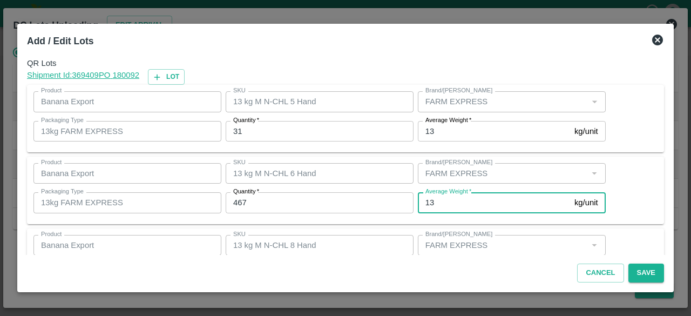
scroll to position [120, 0]
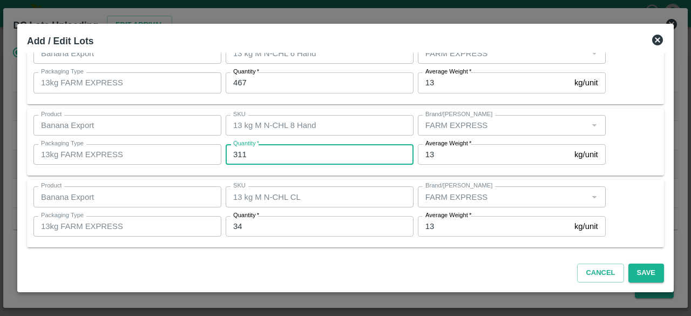
type input "311"
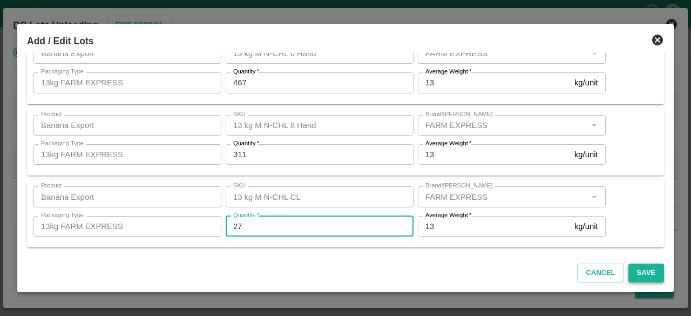
type input "27"
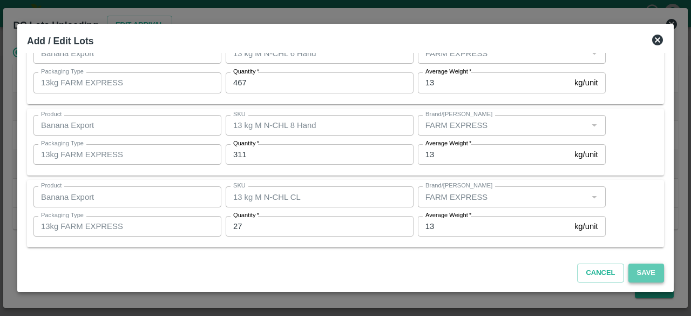
click at [643, 275] on button "Save" at bounding box center [646, 272] width 36 height 19
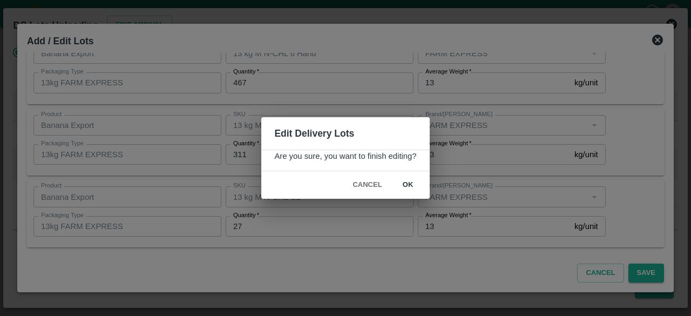
click at [404, 181] on button "ok" at bounding box center [408, 184] width 35 height 19
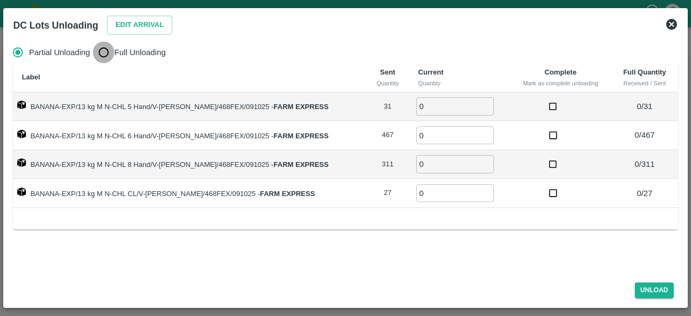
click at [110, 53] on input "Full Unloading" at bounding box center [104, 53] width 22 height 22
radio input "true"
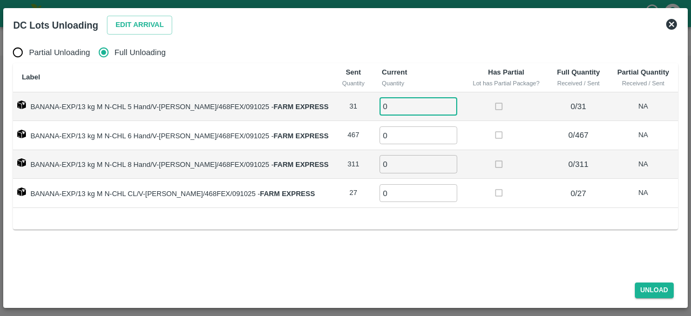
click at [392, 109] on input "0" at bounding box center [418, 106] width 78 height 18
type input "31"
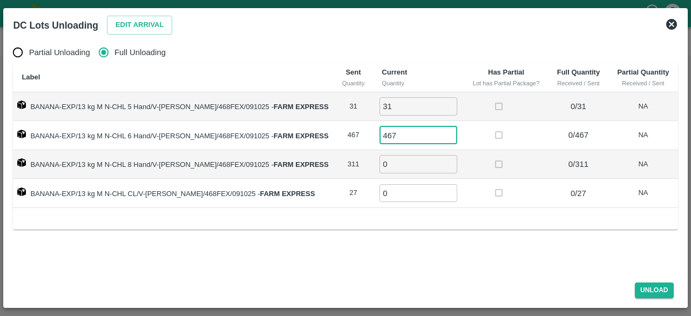
type input "467"
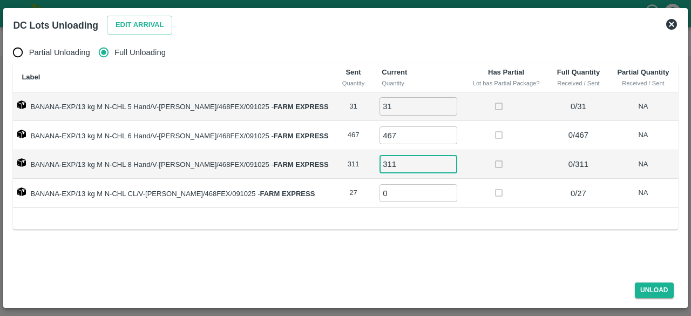
type input "311"
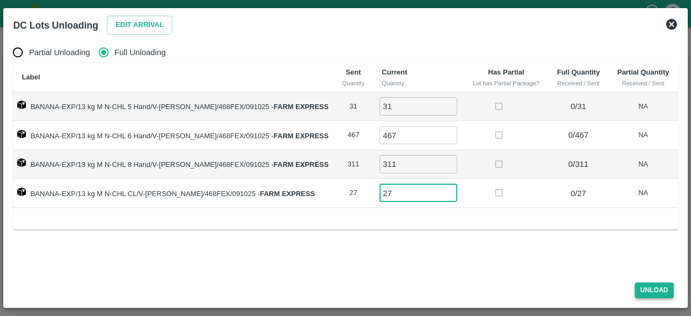
type input "27"
click at [651, 294] on button "Unload" at bounding box center [654, 290] width 39 height 16
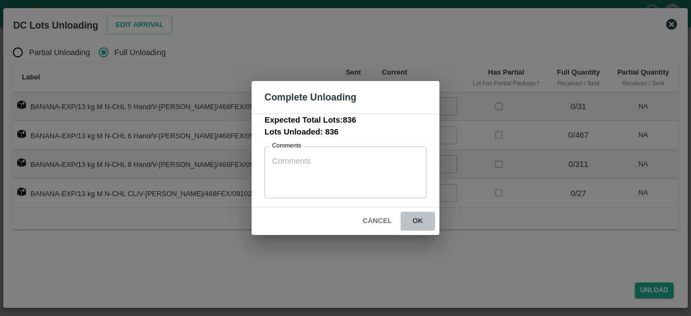
click at [416, 215] on button "ok" at bounding box center [418, 221] width 35 height 19
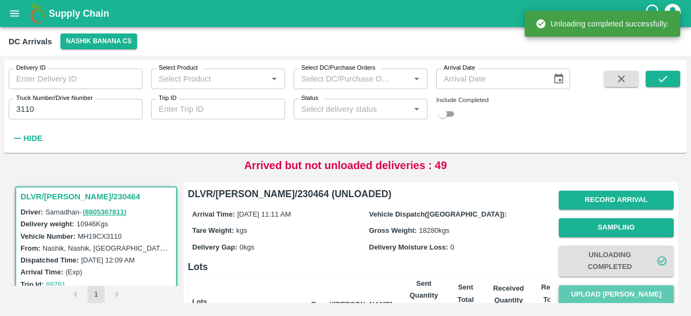
click at [612, 293] on button "Upload [PERSON_NAME]" at bounding box center [616, 294] width 115 height 19
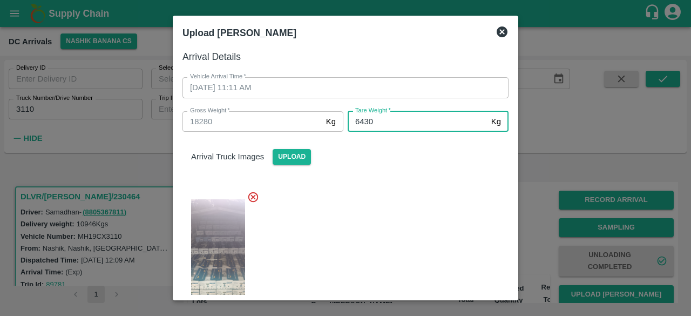
type input "6430"
click at [409, 225] on div at bounding box center [341, 256] width 335 height 148
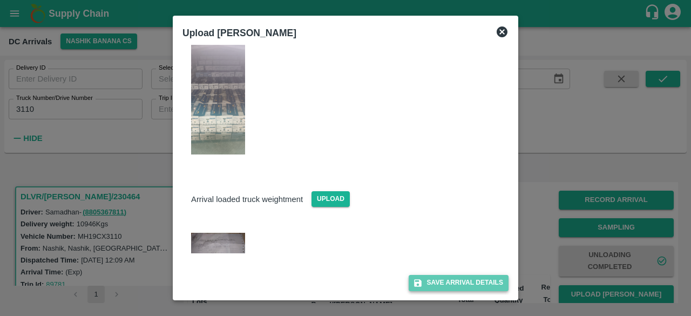
click at [447, 288] on button "Save Arrival Details" at bounding box center [459, 283] width 100 height 16
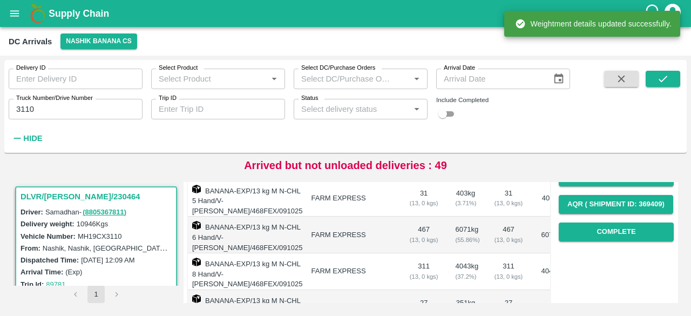
scroll to position [173, 0]
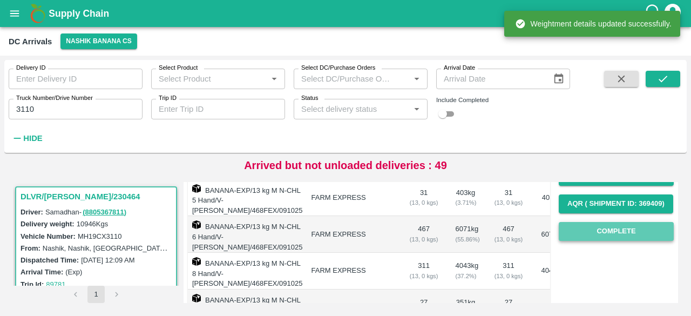
click at [609, 234] on button "Complete" at bounding box center [616, 231] width 115 height 19
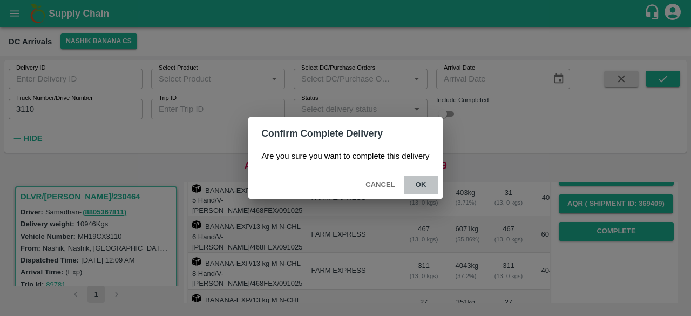
click at [420, 179] on button "ok" at bounding box center [421, 184] width 35 height 19
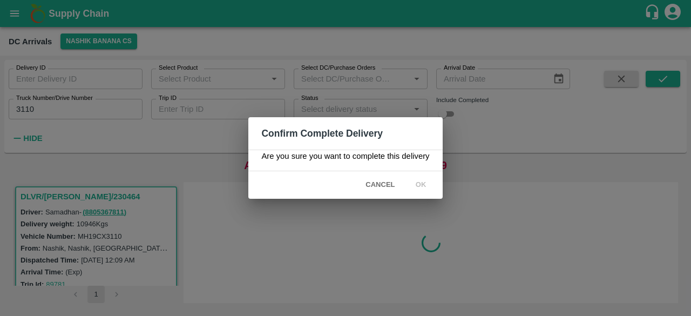
scroll to position [0, 0]
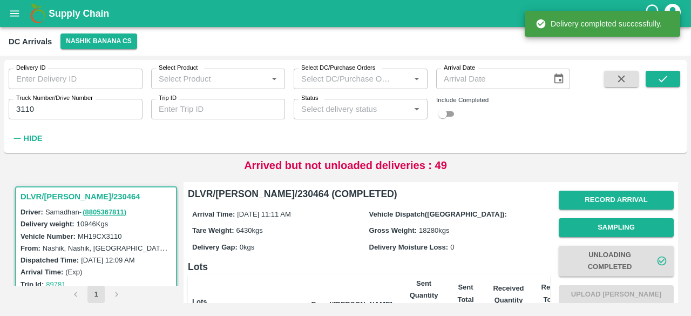
click at [24, 110] on input "3110" at bounding box center [76, 109] width 134 height 21
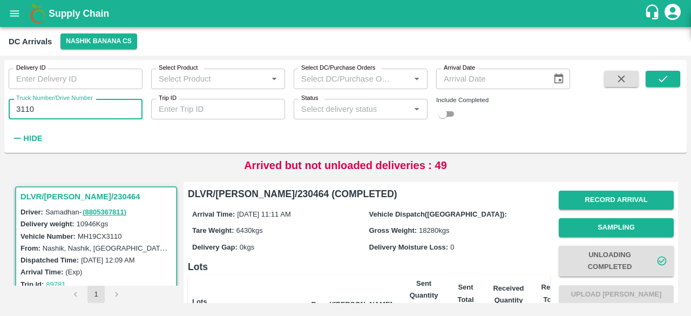
click at [24, 110] on input "3110" at bounding box center [76, 109] width 134 height 21
type input "0039"
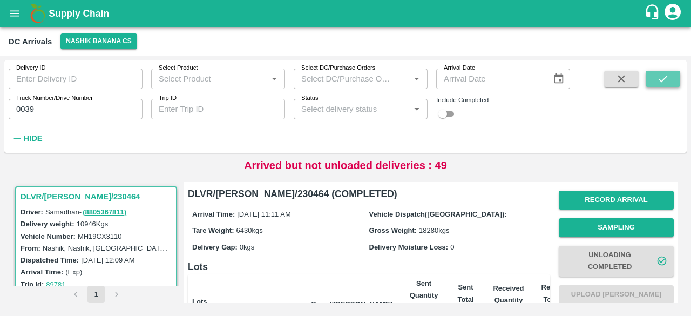
click at [657, 80] on icon "submit" at bounding box center [663, 79] width 12 height 12
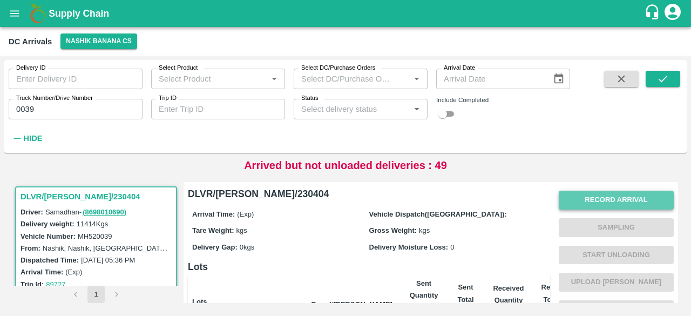
click at [609, 198] on button "Record Arrival" at bounding box center [616, 200] width 115 height 19
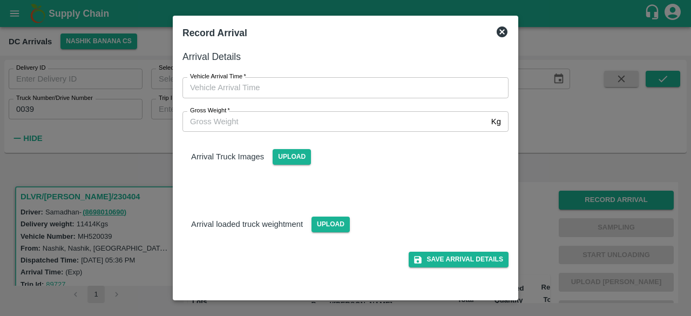
type input "DD/MM/YYYY hh:mm aa"
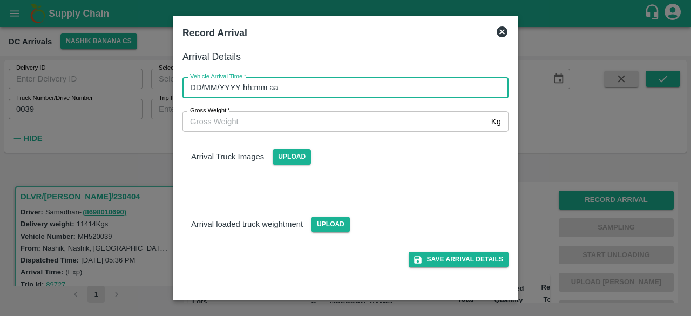
click at [386, 84] on input "DD/MM/YYYY hh:mm aa" at bounding box center [341, 87] width 318 height 21
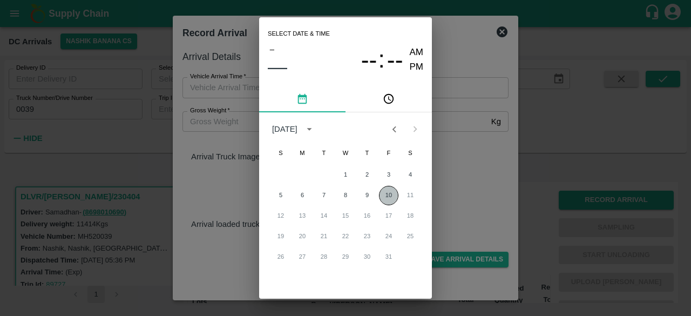
click at [388, 197] on button "10" at bounding box center [388, 195] width 19 height 19
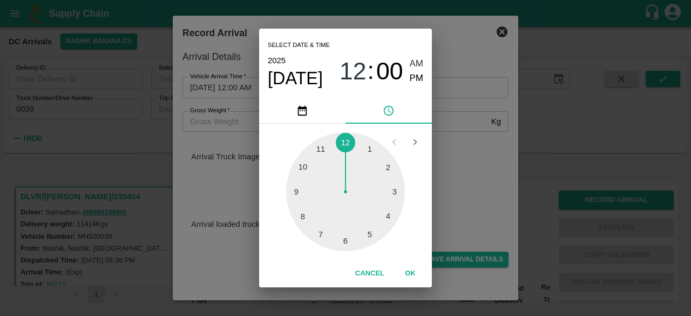
click at [345, 146] on div at bounding box center [345, 191] width 119 height 119
click at [391, 167] on div at bounding box center [345, 191] width 119 height 119
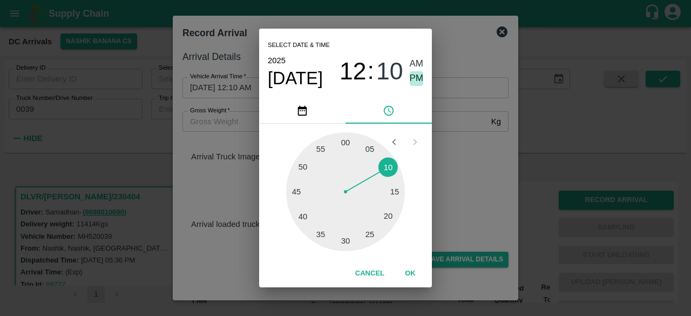
click at [418, 77] on span "PM" at bounding box center [417, 78] width 14 height 15
type input "[DATE] 12:10 PM"
click at [460, 155] on div "Select date & time [DATE] 12 : 10 AM PM 05 10 15 20 25 30 35 40 45 50 55 00 Can…" at bounding box center [345, 158] width 691 height 316
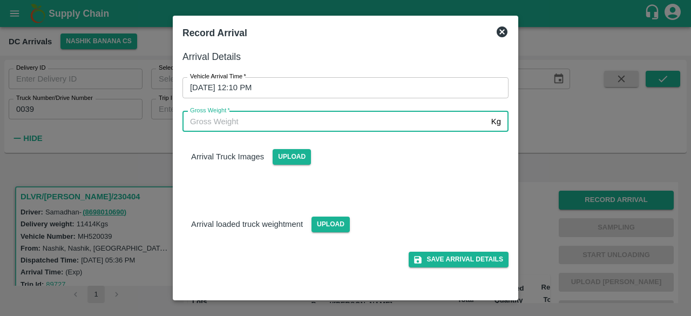
click at [212, 124] on input "Gross Weight   *" at bounding box center [334, 121] width 304 height 21
type input "18995"
click at [322, 222] on span "Upload" at bounding box center [330, 224] width 38 height 16
click at [0, 0] on input "Upload" at bounding box center [0, 0] width 0 height 0
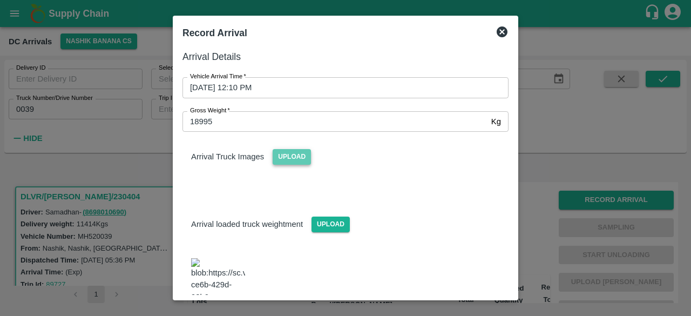
click at [288, 155] on span "Upload" at bounding box center [292, 157] width 38 height 16
click at [0, 0] on input "Upload" at bounding box center [0, 0] width 0 height 0
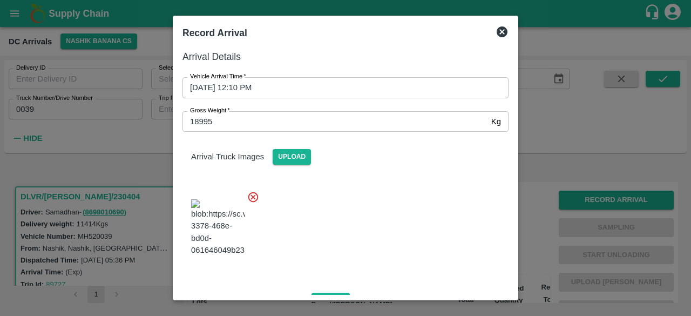
scroll to position [168, 0]
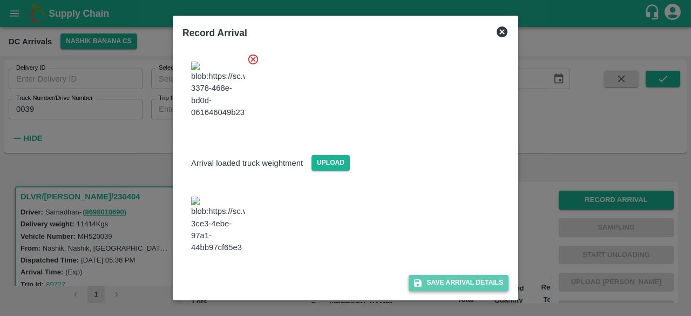
click at [452, 280] on button "Save Arrival Details" at bounding box center [459, 283] width 100 height 16
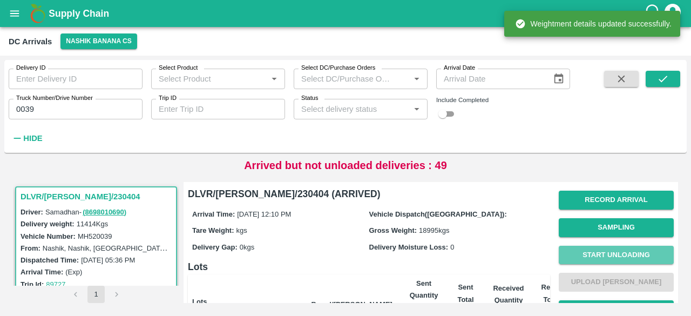
click at [603, 255] on button "Start Unloading" at bounding box center [616, 255] width 115 height 19
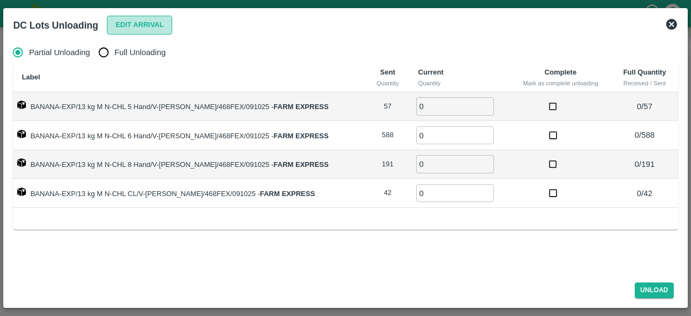
click at [126, 29] on button "Edit Arrival" at bounding box center [140, 25] width 66 height 19
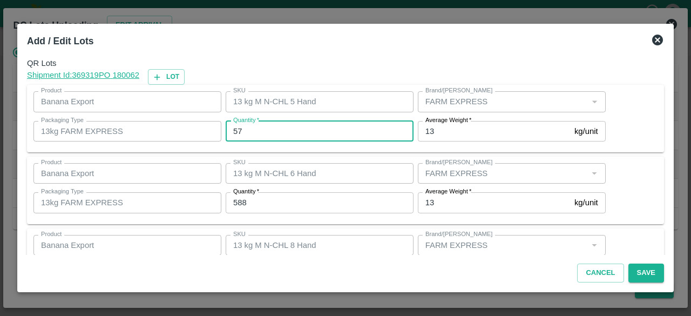
click at [235, 134] on input "57" at bounding box center [320, 131] width 188 height 21
type input "67"
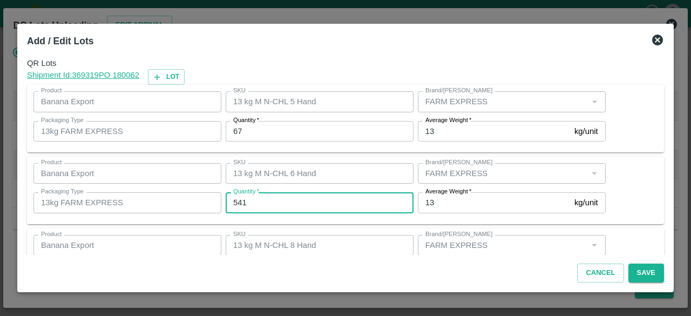
type input "541"
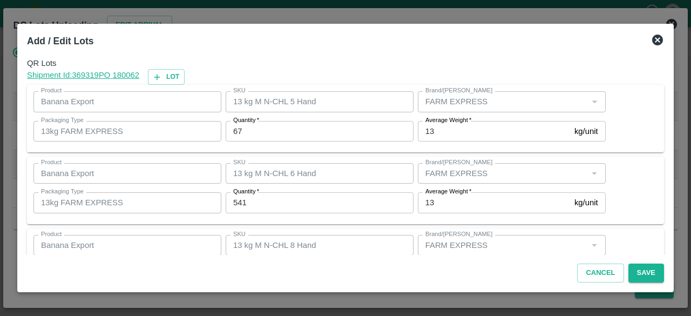
scroll to position [120, 0]
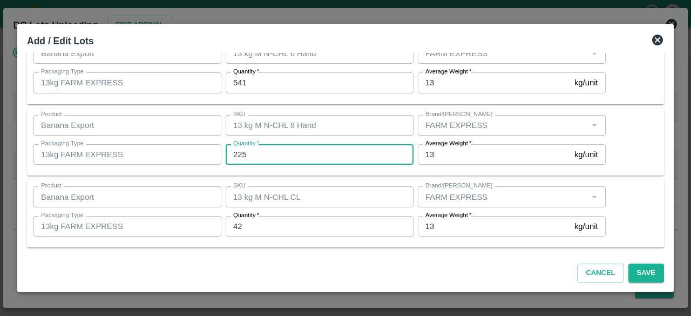
type input "225"
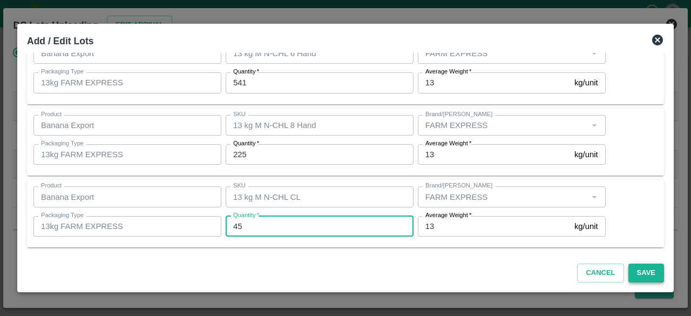
type input "45"
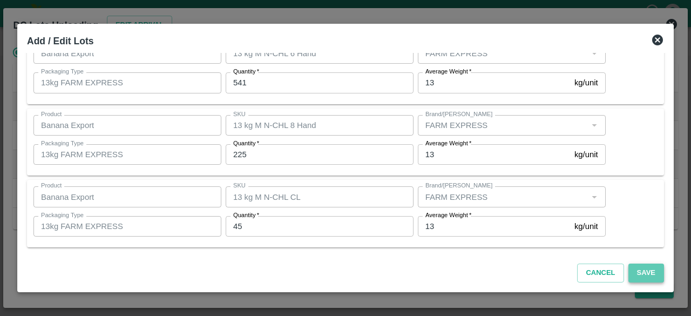
click at [642, 273] on button "Save" at bounding box center [646, 272] width 36 height 19
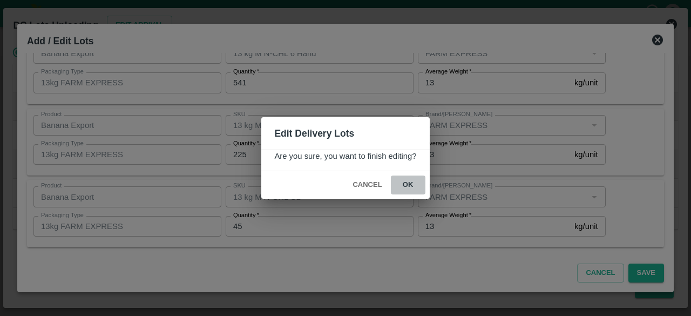
click at [410, 181] on button "ok" at bounding box center [408, 184] width 35 height 19
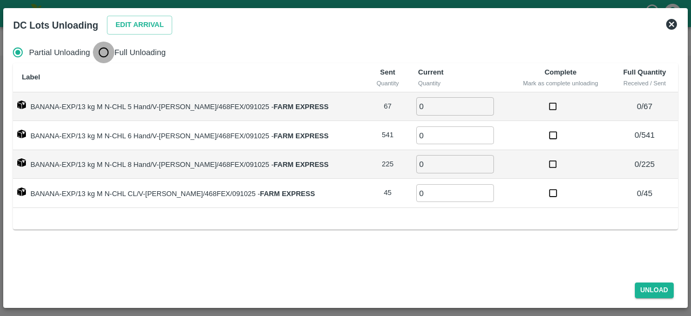
click at [101, 54] on input "Full Unloading" at bounding box center [104, 53] width 22 height 22
radio input "true"
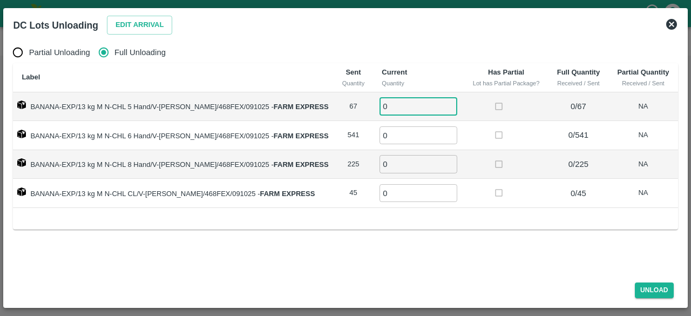
click at [386, 106] on input "0" at bounding box center [418, 106] width 78 height 18
type input "67"
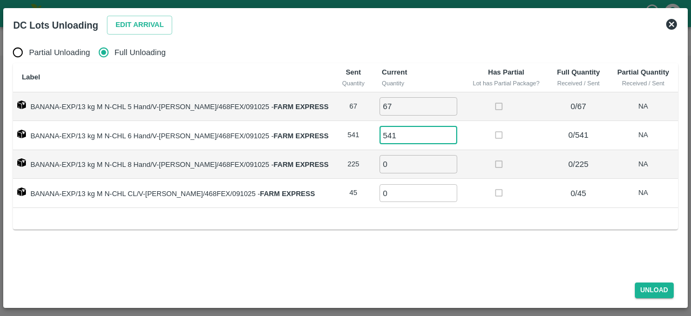
type input "541"
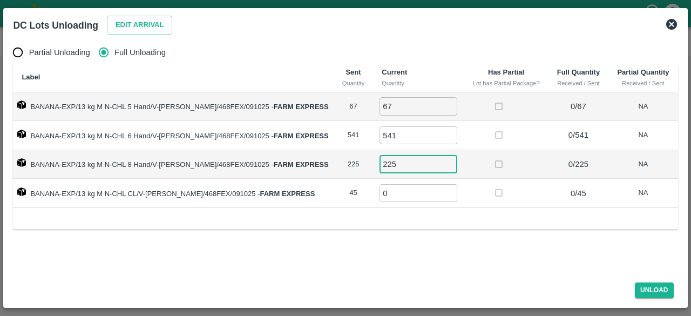
type input "225"
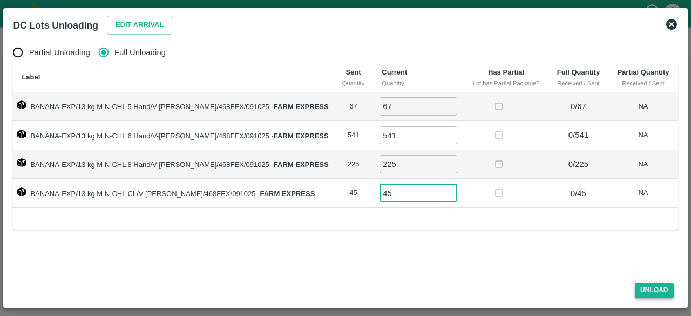
type input "45"
click at [653, 290] on button "Unload" at bounding box center [654, 290] width 39 height 16
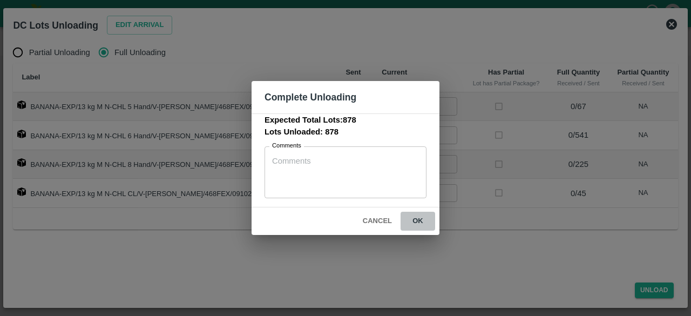
click at [419, 220] on button "ok" at bounding box center [418, 221] width 35 height 19
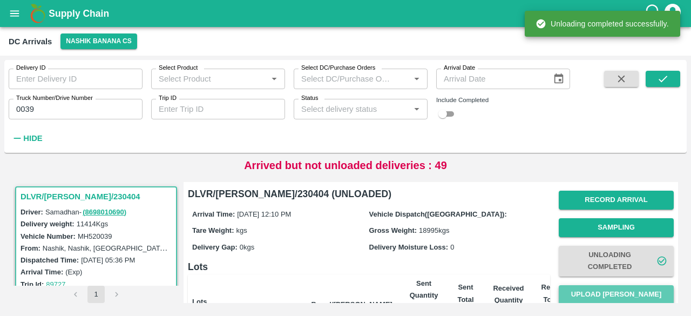
click at [611, 289] on button "Upload [PERSON_NAME]" at bounding box center [616, 294] width 115 height 19
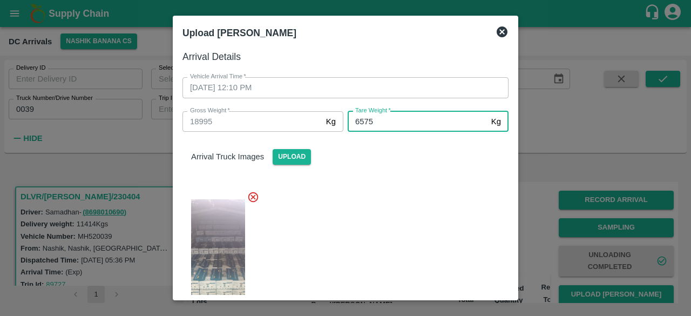
type input "6575"
click at [407, 221] on div at bounding box center [341, 256] width 335 height 148
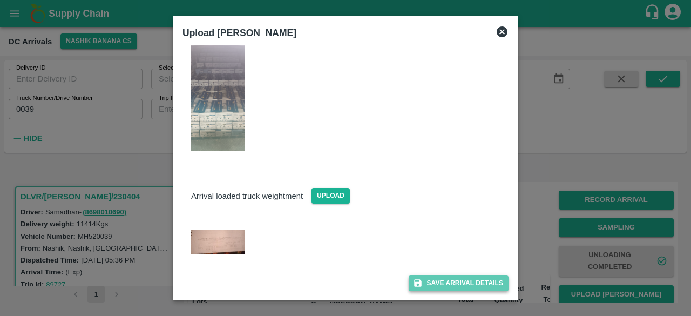
click at [449, 284] on button "Save Arrival Details" at bounding box center [459, 283] width 100 height 16
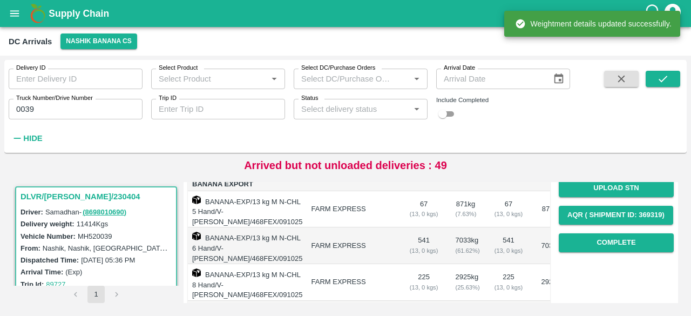
scroll to position [162, 0]
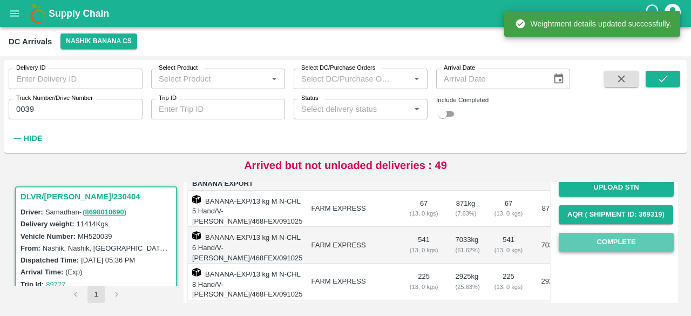
click at [610, 238] on button "Complete" at bounding box center [616, 242] width 115 height 19
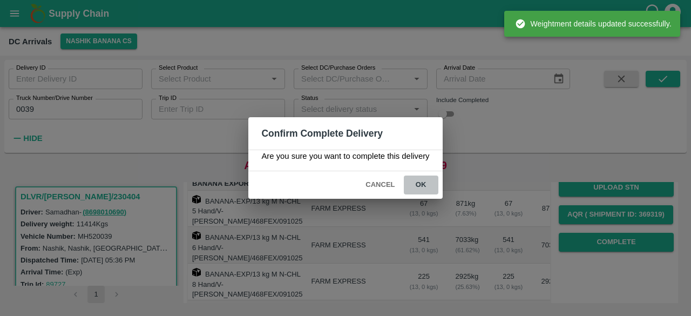
click at [423, 185] on button "ok" at bounding box center [421, 184] width 35 height 19
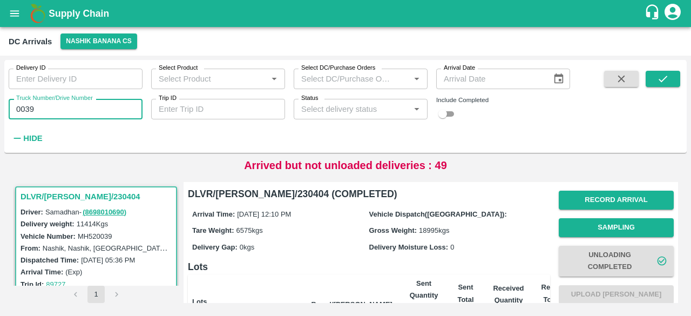
click at [28, 108] on input "0039" at bounding box center [76, 109] width 134 height 21
type input "0039"
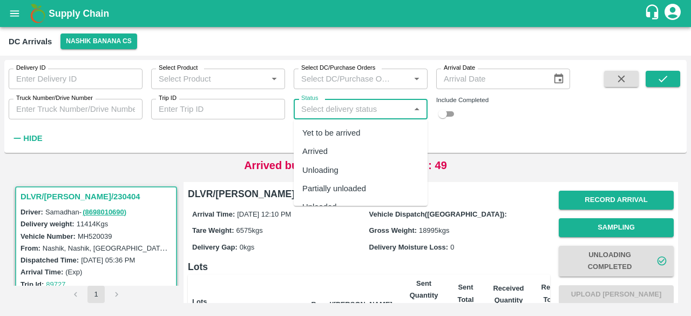
click at [333, 105] on input "Status" at bounding box center [352, 109] width 110 height 14
click at [337, 132] on div "Yet to be arrived" at bounding box center [331, 133] width 58 height 12
type input "Yet to be arrived"
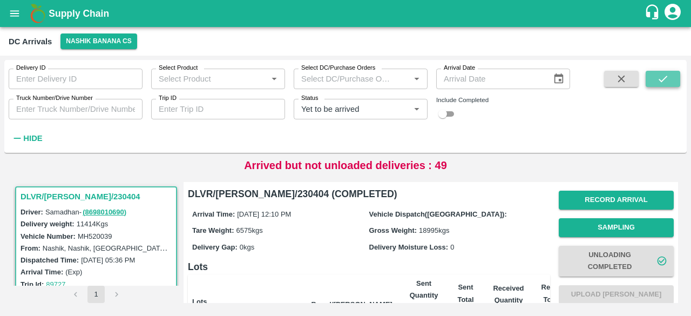
click at [666, 85] on icon "submit" at bounding box center [663, 79] width 12 height 12
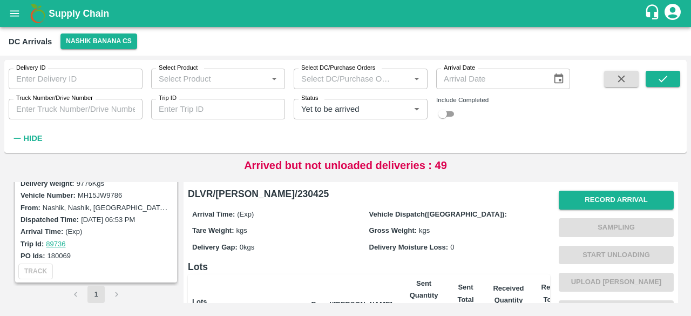
scroll to position [287, 0]
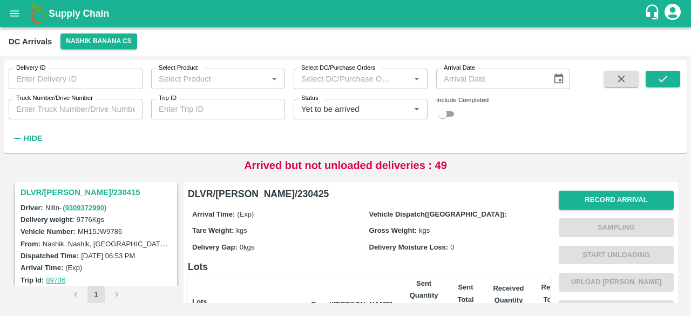
click at [69, 189] on h3 "DLVR/[PERSON_NAME]/230415" at bounding box center [98, 192] width 154 height 14
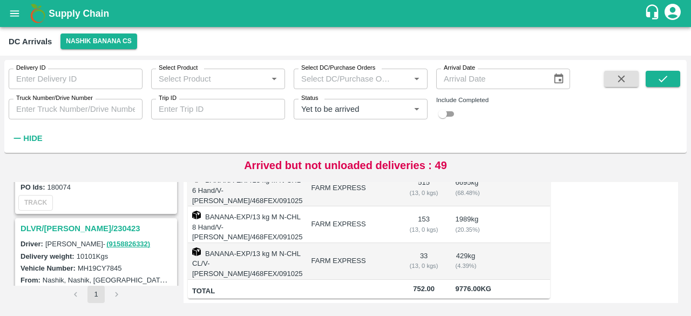
scroll to position [108, 0]
click at [81, 226] on h3 "DLVR/[PERSON_NAME]/230423" at bounding box center [98, 229] width 154 height 14
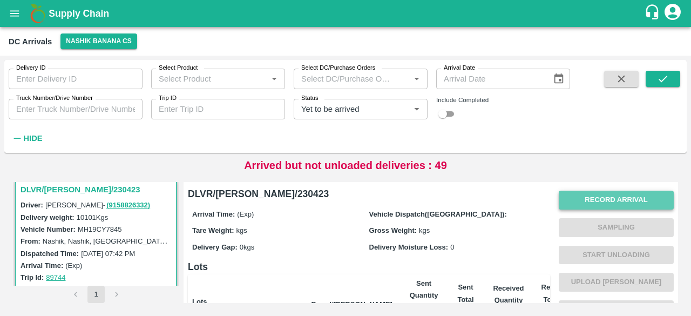
click at [610, 202] on button "Record Arrival" at bounding box center [616, 200] width 115 height 19
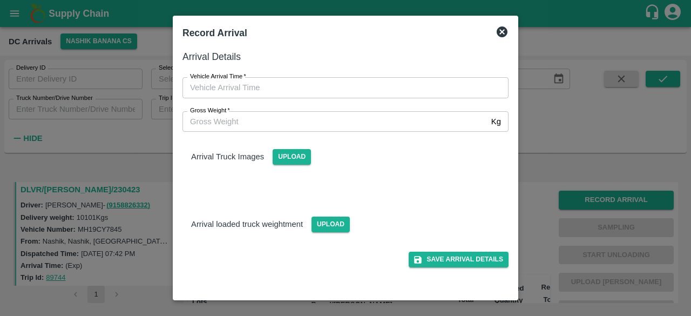
type input "DD/MM/YYYY hh:mm aa"
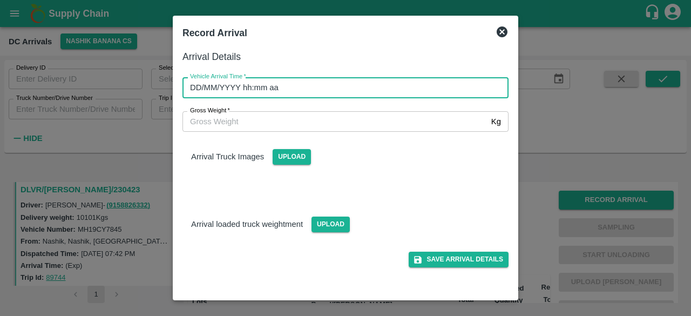
click at [352, 87] on input "DD/MM/YYYY hh:mm aa" at bounding box center [341, 87] width 318 height 21
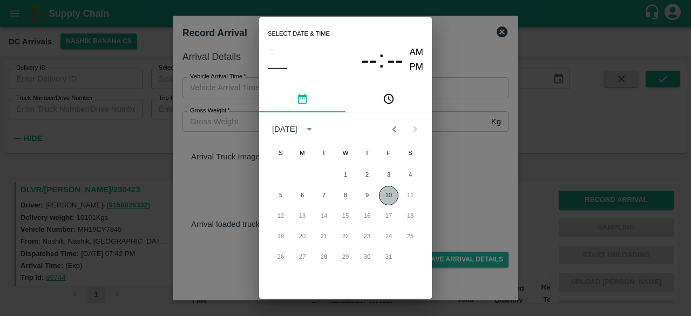
click at [387, 201] on button "10" at bounding box center [388, 195] width 19 height 19
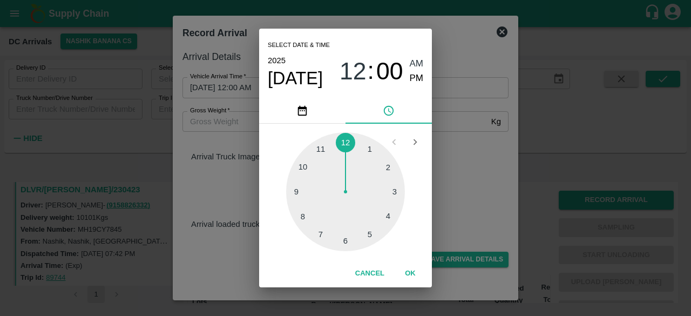
click at [321, 233] on div at bounding box center [345, 191] width 119 height 119
click at [372, 237] on div at bounding box center [345, 191] width 119 height 119
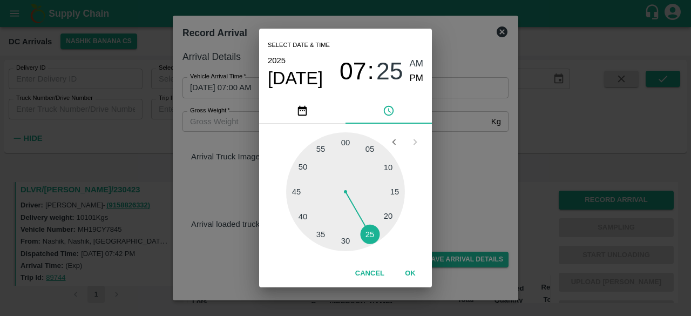
type input "[DATE] 07:25 AM"
click at [438, 189] on div "Select date & time [DATE] 07 : 25 AM PM 05 10 15 20 25 30 35 40 45 50 55 00 Can…" at bounding box center [345, 158] width 691 height 316
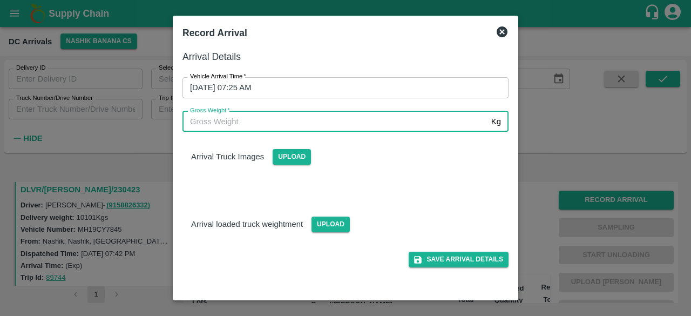
click at [238, 121] on input "Gross Weight   *" at bounding box center [334, 121] width 304 height 21
type input "17130"
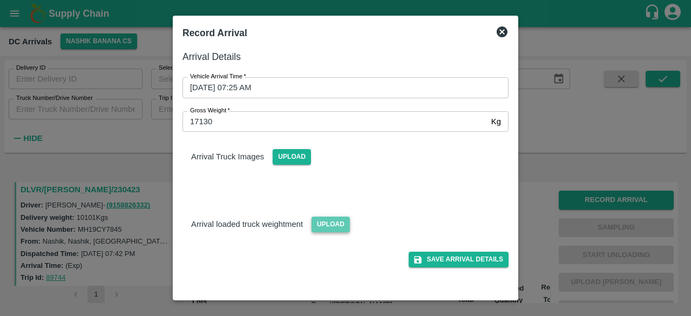
click at [333, 225] on span "Upload" at bounding box center [330, 224] width 38 height 16
click at [0, 0] on input "Upload" at bounding box center [0, 0] width 0 height 0
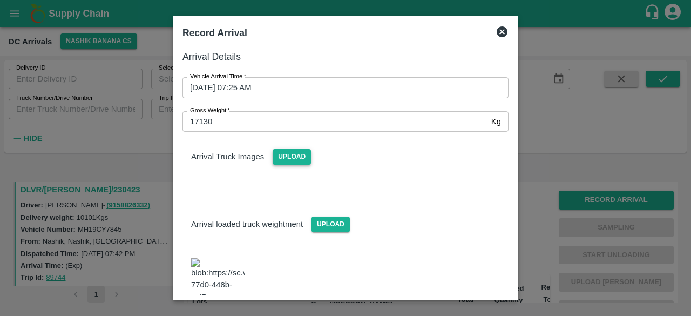
click at [284, 152] on span "Upload" at bounding box center [292, 157] width 38 height 16
click at [0, 0] on input "Upload" at bounding box center [0, 0] width 0 height 0
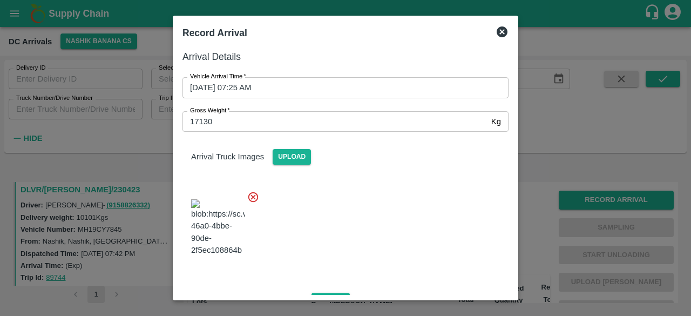
scroll to position [172, 0]
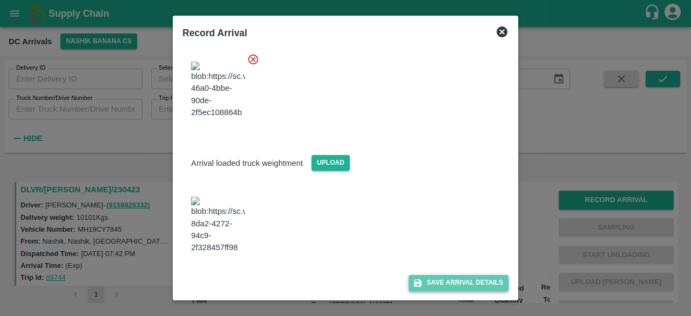
click at [445, 281] on button "Save Arrival Details" at bounding box center [459, 283] width 100 height 16
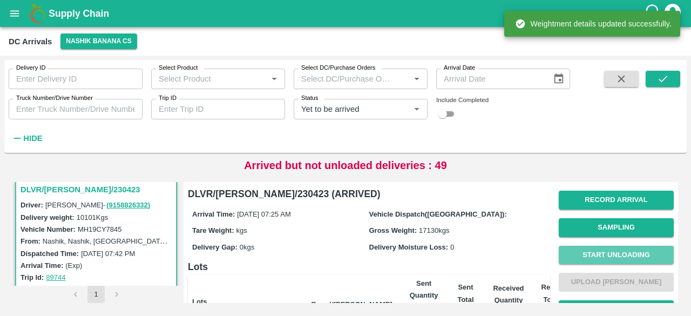
click at [609, 248] on button "Start Unloading" at bounding box center [616, 255] width 115 height 19
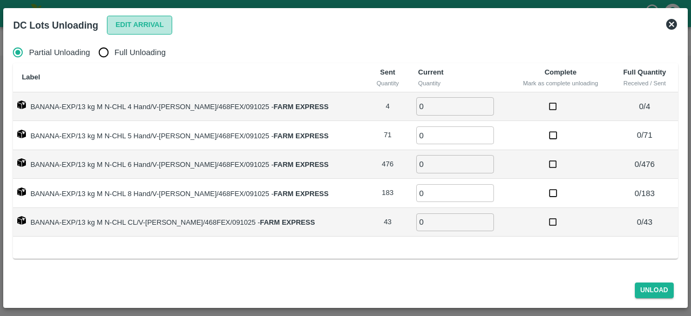
click at [132, 22] on button "Edit Arrival" at bounding box center [140, 25] width 66 height 19
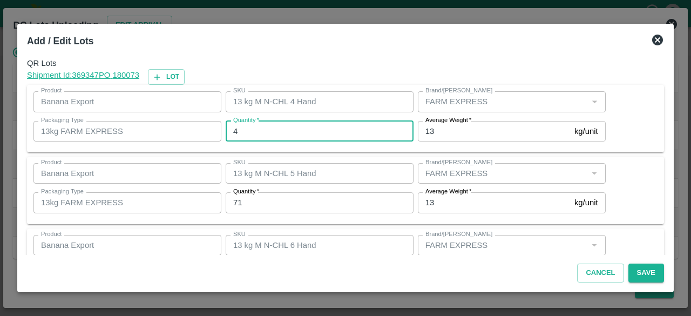
click at [242, 131] on input "4" at bounding box center [320, 131] width 188 height 21
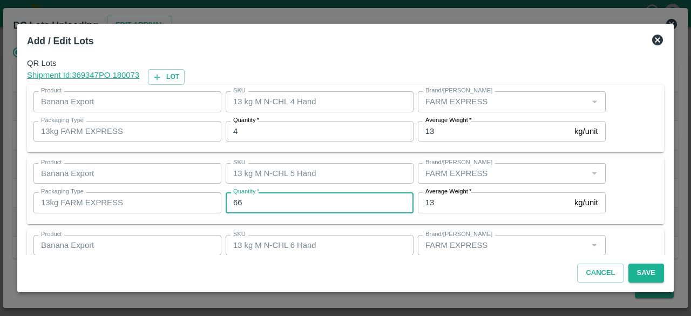
type input "66"
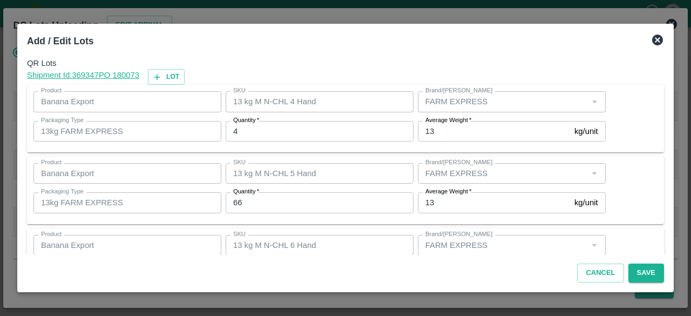
scroll to position [120, 0]
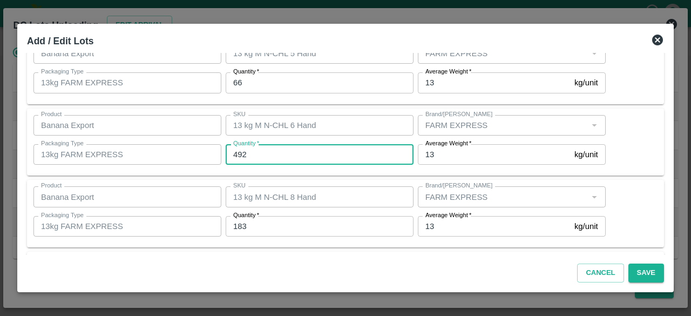
type input "492"
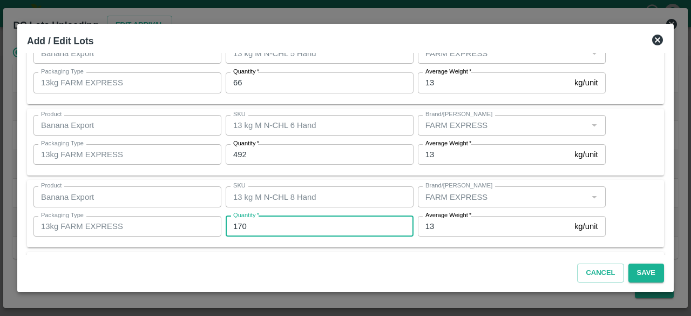
type input "170"
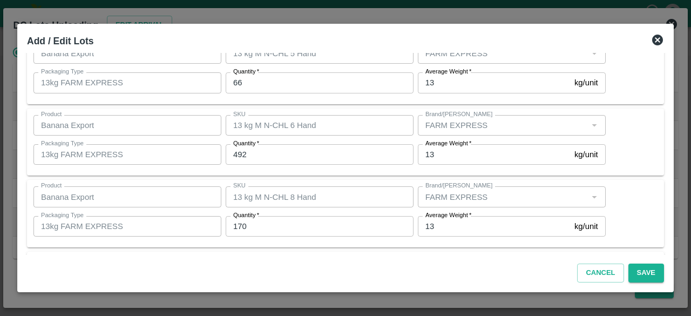
scroll to position [192, 0]
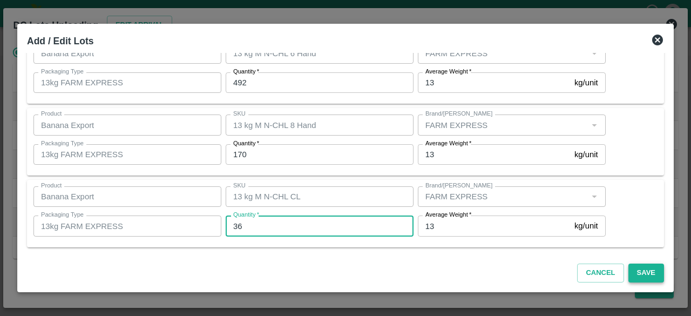
type input "36"
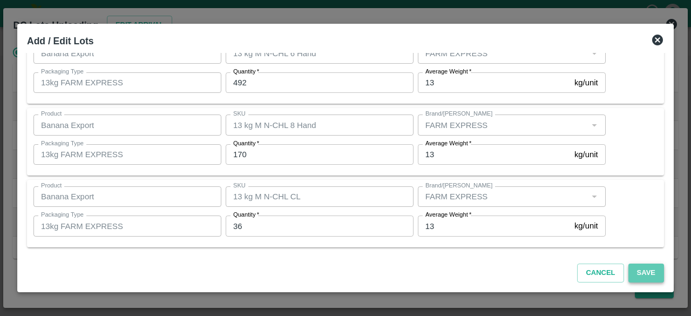
click at [643, 273] on button "Save" at bounding box center [646, 272] width 36 height 19
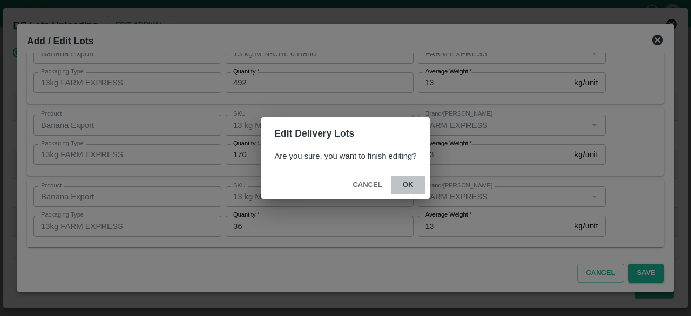
click at [407, 185] on button "ok" at bounding box center [408, 184] width 35 height 19
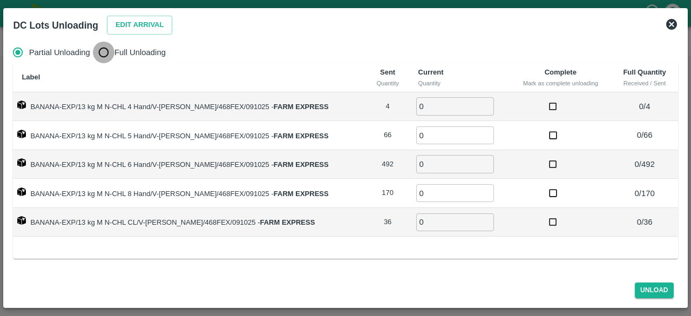
click at [108, 50] on input "Full Unloading" at bounding box center [104, 53] width 22 height 22
radio input "true"
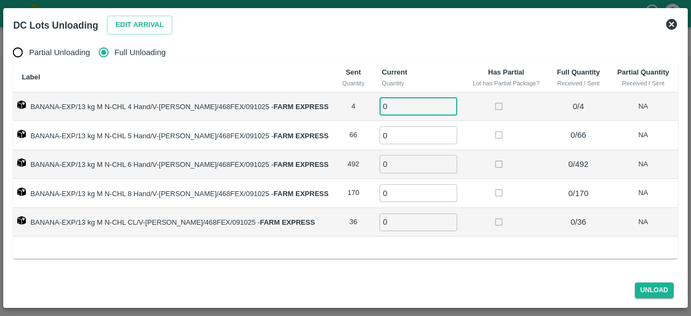
click at [391, 107] on input "0" at bounding box center [418, 106] width 78 height 18
type input "4"
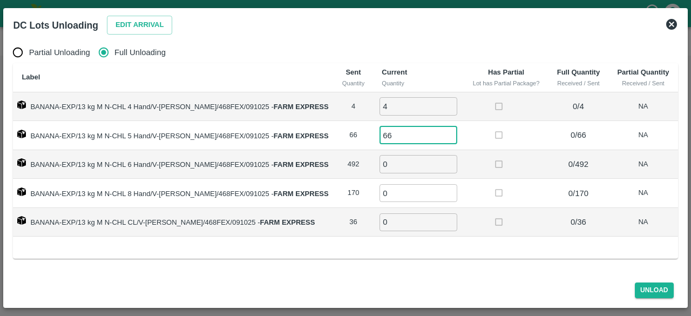
type input "66"
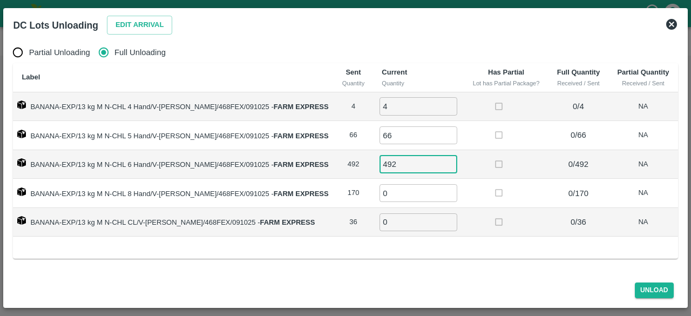
type input "492"
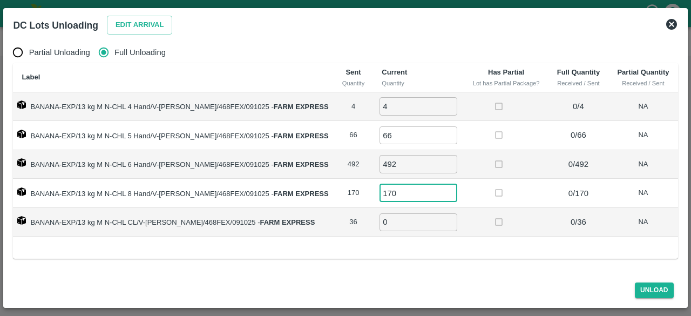
type input "170"
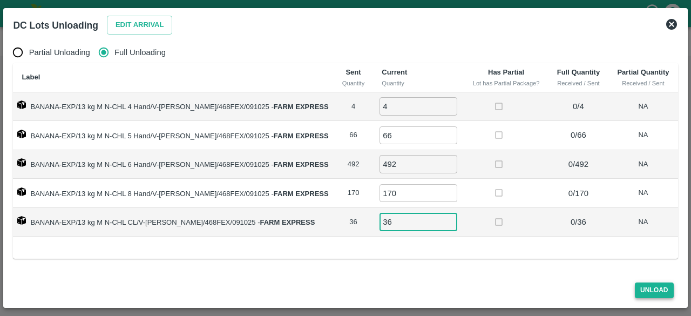
type input "36"
click at [649, 287] on button "Unload" at bounding box center [654, 290] width 39 height 16
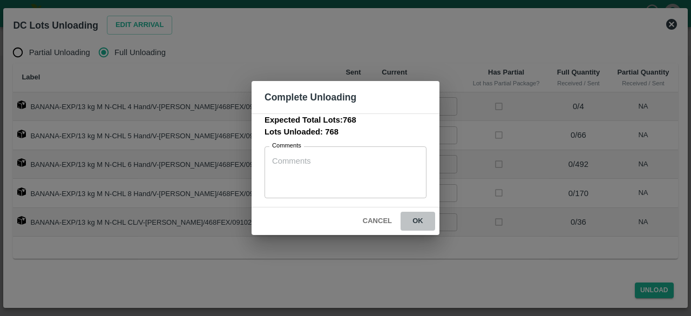
click at [419, 217] on button "ok" at bounding box center [418, 221] width 35 height 19
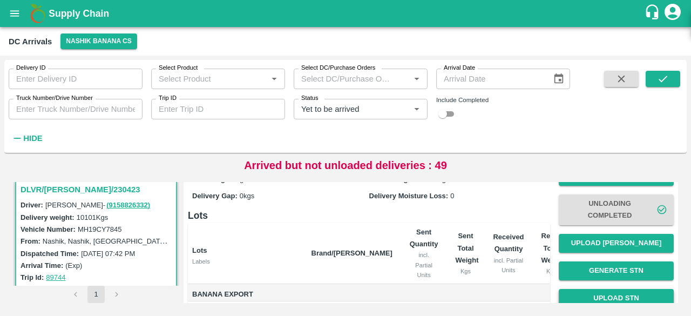
scroll to position [50, 0]
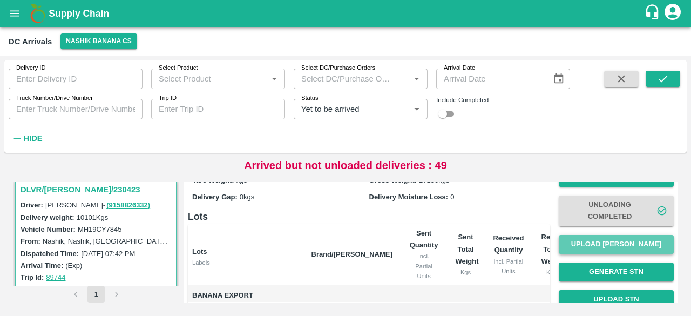
click at [610, 241] on button "Upload [PERSON_NAME]" at bounding box center [616, 244] width 115 height 19
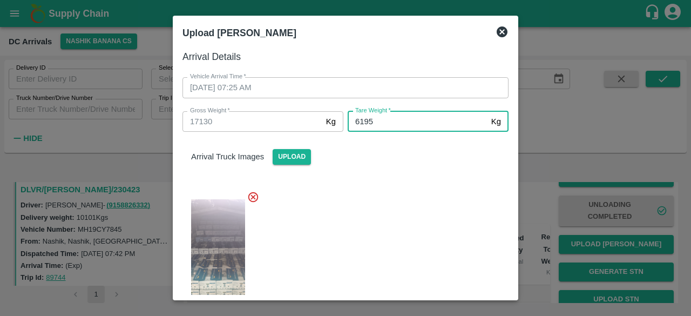
type input "6195"
click at [385, 224] on div at bounding box center [341, 256] width 335 height 148
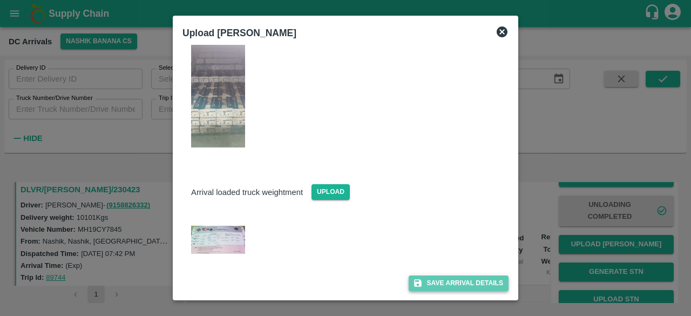
click at [447, 279] on button "Save Arrival Details" at bounding box center [459, 283] width 100 height 16
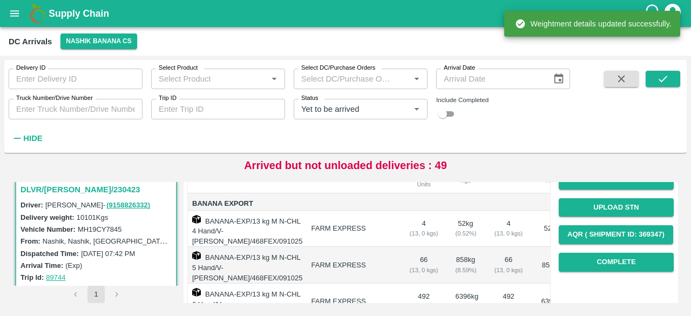
scroll to position [143, 0]
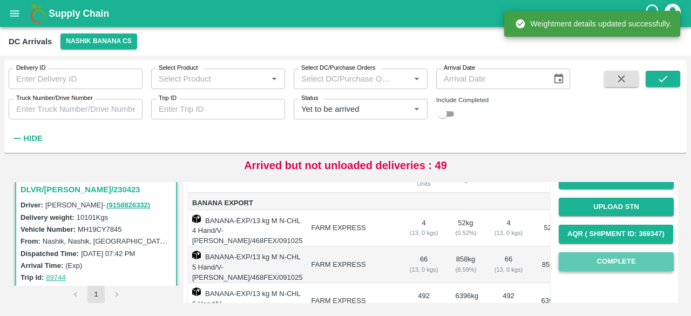
click at [608, 263] on button "Complete" at bounding box center [616, 261] width 115 height 19
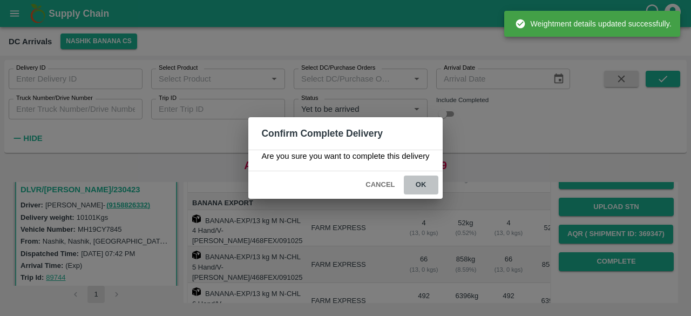
click at [419, 181] on button "ok" at bounding box center [421, 184] width 35 height 19
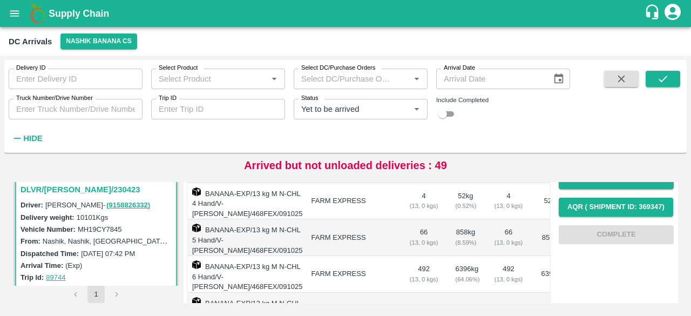
scroll to position [178, 0]
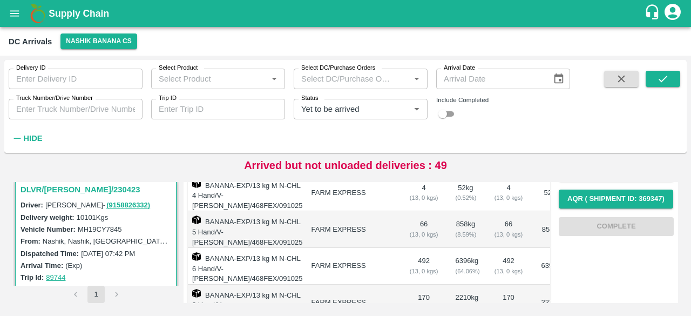
click at [657, 88] on span at bounding box center [663, 109] width 35 height 76
click at [661, 79] on icon "submit" at bounding box center [663, 79] width 12 height 12
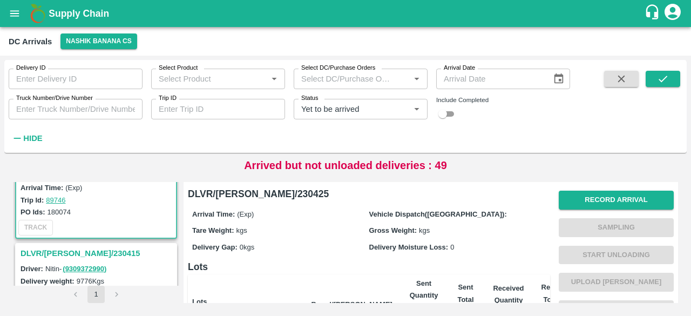
scroll to position [87, 0]
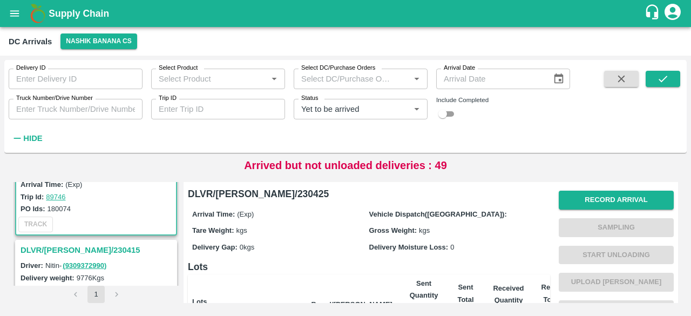
click at [74, 250] on h3 "DLVR/[PERSON_NAME]/230415" at bounding box center [98, 250] width 154 height 14
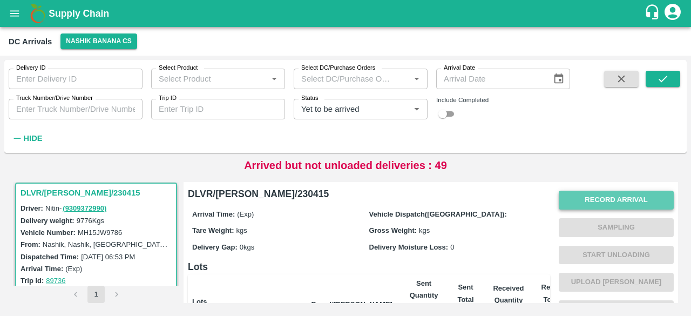
click at [601, 199] on button "Record Arrival" at bounding box center [616, 200] width 115 height 19
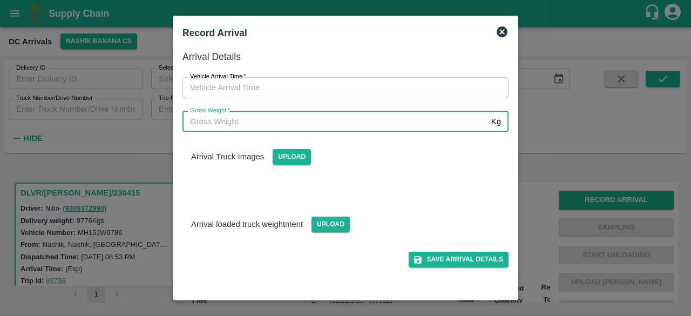
click at [356, 123] on input "Gross Weight   *" at bounding box center [334, 121] width 304 height 21
type input "17680"
type input "DD/MM/YYYY hh:mm aa"
click at [338, 84] on input "DD/MM/YYYY hh:mm aa" at bounding box center [341, 87] width 318 height 21
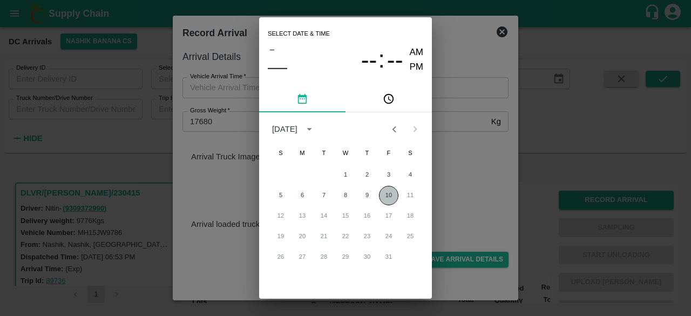
click at [385, 196] on button "10" at bounding box center [388, 195] width 19 height 19
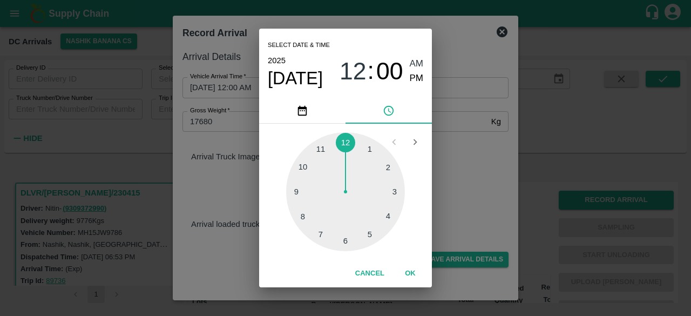
click at [368, 152] on div at bounding box center [345, 191] width 119 height 119
click at [388, 166] on div at bounding box center [345, 191] width 119 height 119
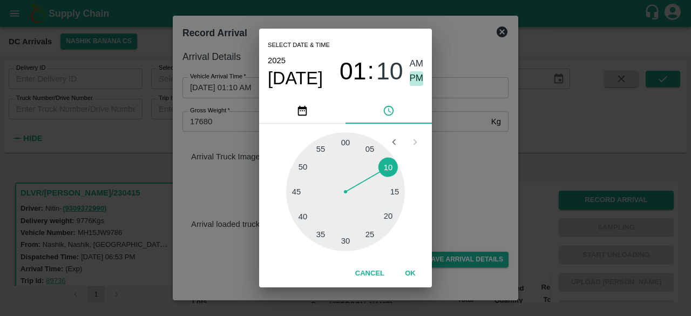
click at [416, 80] on span "PM" at bounding box center [417, 78] width 14 height 15
type input "[DATE] 01:10 PM"
click at [466, 194] on div "Select date & time [DATE] 01 : 10 AM PM 05 10 15 20 25 30 35 40 45 50 55 00 Can…" at bounding box center [345, 158] width 691 height 316
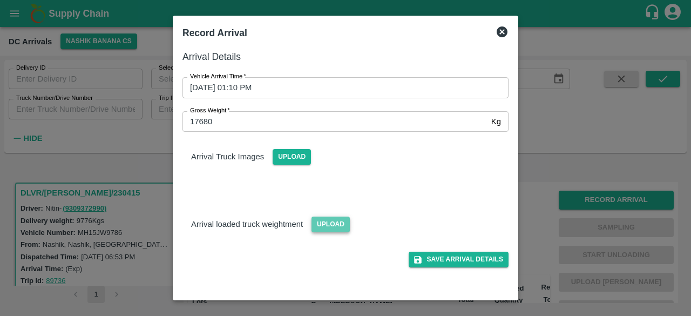
click at [333, 223] on span "Upload" at bounding box center [330, 224] width 38 height 16
click at [0, 0] on input "Upload" at bounding box center [0, 0] width 0 height 0
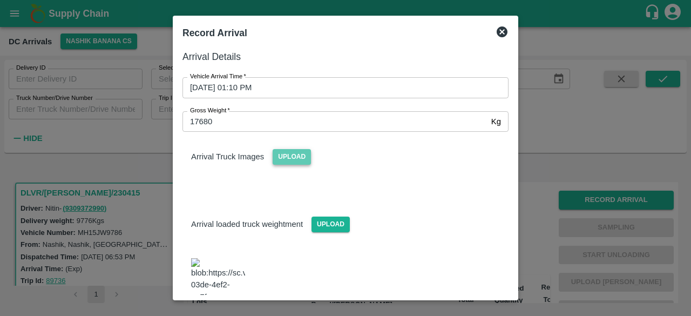
click at [289, 156] on span "Upload" at bounding box center [292, 157] width 38 height 16
click at [0, 0] on input "Upload" at bounding box center [0, 0] width 0 height 0
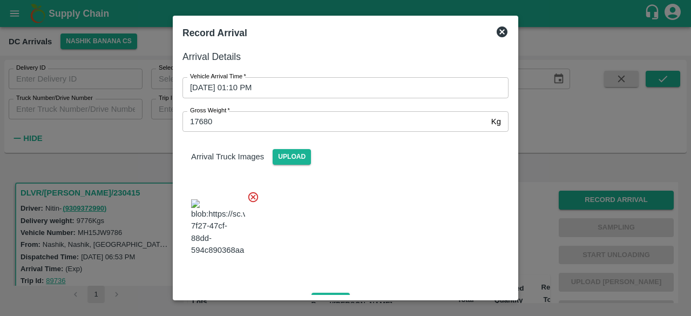
scroll to position [174, 0]
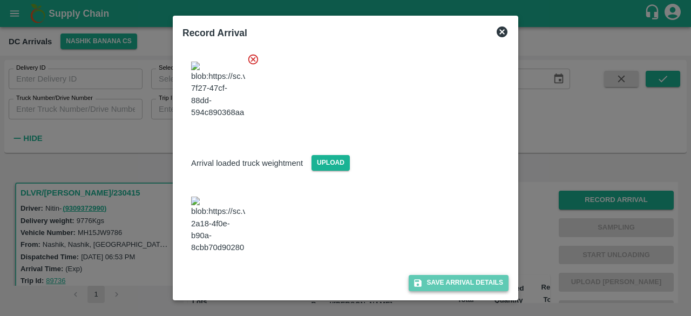
click at [458, 280] on button "Save Arrival Details" at bounding box center [459, 283] width 100 height 16
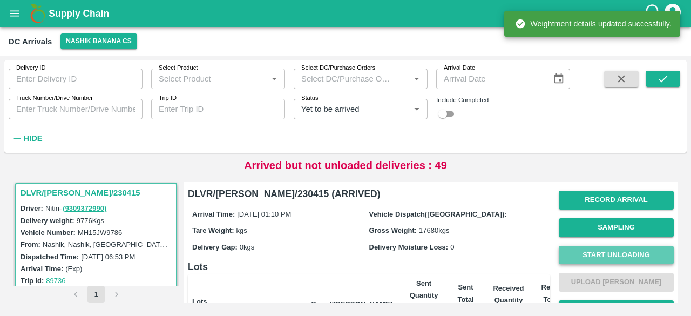
click at [609, 253] on button "Start Unloading" at bounding box center [616, 255] width 115 height 19
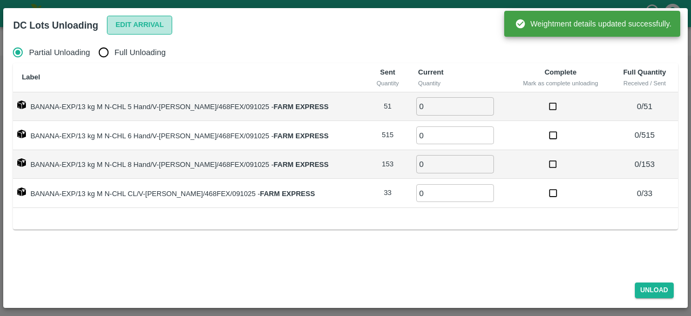
click at [143, 23] on button "Edit Arrival" at bounding box center [140, 25] width 66 height 19
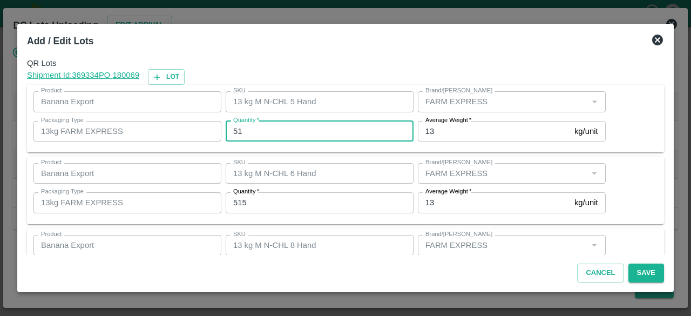
click at [233, 130] on input "51" at bounding box center [320, 131] width 188 height 21
type input "54"
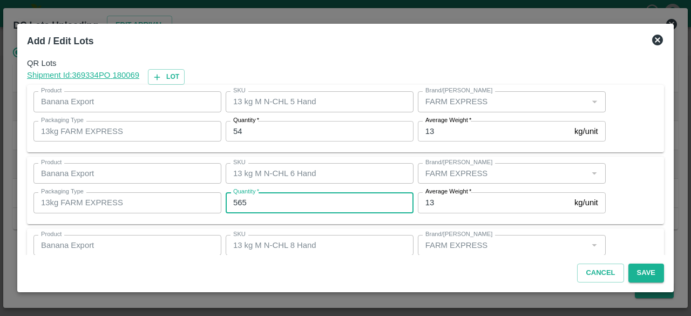
type input "565"
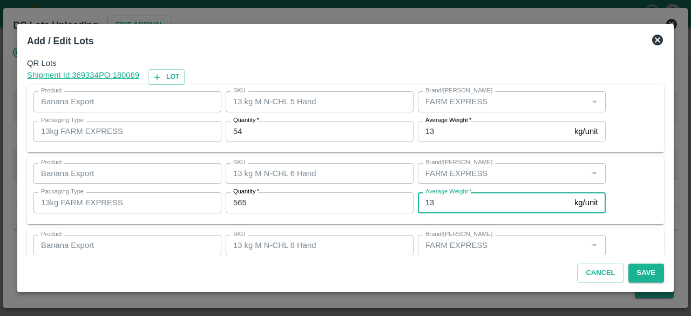
scroll to position [120, 0]
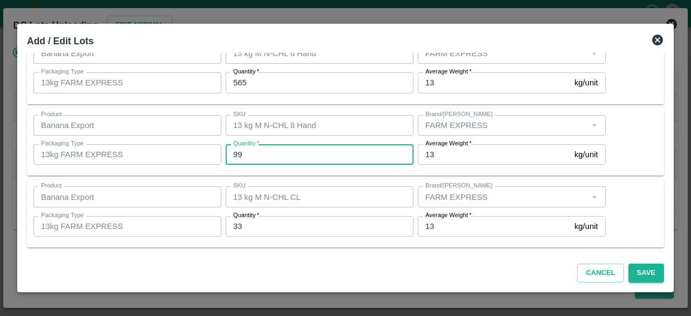
type input "99"
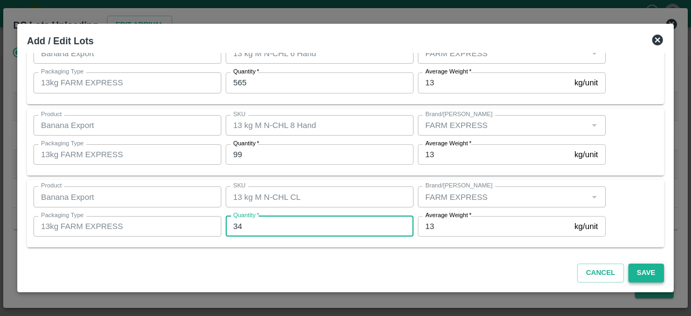
type input "34"
click at [648, 272] on button "Save" at bounding box center [646, 272] width 36 height 19
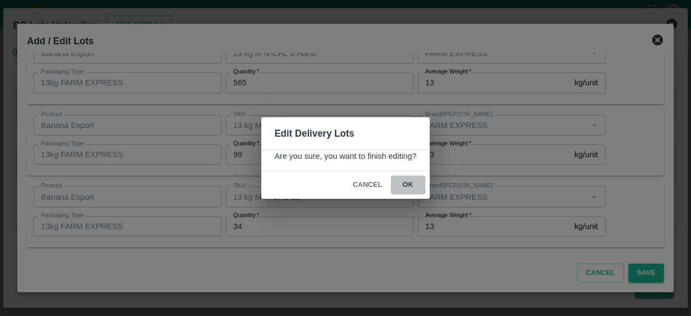
click at [405, 184] on button "ok" at bounding box center [408, 184] width 35 height 19
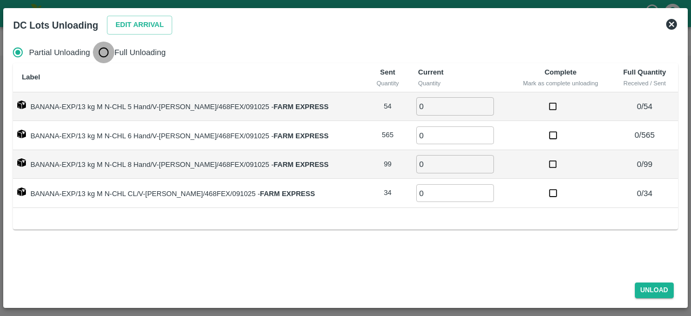
click at [99, 51] on input "Full Unloading" at bounding box center [104, 53] width 22 height 22
radio input "true"
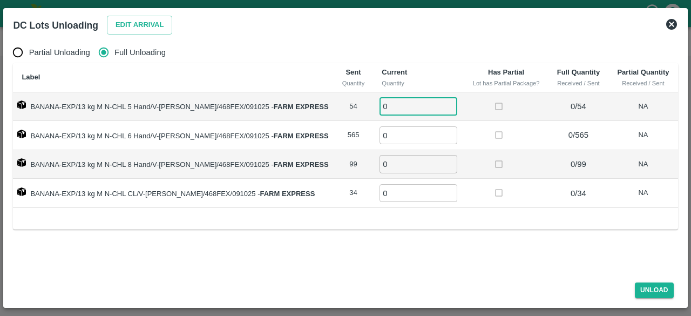
click at [412, 112] on input "0" at bounding box center [418, 106] width 78 height 18
type input "54"
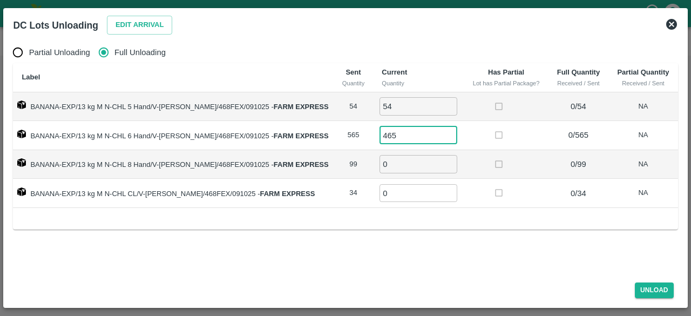
type input "465"
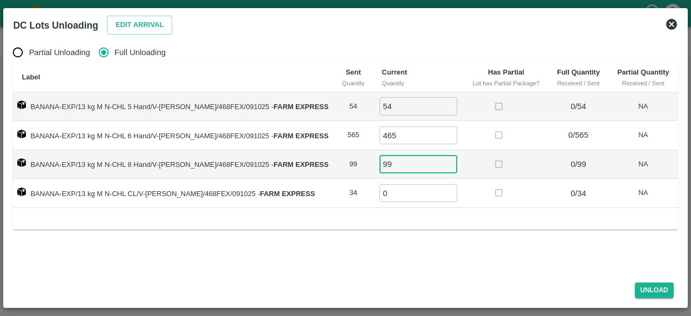
type input "99"
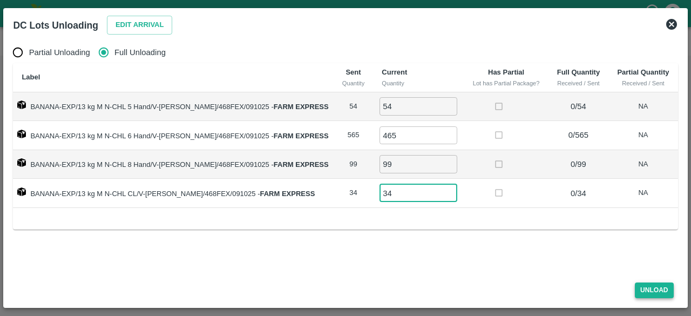
type input "34"
click at [660, 288] on button "Unload" at bounding box center [654, 290] width 39 height 16
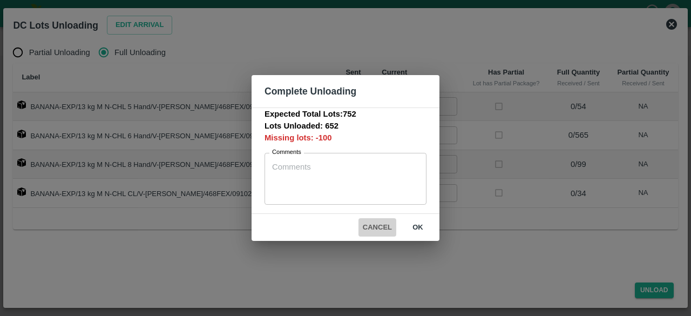
click at [380, 226] on button "Cancel" at bounding box center [377, 227] width 38 height 19
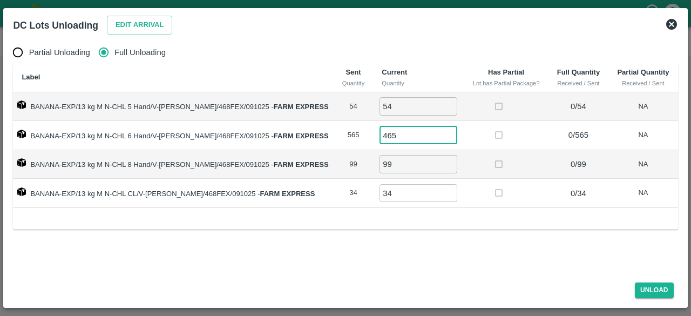
click at [392, 136] on input "465" at bounding box center [418, 135] width 78 height 18
type input "4"
type input "565"
click at [652, 288] on button "Unload" at bounding box center [654, 290] width 39 height 16
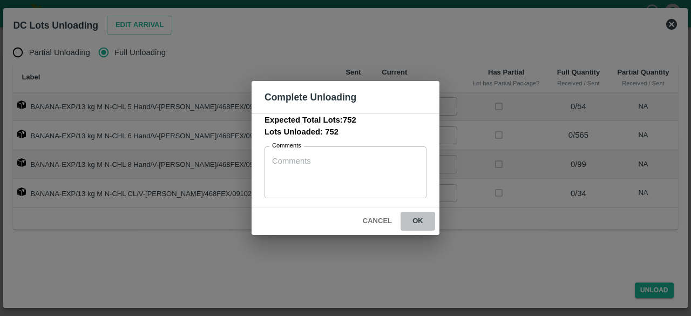
click at [417, 218] on button "ok" at bounding box center [418, 221] width 35 height 19
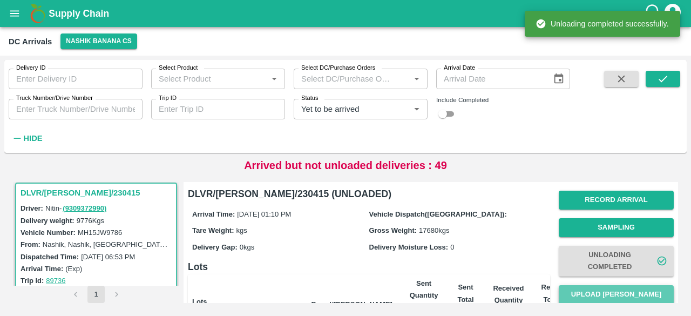
click at [608, 296] on button "Upload [PERSON_NAME]" at bounding box center [616, 294] width 115 height 19
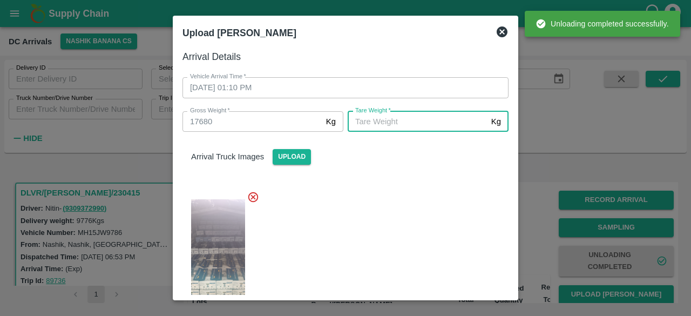
click at [411, 121] on input "[PERSON_NAME]   *" at bounding box center [417, 121] width 139 height 21
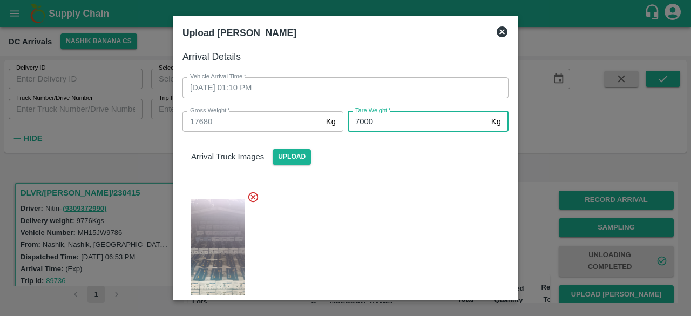
type input "7000"
click at [407, 218] on div at bounding box center [341, 256] width 335 height 148
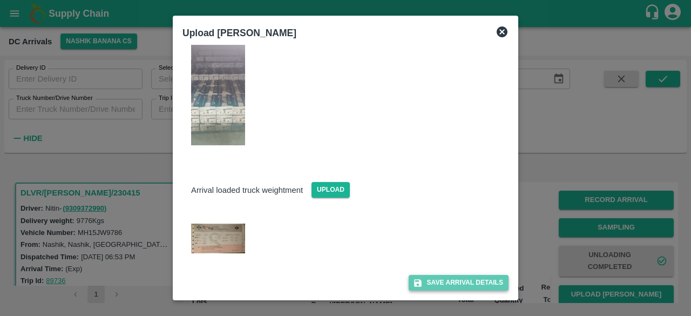
click at [449, 282] on button "Save Arrival Details" at bounding box center [459, 283] width 100 height 16
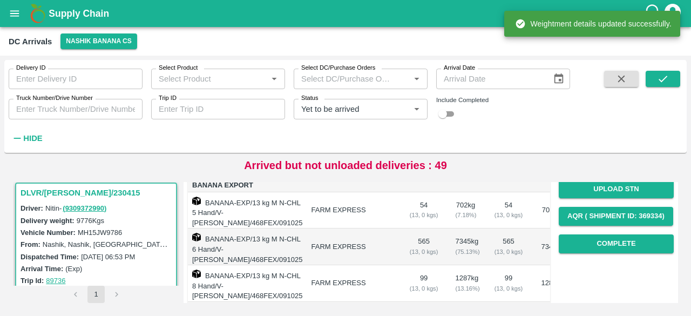
scroll to position [164, 0]
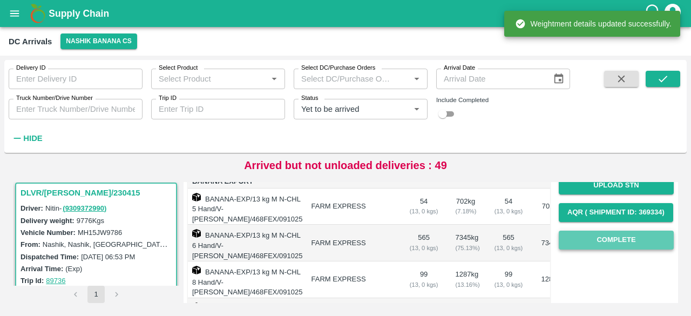
click at [607, 241] on button "Complete" at bounding box center [616, 239] width 115 height 19
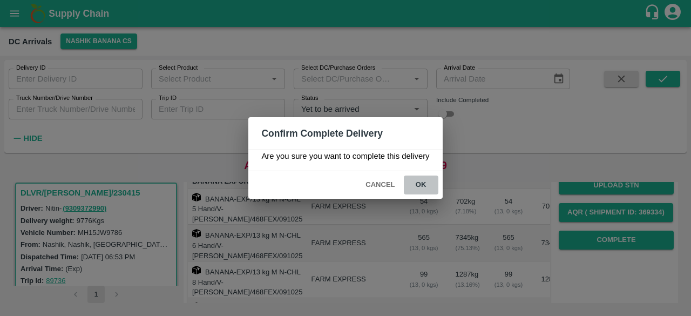
click at [426, 184] on button "ok" at bounding box center [421, 184] width 35 height 19
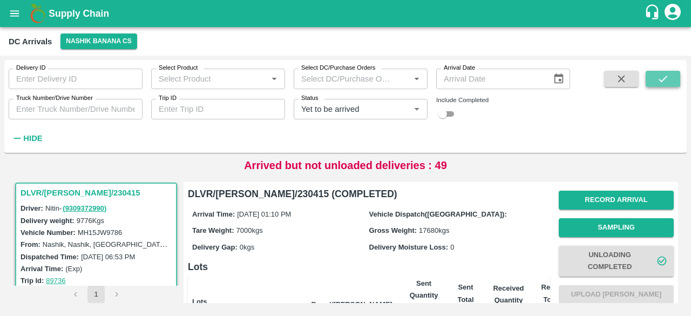
click at [660, 79] on icon "submit" at bounding box center [663, 79] width 9 height 6
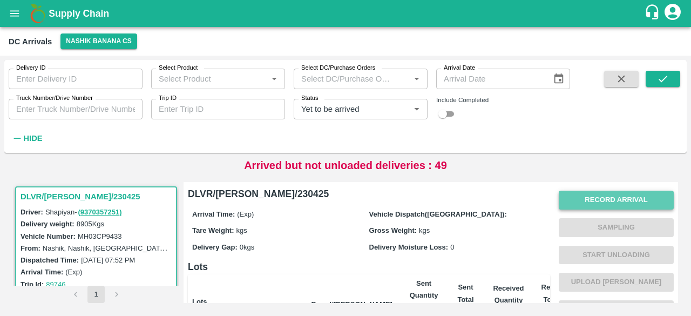
click at [611, 196] on button "Record Arrival" at bounding box center [616, 200] width 115 height 19
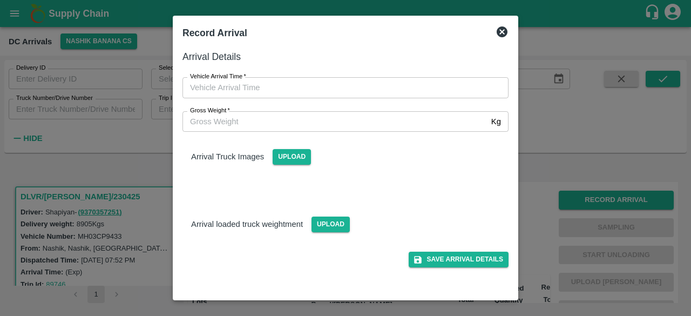
type input "DD/MM/YYYY hh:mm aa"
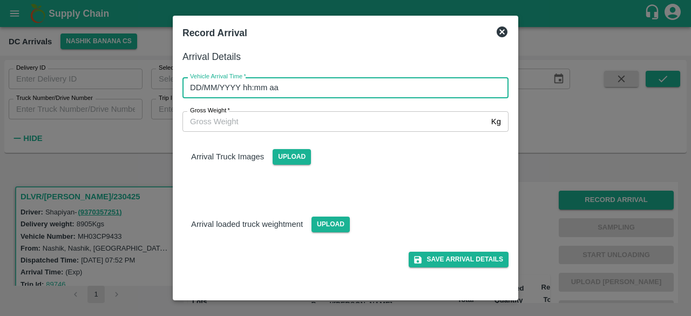
click at [394, 82] on input "DD/MM/YYYY hh:mm aa" at bounding box center [341, 87] width 318 height 21
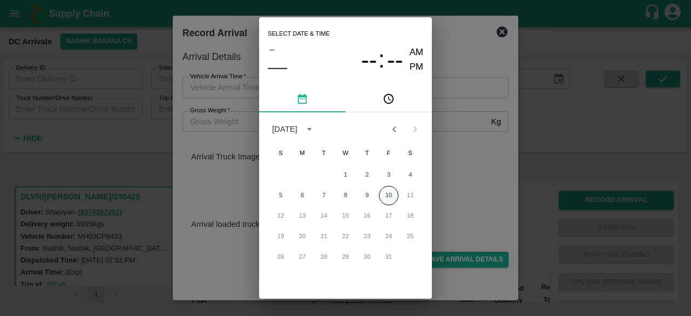
click at [385, 192] on button "10" at bounding box center [388, 195] width 19 height 19
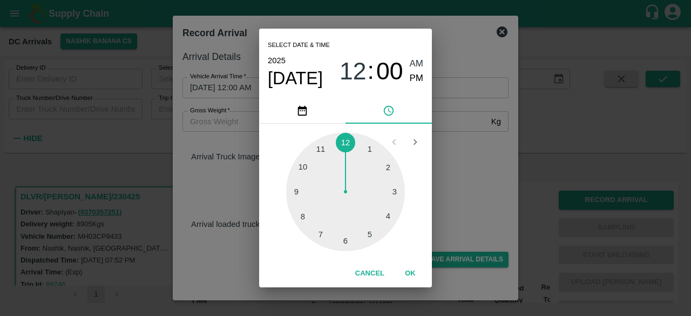
click at [301, 217] on div at bounding box center [345, 191] width 119 height 119
click at [390, 216] on div at bounding box center [345, 191] width 119 height 119
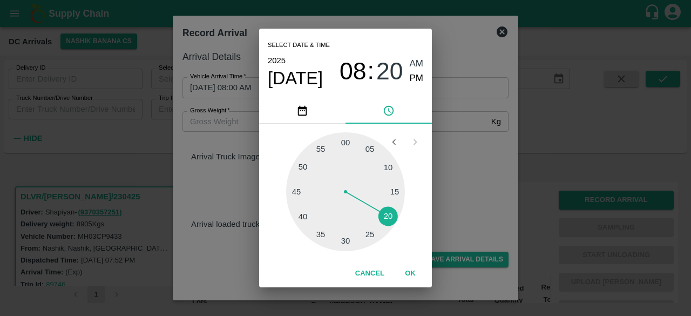
type input "[DATE] 08:20 AM"
click at [436, 192] on div "Select date & time [DATE] 08 : 20 AM PM 05 10 15 20 25 30 35 40 45 50 55 00 Can…" at bounding box center [345, 158] width 691 height 316
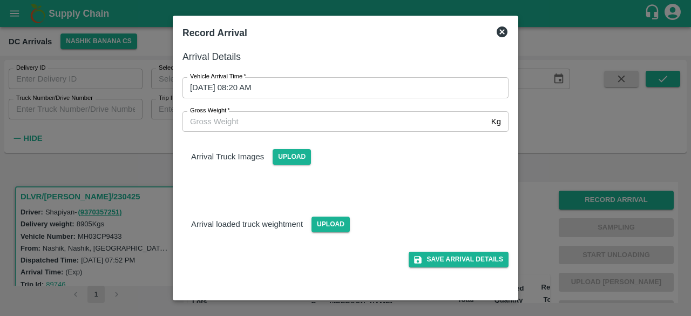
click at [232, 110] on div "Gross Weight   * Kg Gross Weight" at bounding box center [343, 119] width 330 height 25
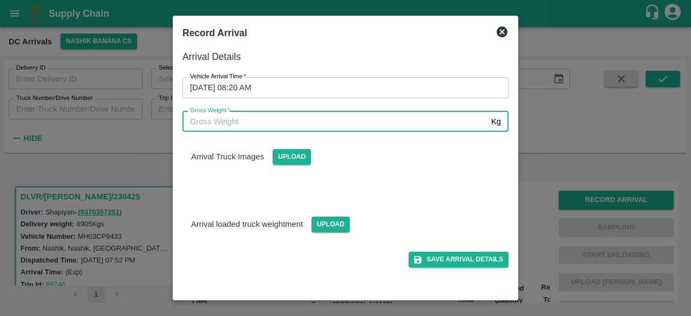
click at [227, 129] on input "Gross Weight   *" at bounding box center [334, 121] width 304 height 21
type input "15585"
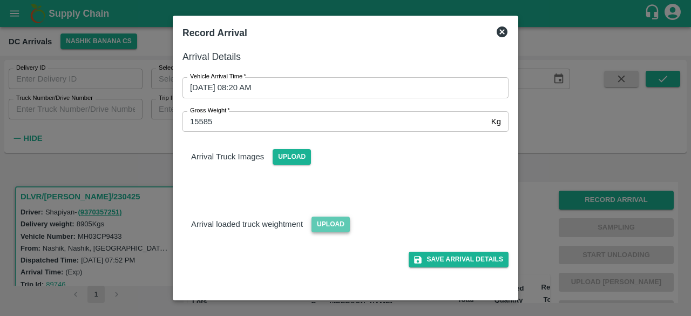
click at [328, 225] on span "Upload" at bounding box center [330, 224] width 38 height 16
click at [0, 0] on input "Upload" at bounding box center [0, 0] width 0 height 0
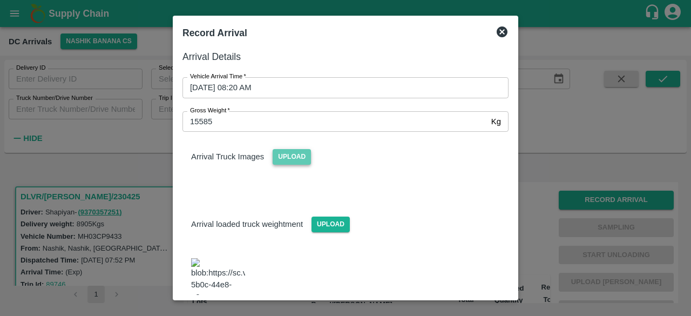
click at [284, 153] on span "Upload" at bounding box center [292, 157] width 38 height 16
click at [0, 0] on input "Upload" at bounding box center [0, 0] width 0 height 0
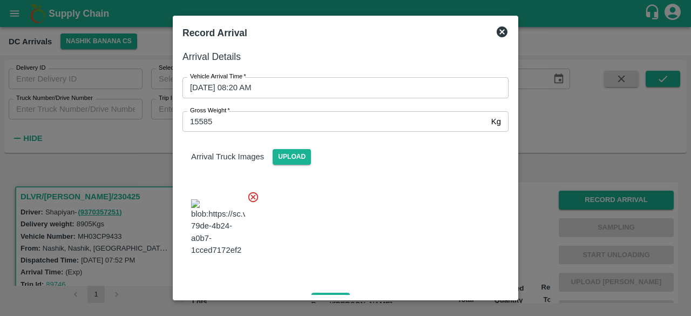
scroll to position [175, 0]
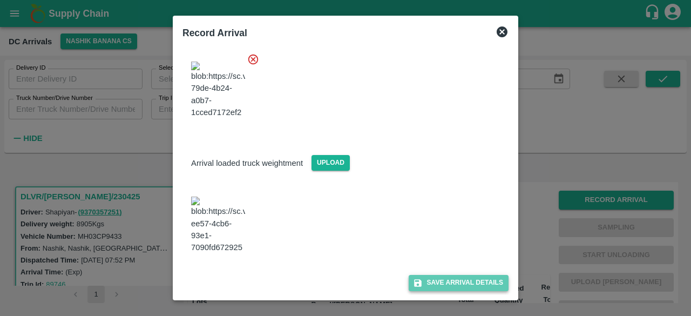
click at [445, 287] on button "Save Arrival Details" at bounding box center [459, 283] width 100 height 16
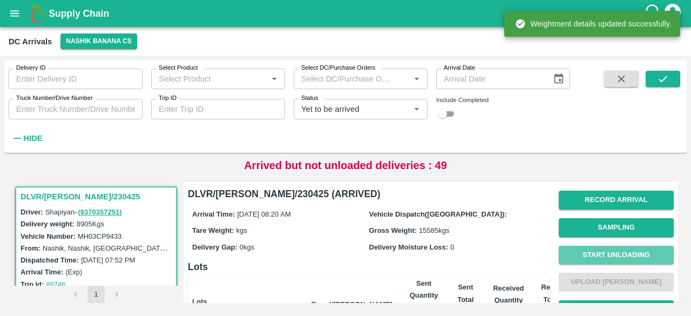
click at [610, 253] on button "Start Unloading" at bounding box center [616, 255] width 115 height 19
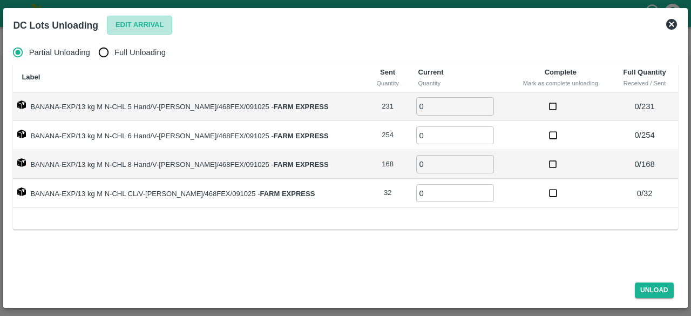
click at [138, 22] on button "Edit Arrival" at bounding box center [140, 25] width 66 height 19
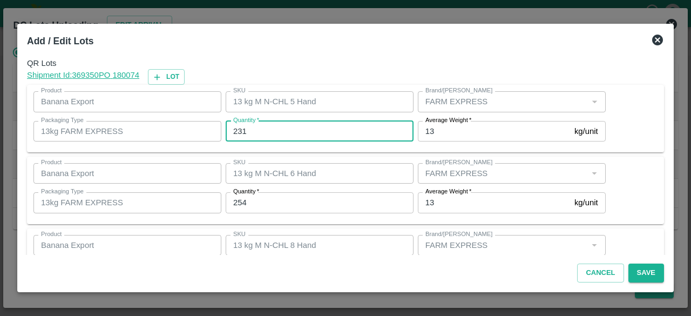
click at [236, 131] on input "231" at bounding box center [320, 131] width 188 height 21
type input "190"
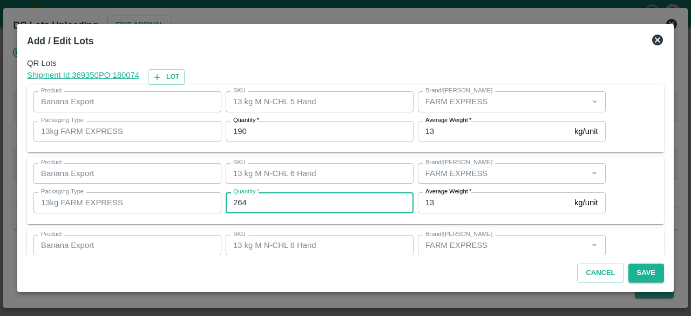
type input "264"
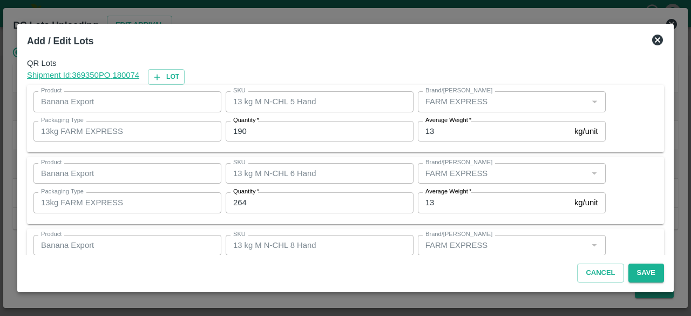
scroll to position [120, 0]
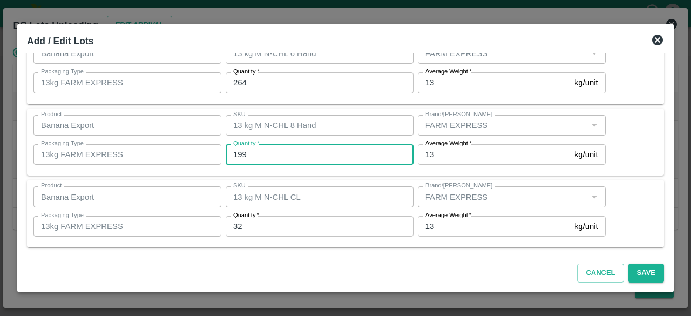
type input "199"
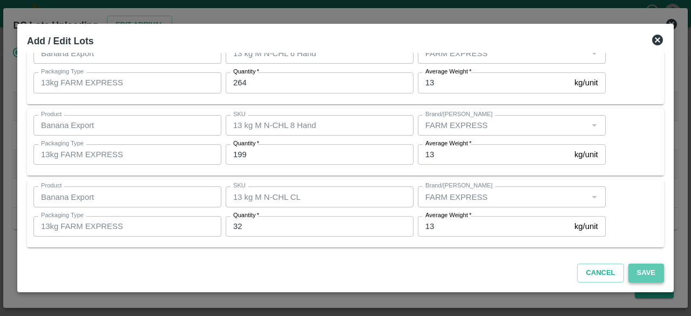
click at [645, 274] on button "Save" at bounding box center [646, 272] width 36 height 19
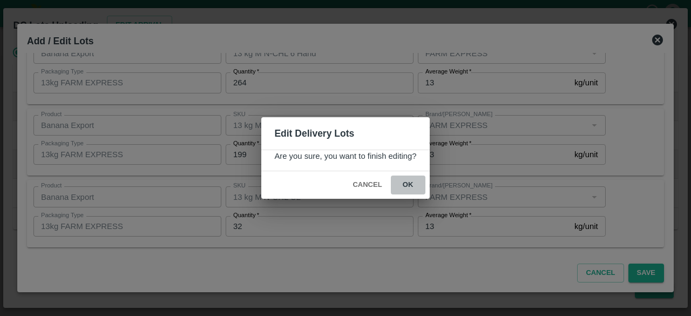
click at [410, 182] on button "ok" at bounding box center [408, 184] width 35 height 19
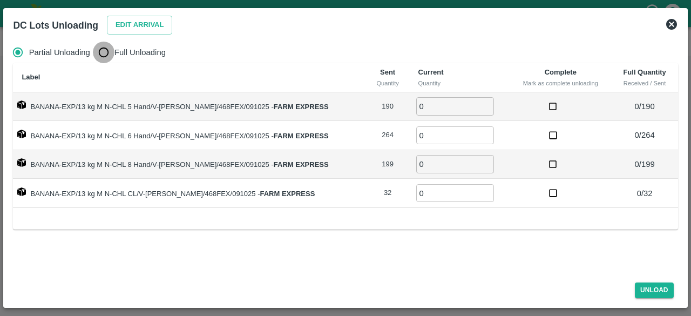
click at [105, 51] on input "Full Unloading" at bounding box center [104, 53] width 22 height 22
radio input "true"
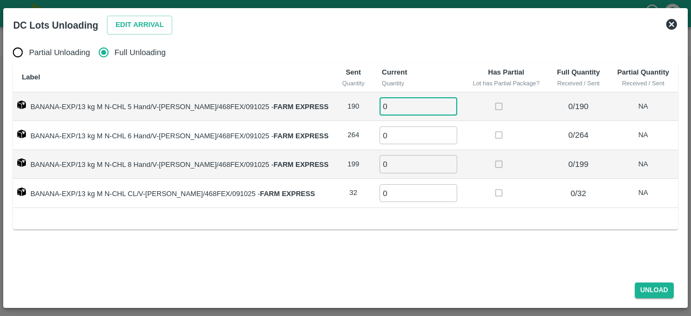
click at [400, 105] on input "0" at bounding box center [418, 106] width 78 height 18
type input "190"
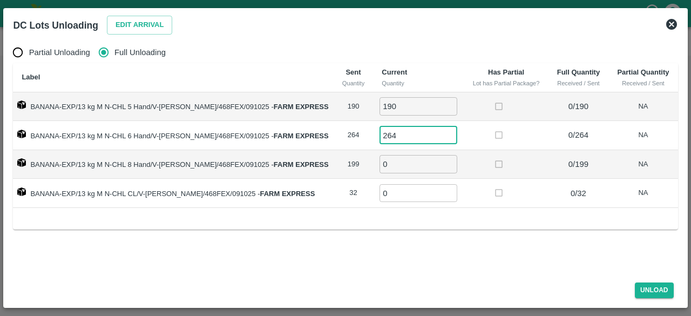
type input "264"
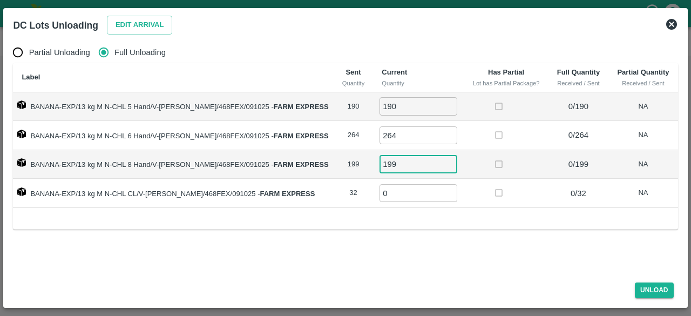
type input "199"
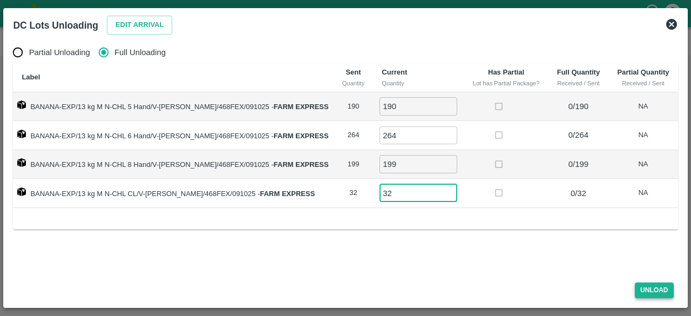
type input "32"
click at [656, 293] on button "Unload" at bounding box center [654, 290] width 39 height 16
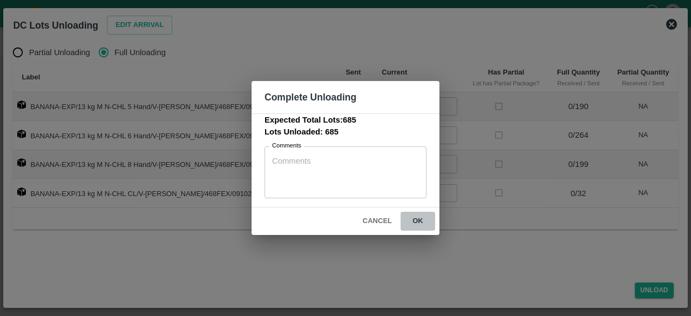
click at [416, 220] on button "ok" at bounding box center [418, 221] width 35 height 19
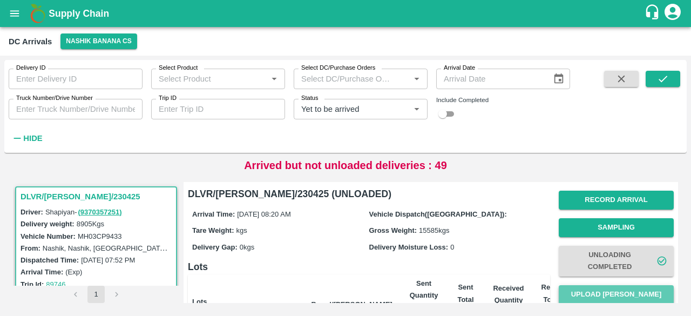
click at [608, 286] on button "Upload [PERSON_NAME]" at bounding box center [616, 294] width 115 height 19
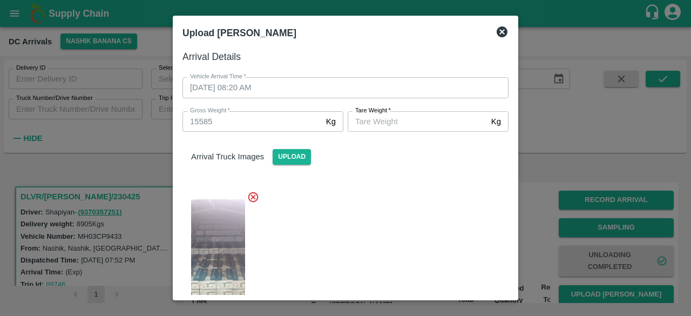
click at [508, 31] on div "Upload [PERSON_NAME]" at bounding box center [345, 33] width 335 height 24
click at [500, 30] on icon at bounding box center [502, 31] width 13 height 13
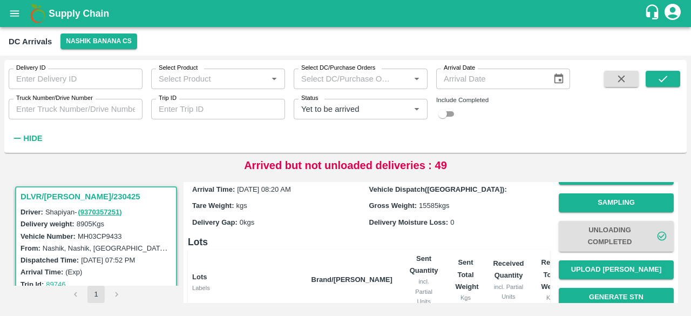
scroll to position [24, 0]
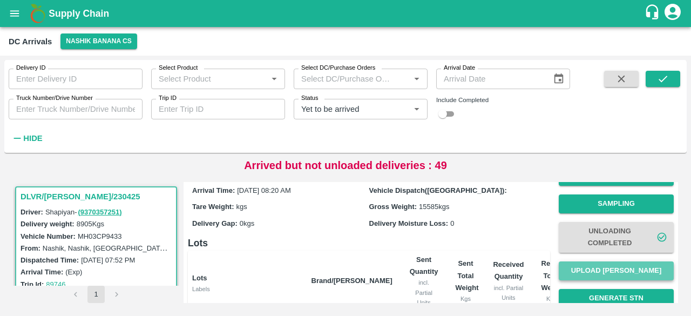
click at [607, 270] on button "Upload [PERSON_NAME]" at bounding box center [616, 270] width 115 height 19
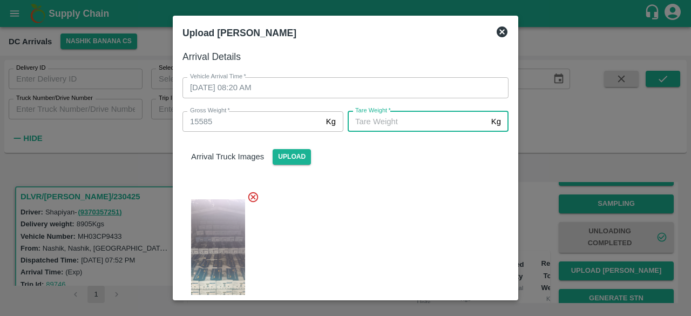
click at [404, 121] on input "[PERSON_NAME]   *" at bounding box center [417, 121] width 139 height 21
type input "5895"
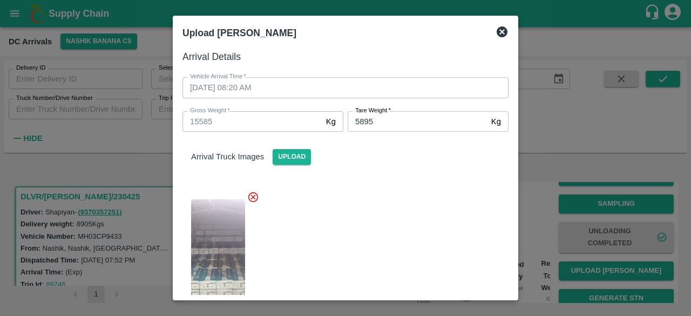
click at [410, 234] on div at bounding box center [341, 256] width 335 height 148
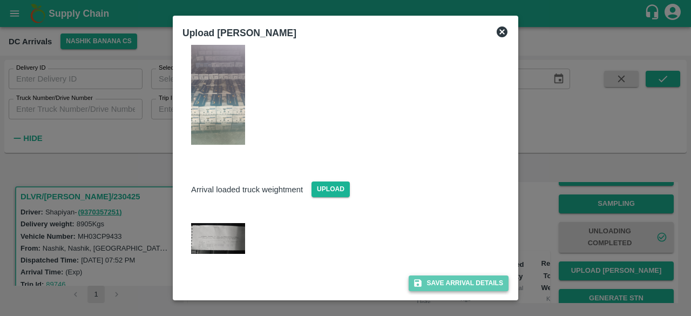
click at [447, 284] on button "Save Arrival Details" at bounding box center [459, 283] width 100 height 16
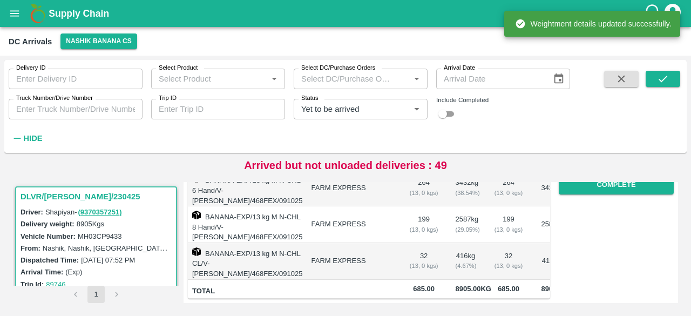
scroll to position [188, 0]
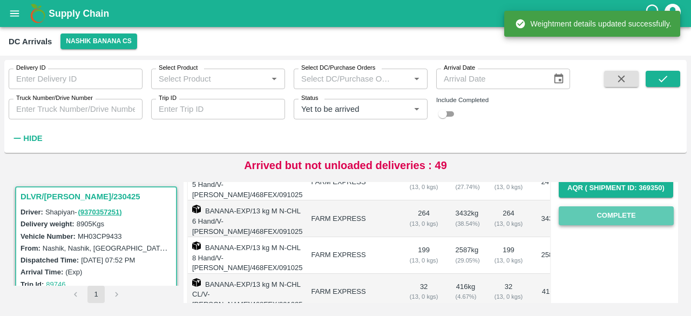
click at [609, 219] on button "Complete" at bounding box center [616, 215] width 115 height 19
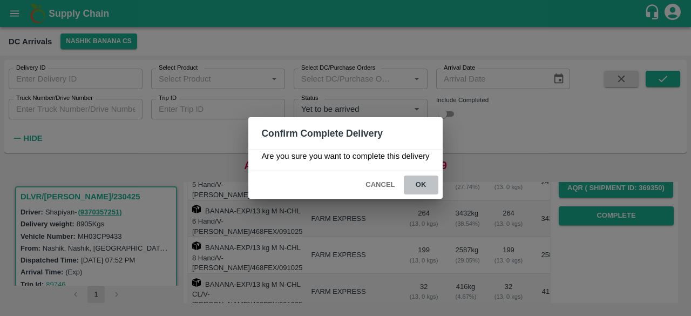
click at [418, 182] on button "ok" at bounding box center [421, 184] width 35 height 19
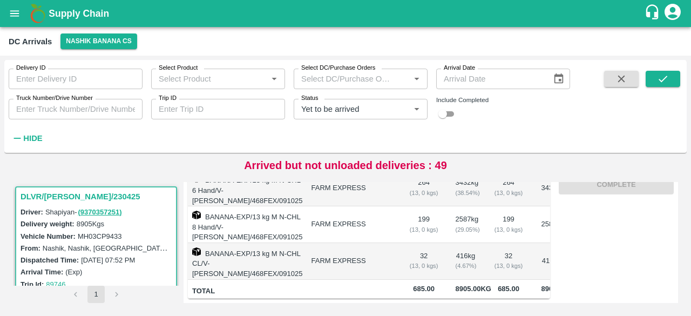
scroll to position [0, 0]
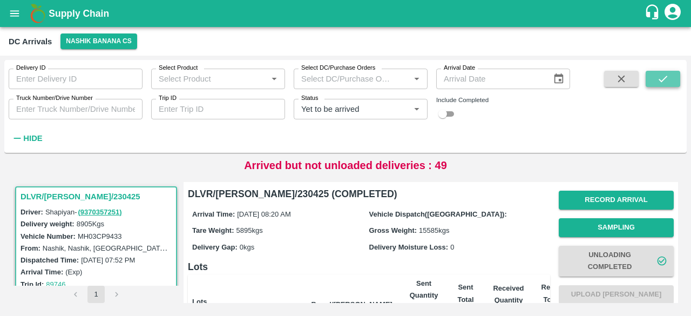
click at [669, 79] on button "submit" at bounding box center [663, 79] width 35 height 16
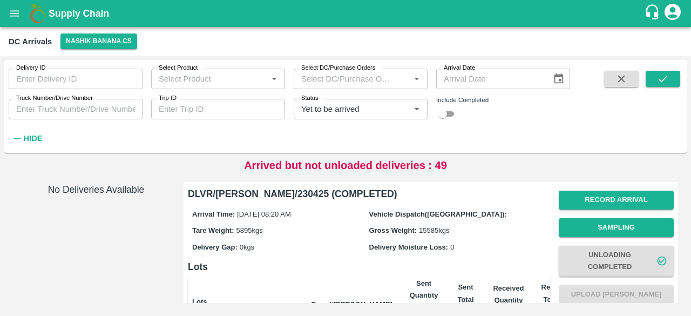
click at [403, 109] on icon "Clear" at bounding box center [404, 109] width 6 height 6
click at [662, 83] on icon "submit" at bounding box center [663, 79] width 12 height 12
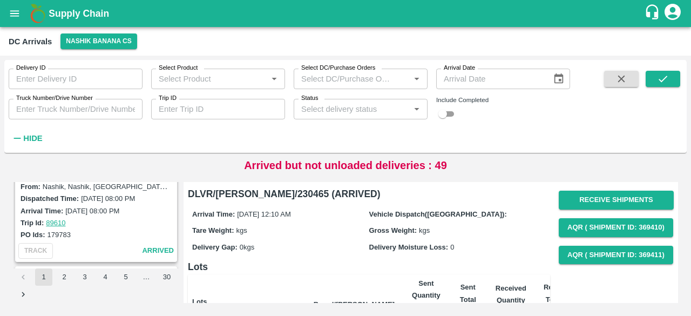
scroll to position [3436, 0]
